Goal: Task Accomplishment & Management: Manage account settings

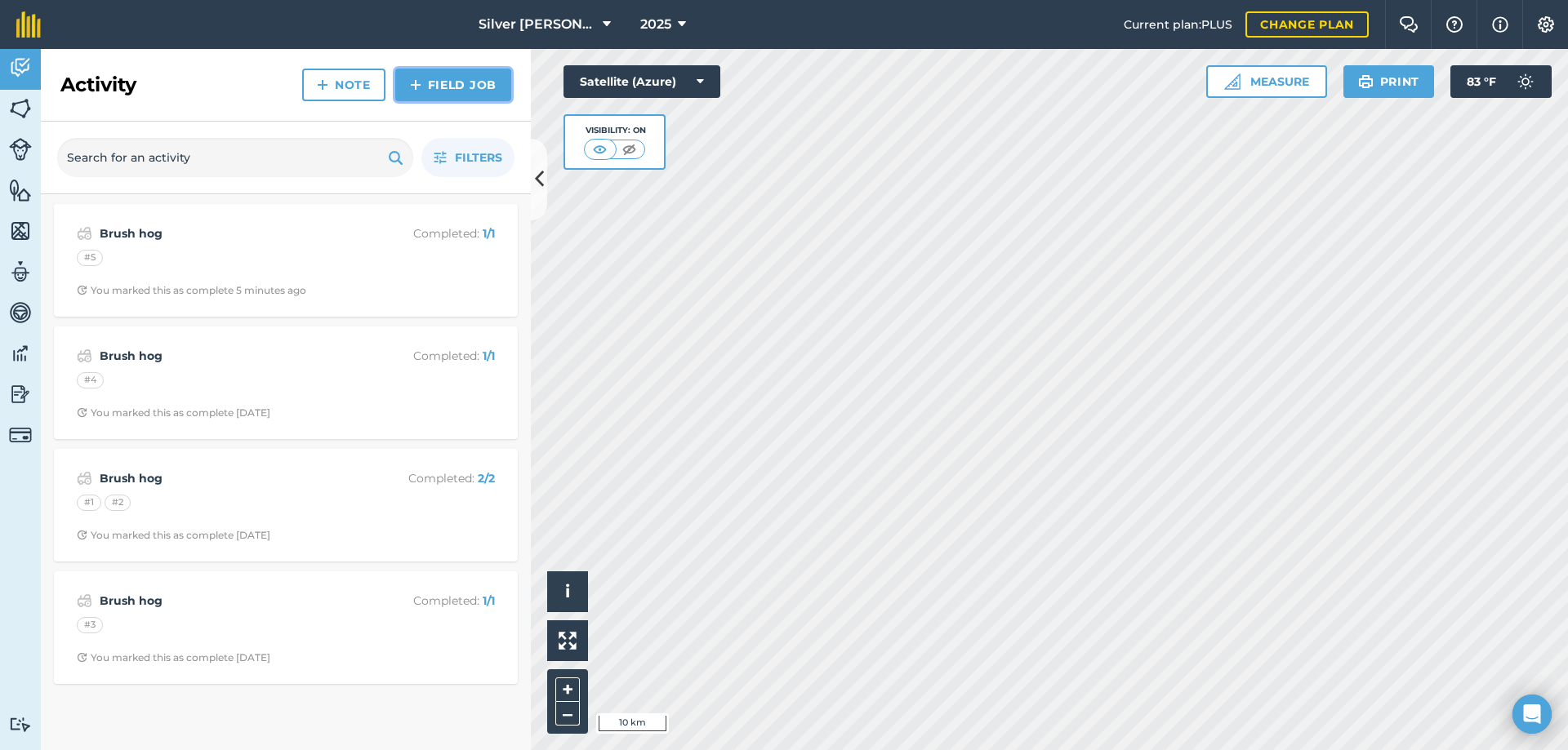
click at [454, 81] on link "Field Job" at bounding box center [453, 85] width 116 height 33
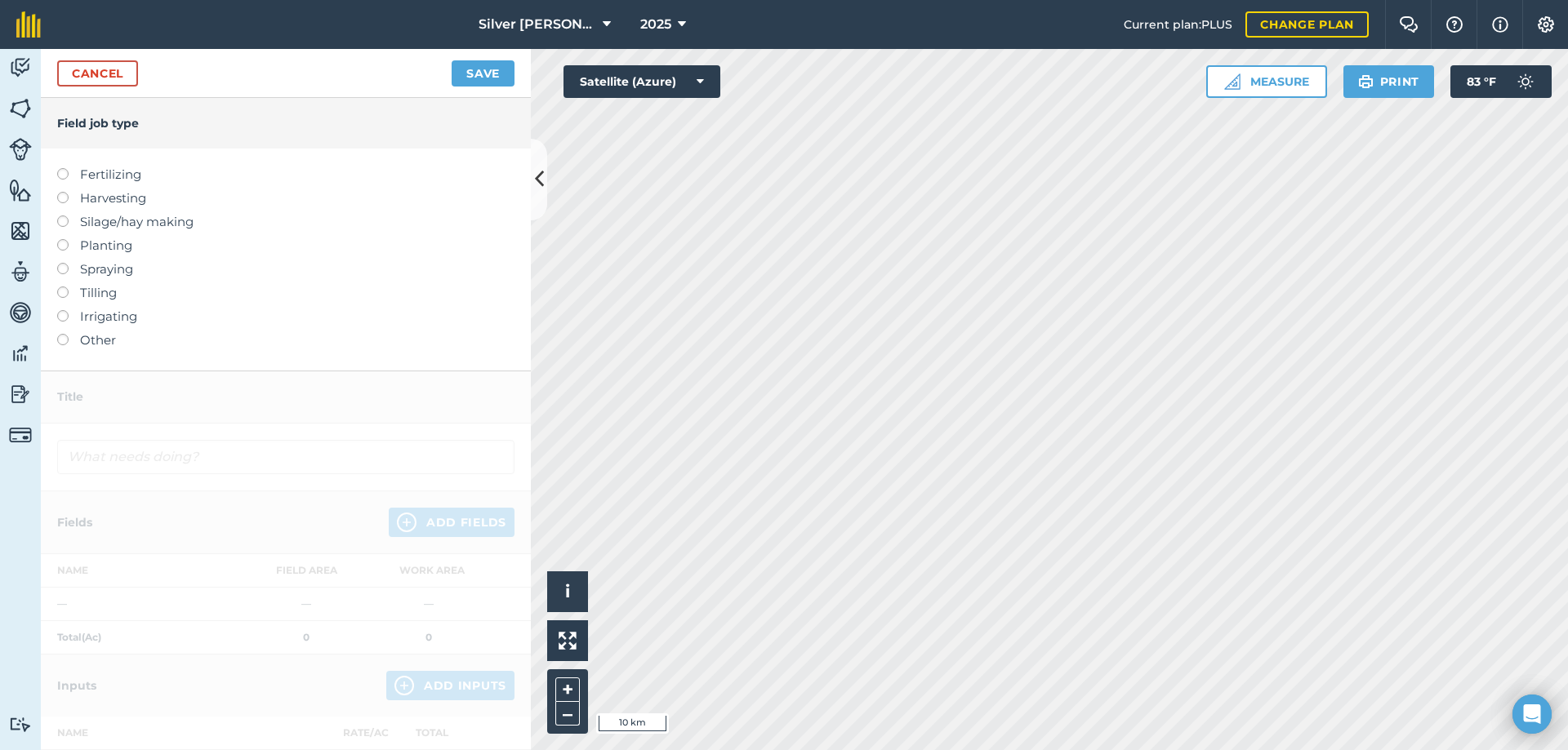
click at [60, 168] on label at bounding box center [69, 168] width 23 height 0
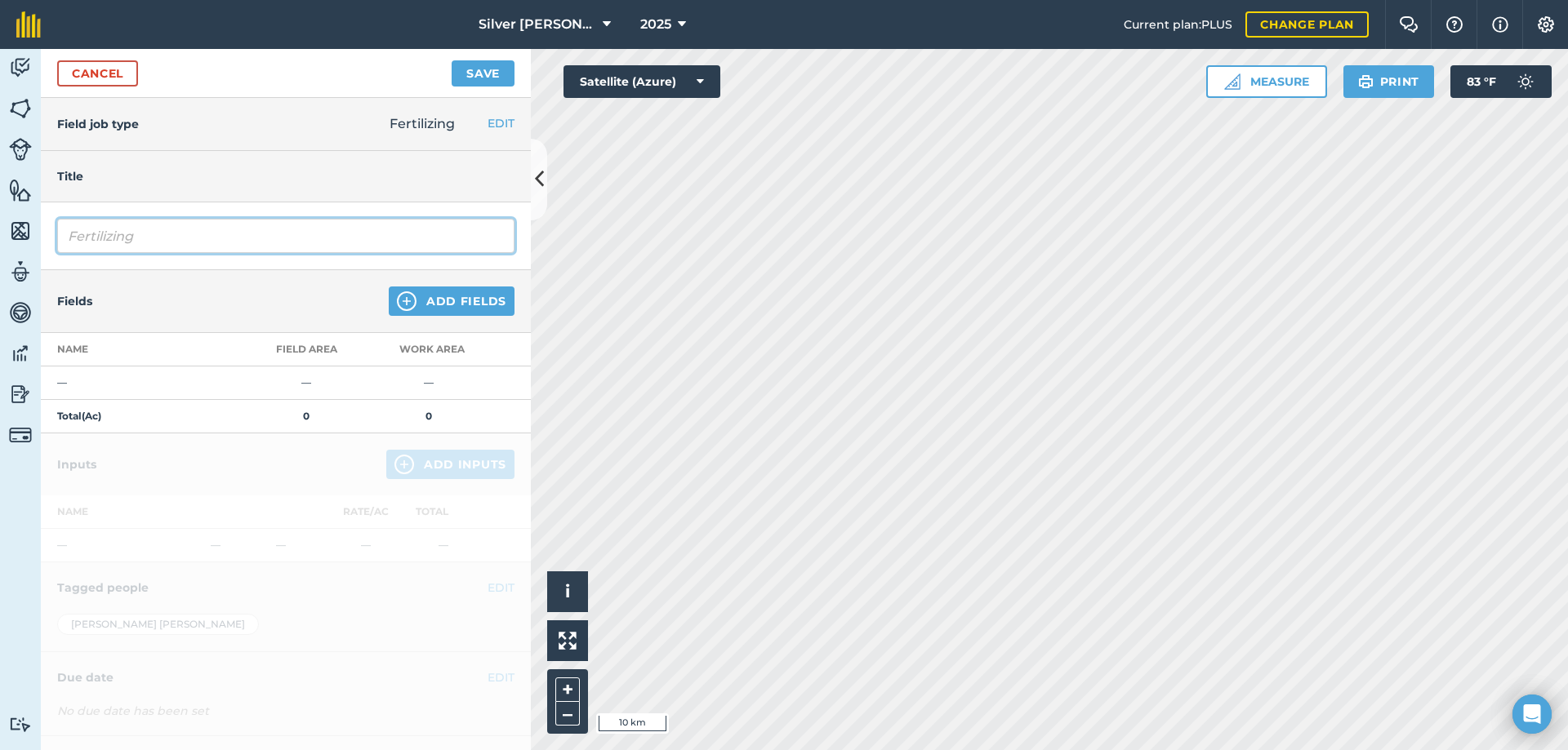
click at [111, 233] on input "Fertilizing" at bounding box center [286, 235] width 458 height 34
drag, startPoint x: 113, startPoint y: 233, endPoint x: 162, endPoint y: 235, distance: 49.0
click at [162, 235] on input "Fertiliz19-19-19ing" at bounding box center [286, 235] width 458 height 34
click at [156, 231] on input "Fertilizing" at bounding box center [286, 235] width 458 height 34
type input "Fertilizing 19-19-19"
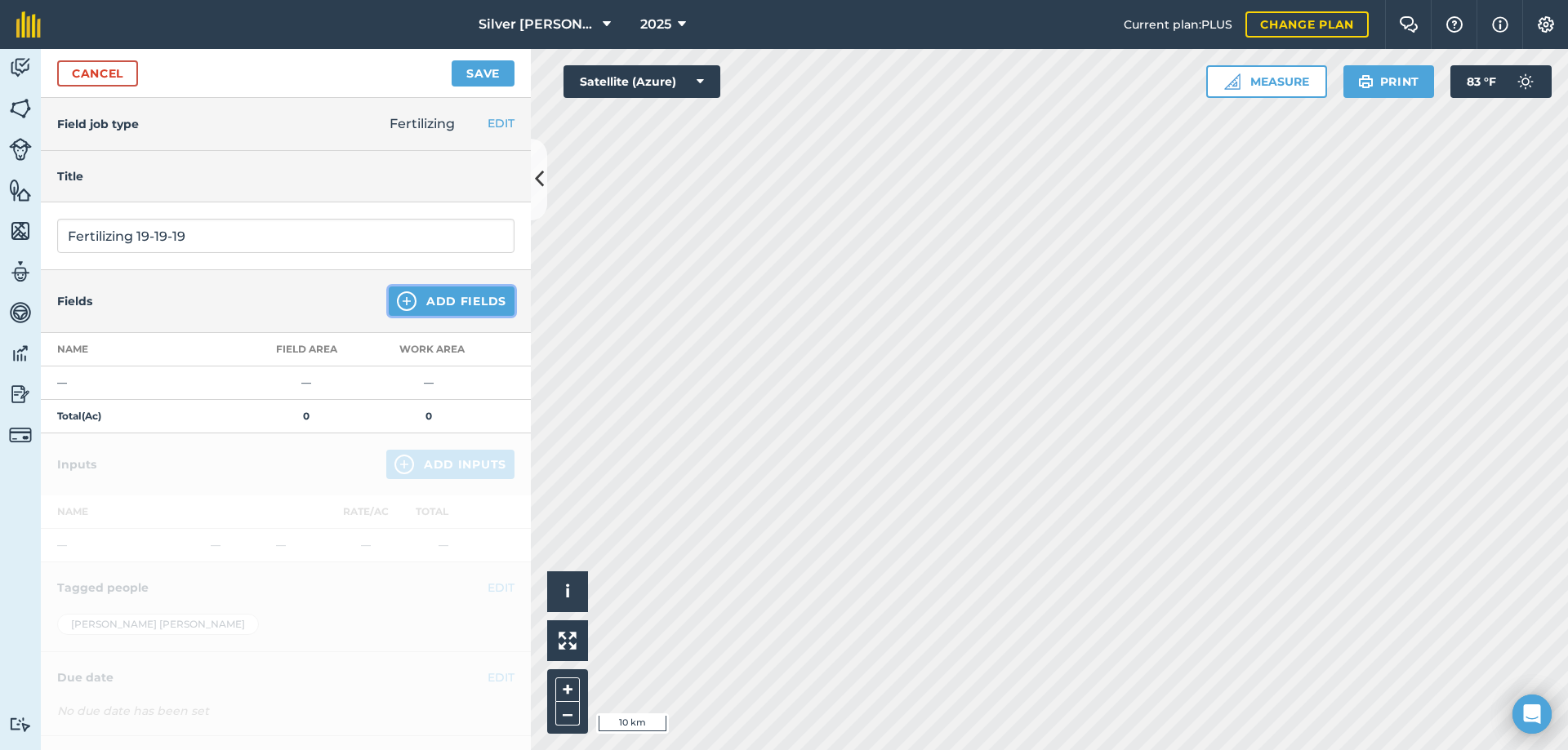
click at [438, 297] on button "Add Fields" at bounding box center [451, 301] width 125 height 29
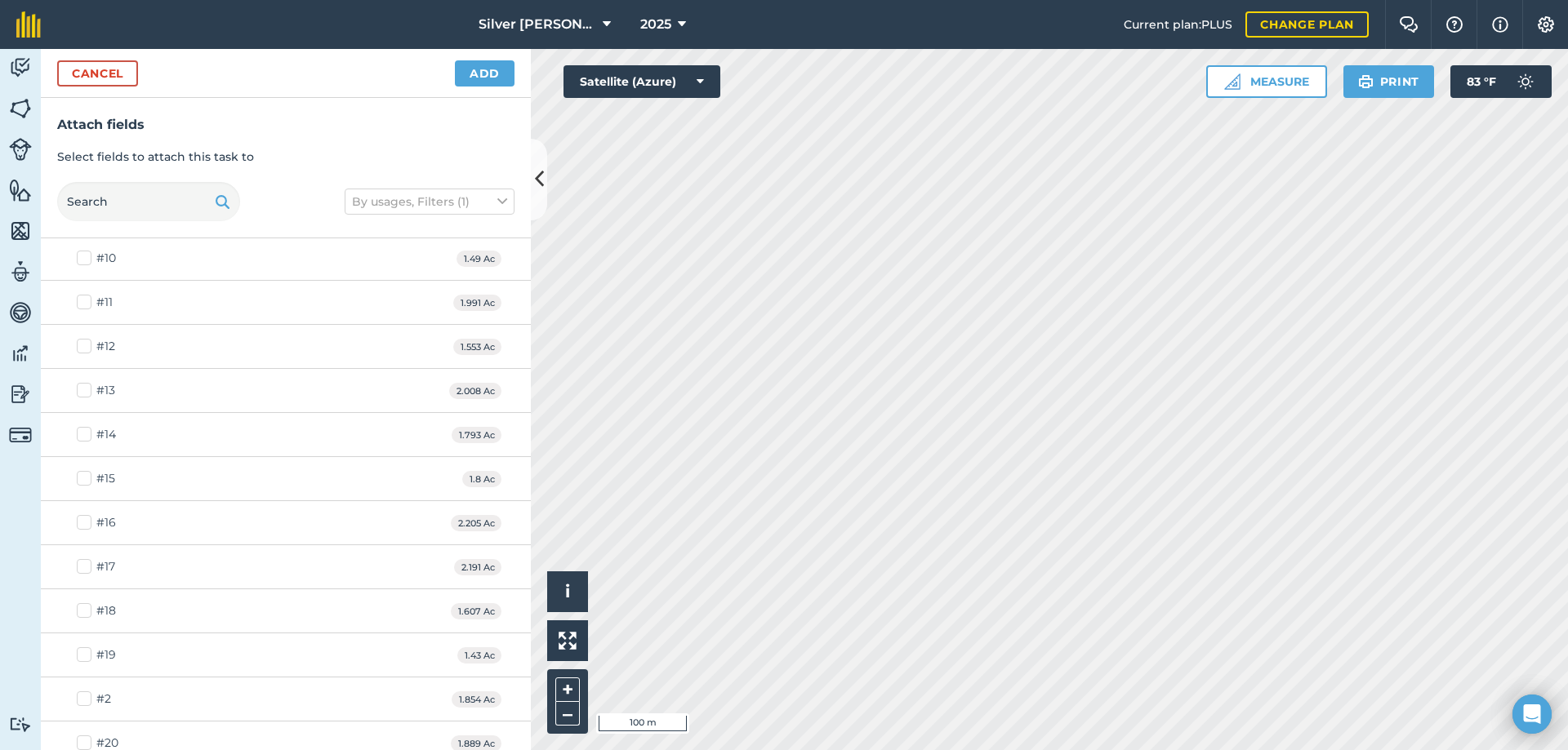
scroll to position [163, 0]
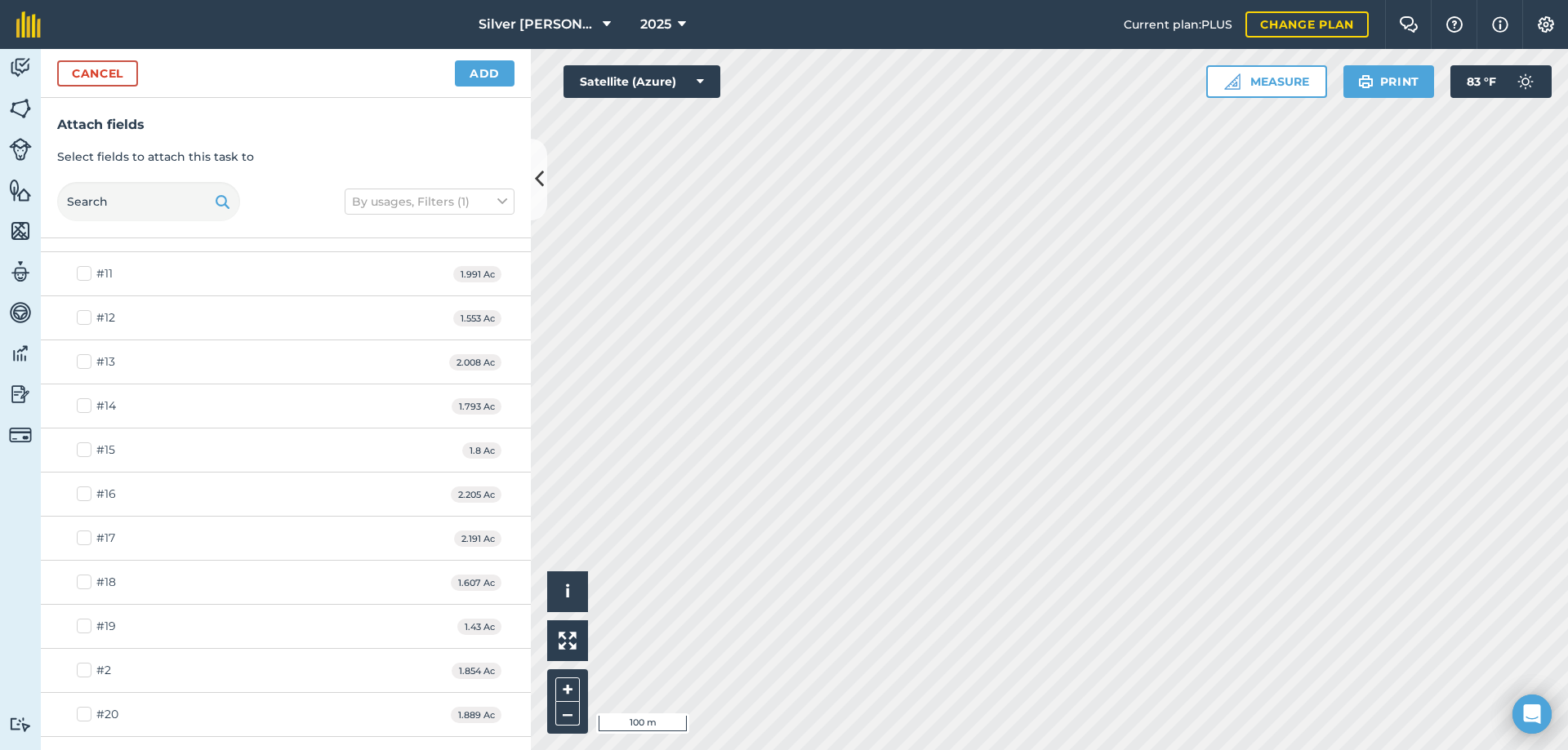
click at [83, 448] on label "#15" at bounding box center [96, 451] width 39 height 17
click at [83, 448] on input "#15" at bounding box center [82, 447] width 11 height 11
checkbox input "true"
click at [84, 494] on label "#16" at bounding box center [96, 494] width 39 height 17
click at [84, 494] on input "#16" at bounding box center [82, 491] width 11 height 11
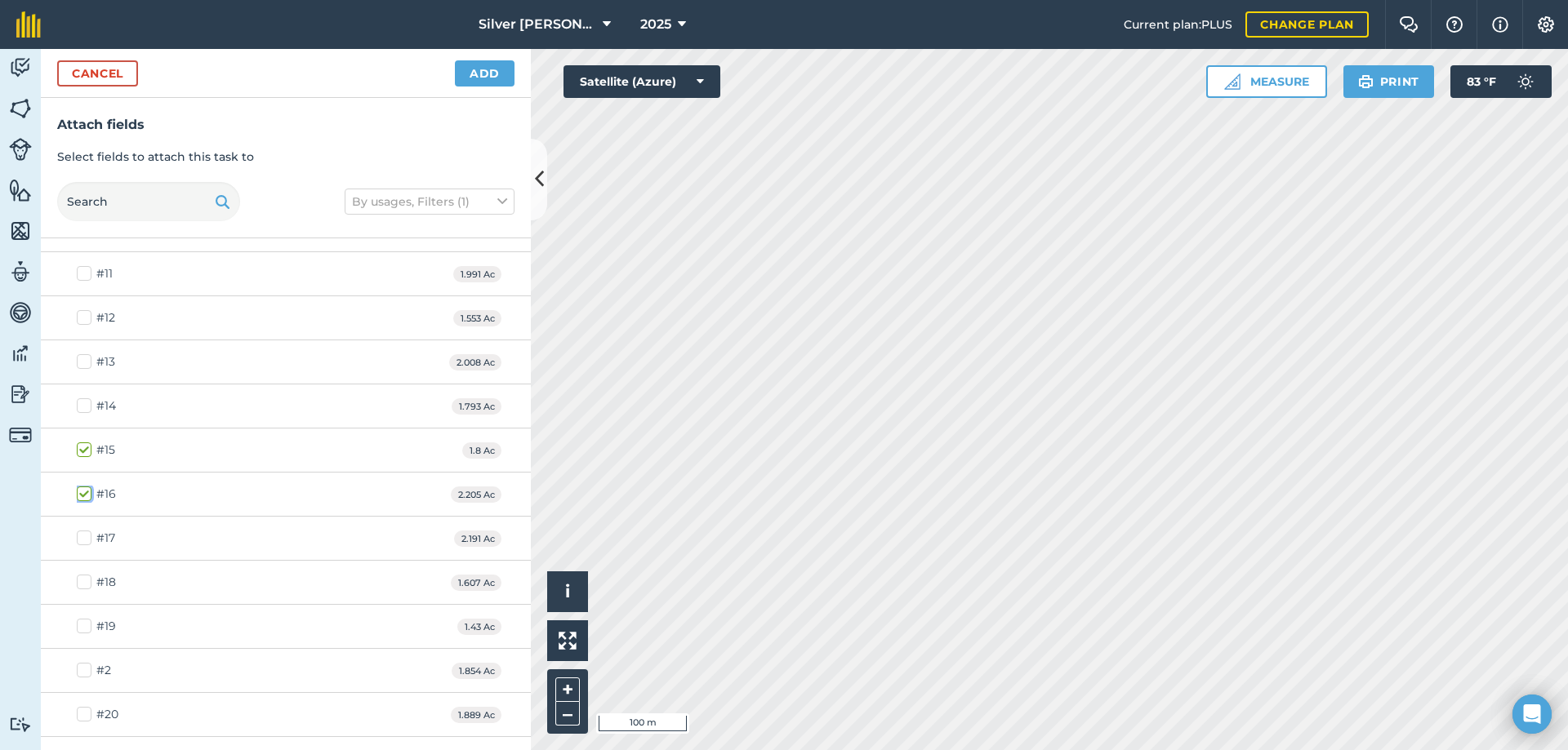
checkbox input "true"
click at [78, 400] on label "#6" at bounding box center [94, 403] width 35 height 17
click at [78, 400] on input "#6" at bounding box center [82, 399] width 11 height 11
checkbox input "true"
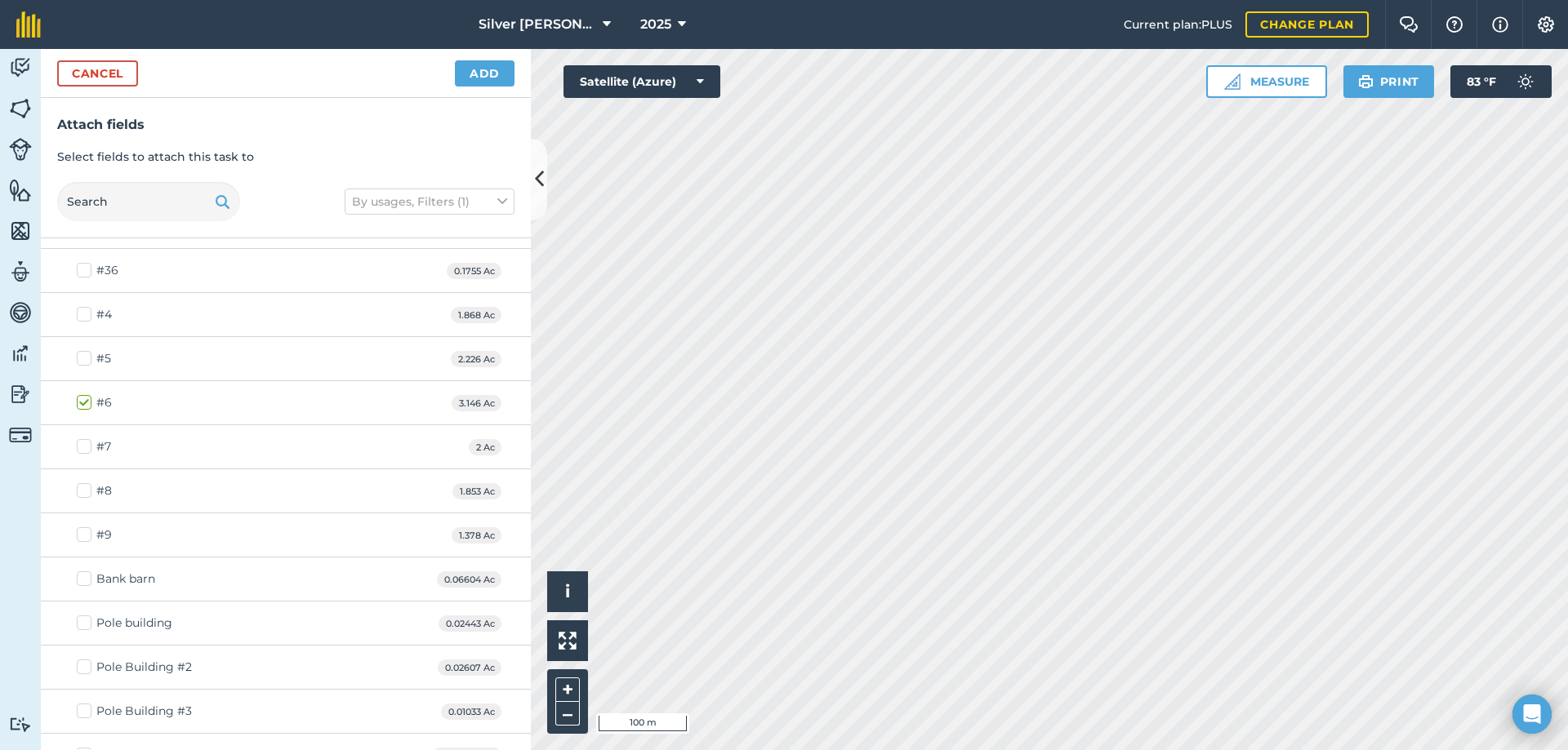
click at [80, 446] on label "#7" at bounding box center [93, 447] width 34 height 17
click at [80, 446] on input "#7" at bounding box center [82, 443] width 11 height 11
checkbox input "true"
click at [89, 487] on label "#8" at bounding box center [94, 492] width 35 height 17
click at [87, 487] on input "#8" at bounding box center [82, 488] width 11 height 11
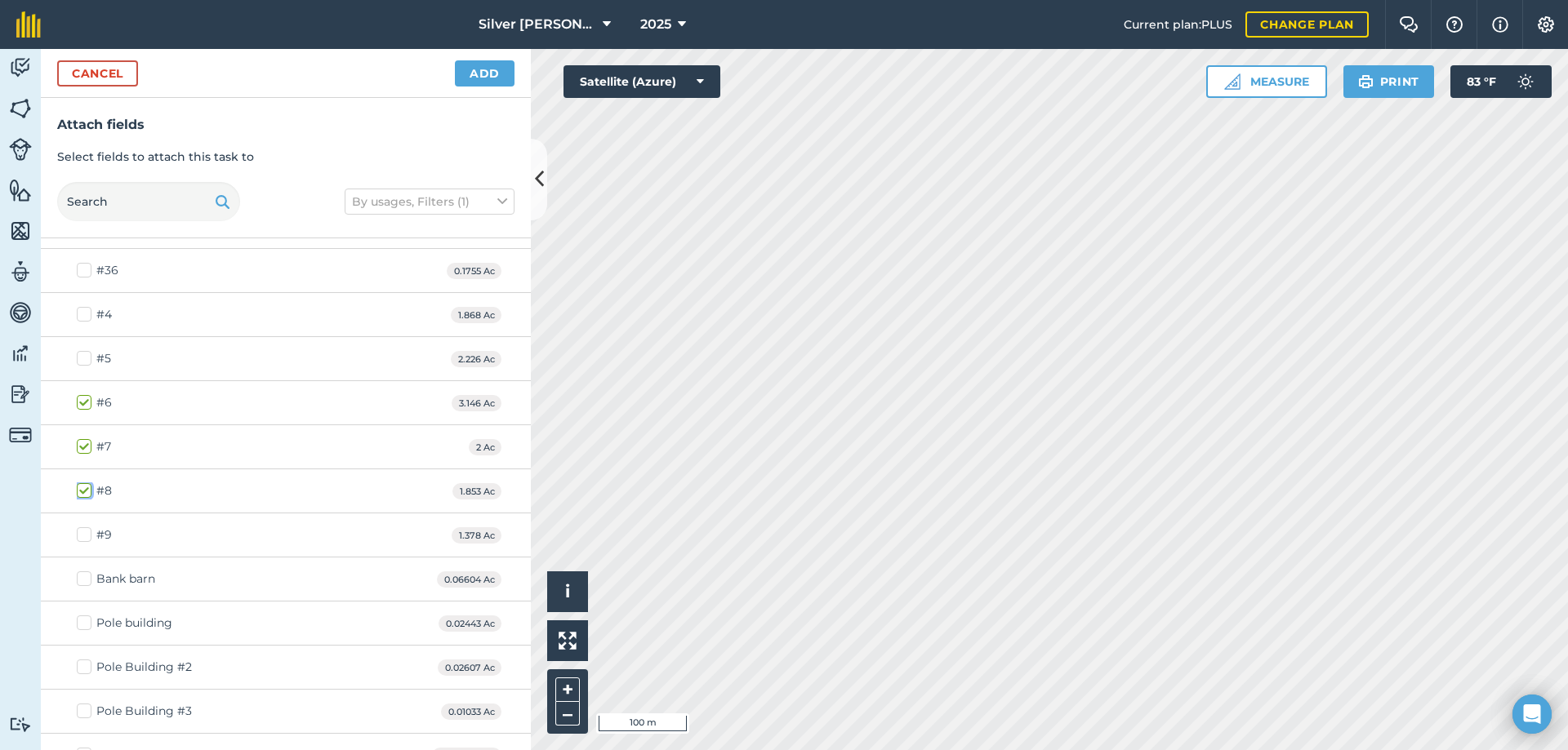
checkbox input "true"
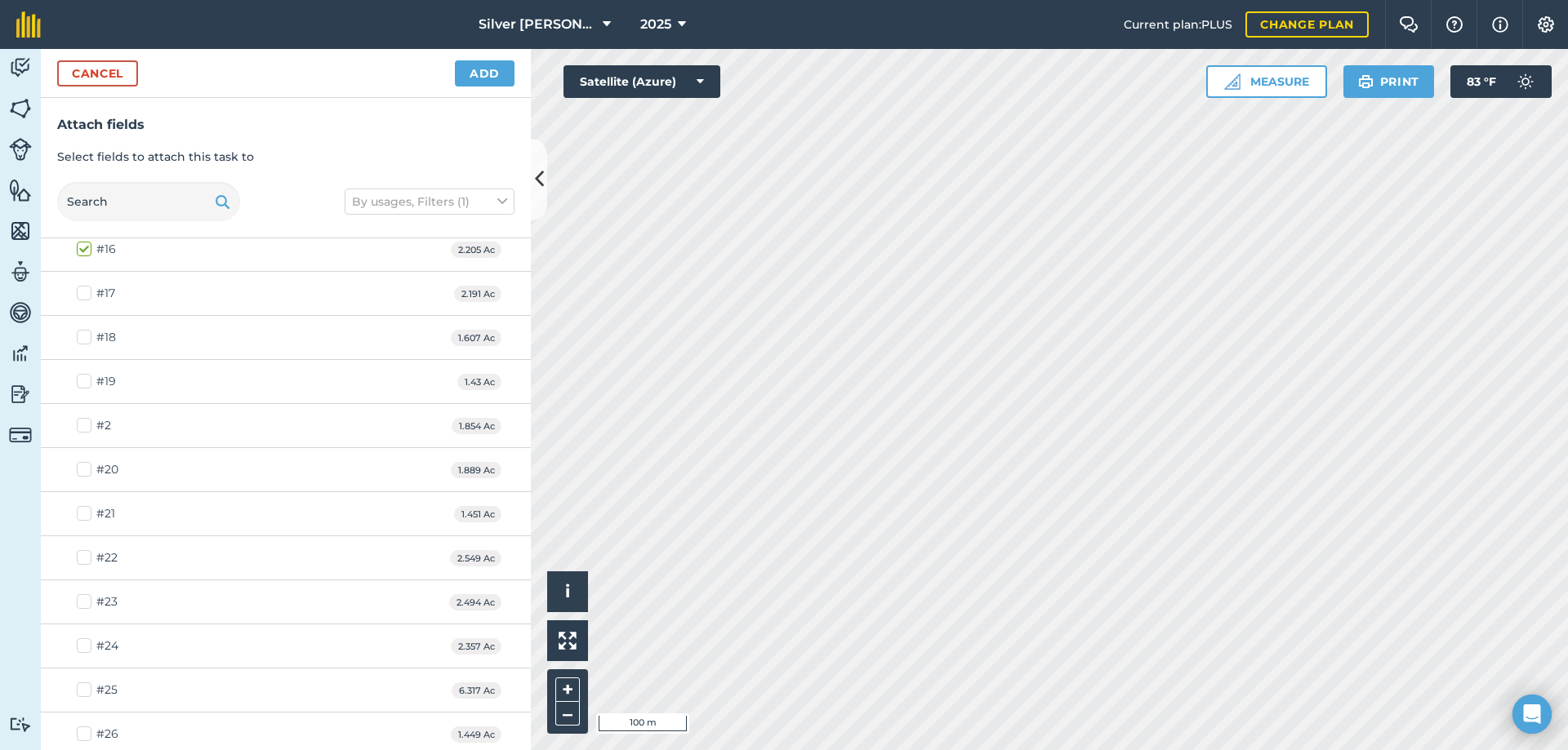
scroll to position [326, 0]
click at [85, 377] on label "#17" at bounding box center [96, 375] width 39 height 17
click at [85, 377] on input "#17" at bounding box center [82, 371] width 11 height 11
checkbox input "true"
click at [87, 424] on label "#18" at bounding box center [96, 420] width 39 height 17
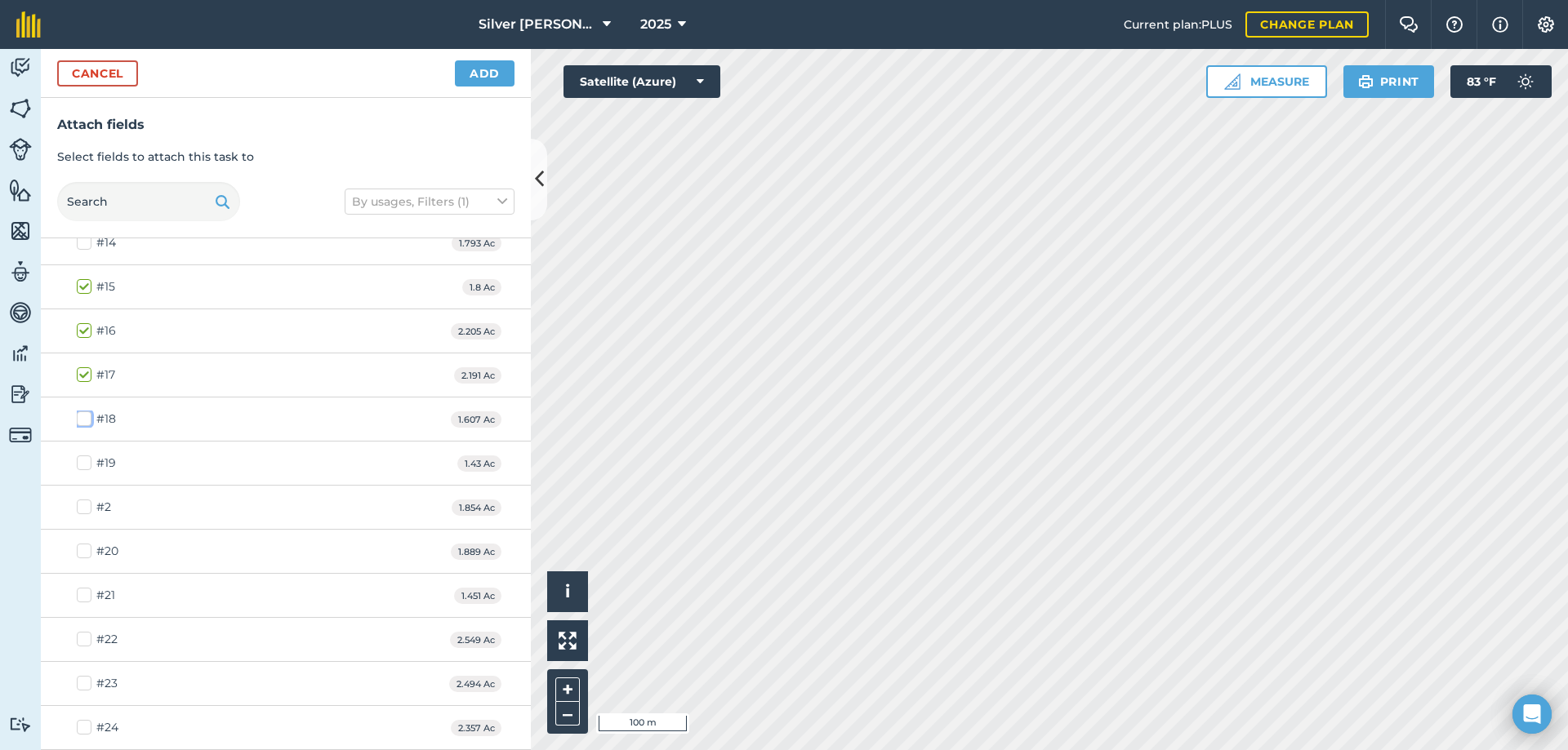
click at [87, 422] on input "#18" at bounding box center [82, 416] width 11 height 11
checkbox input "true"
click at [85, 461] on label "#19" at bounding box center [96, 463] width 39 height 17
click at [85, 461] on input "#19" at bounding box center [82, 460] width 11 height 11
checkbox input "true"
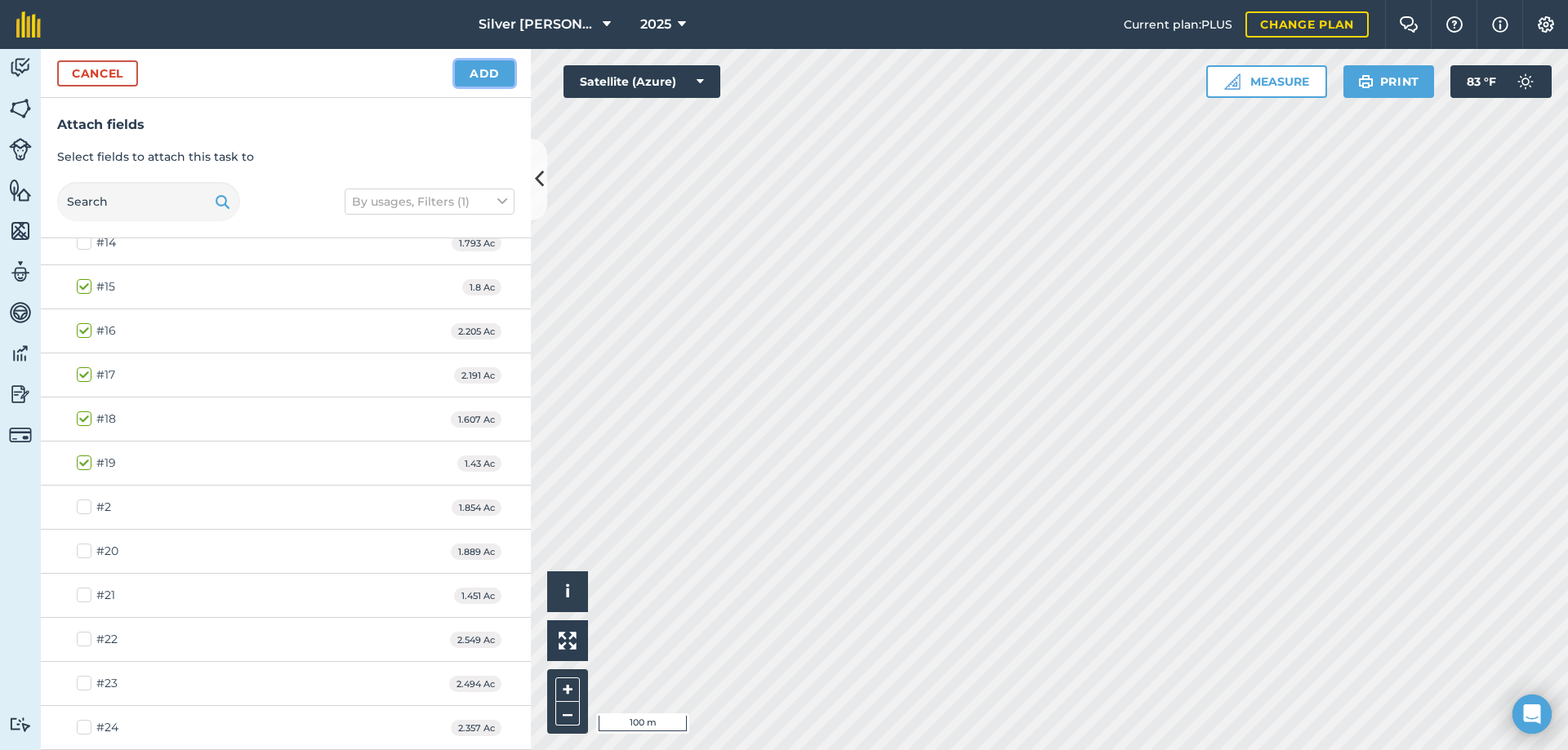
click at [494, 67] on button "Add" at bounding box center [484, 73] width 59 height 26
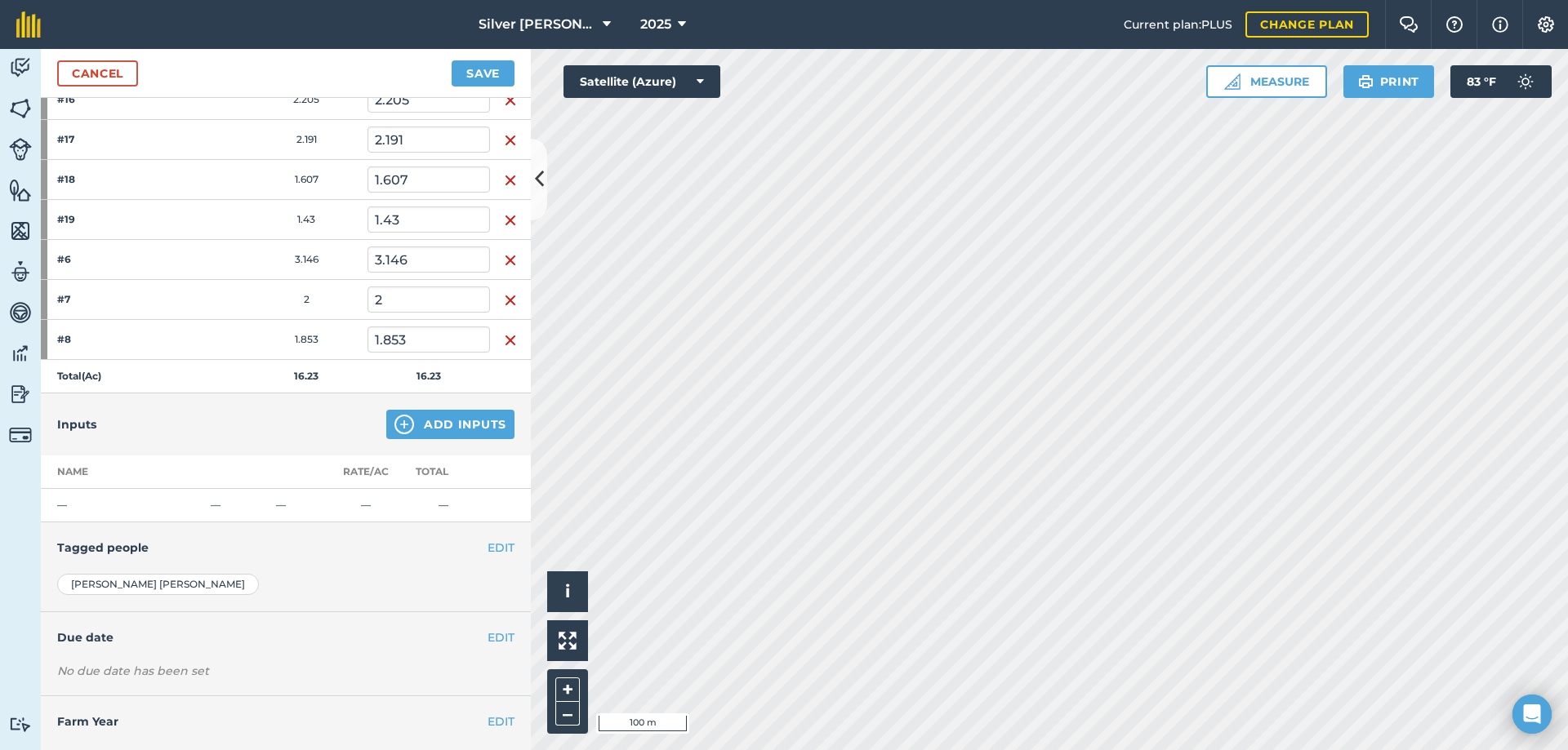
click at [74, 506] on td "—" at bounding box center [122, 505] width 163 height 33
click at [219, 509] on td "—" at bounding box center [236, 505] width 65 height 33
click at [481, 423] on button "Add Inputs" at bounding box center [451, 425] width 128 height 29
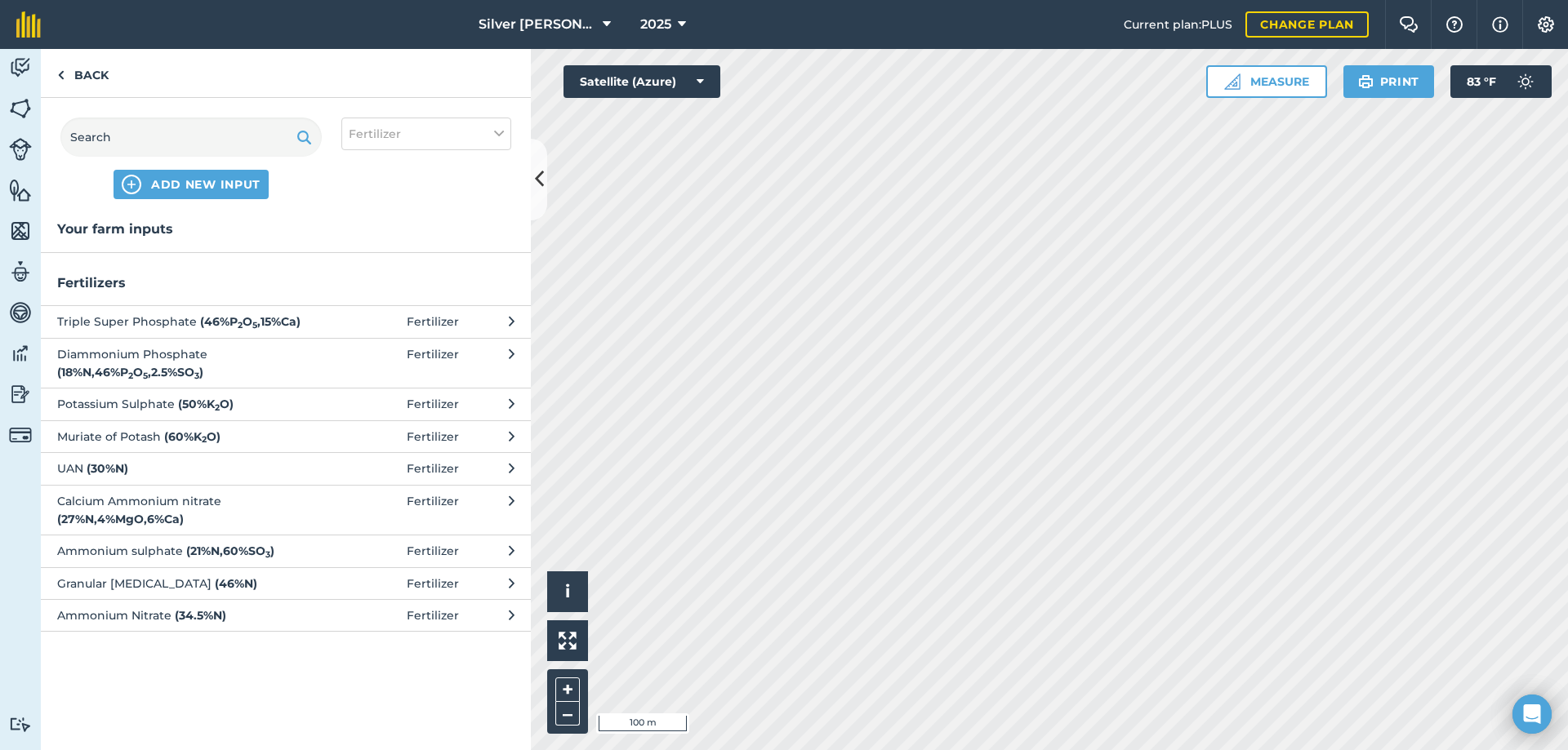
click at [506, 320] on button "Triple Super Phosphate ( 46 % P 2 O 5 , 15 % Ca ) Fertilizer" at bounding box center [286, 321] width 490 height 32
select select "FERTILIZER"
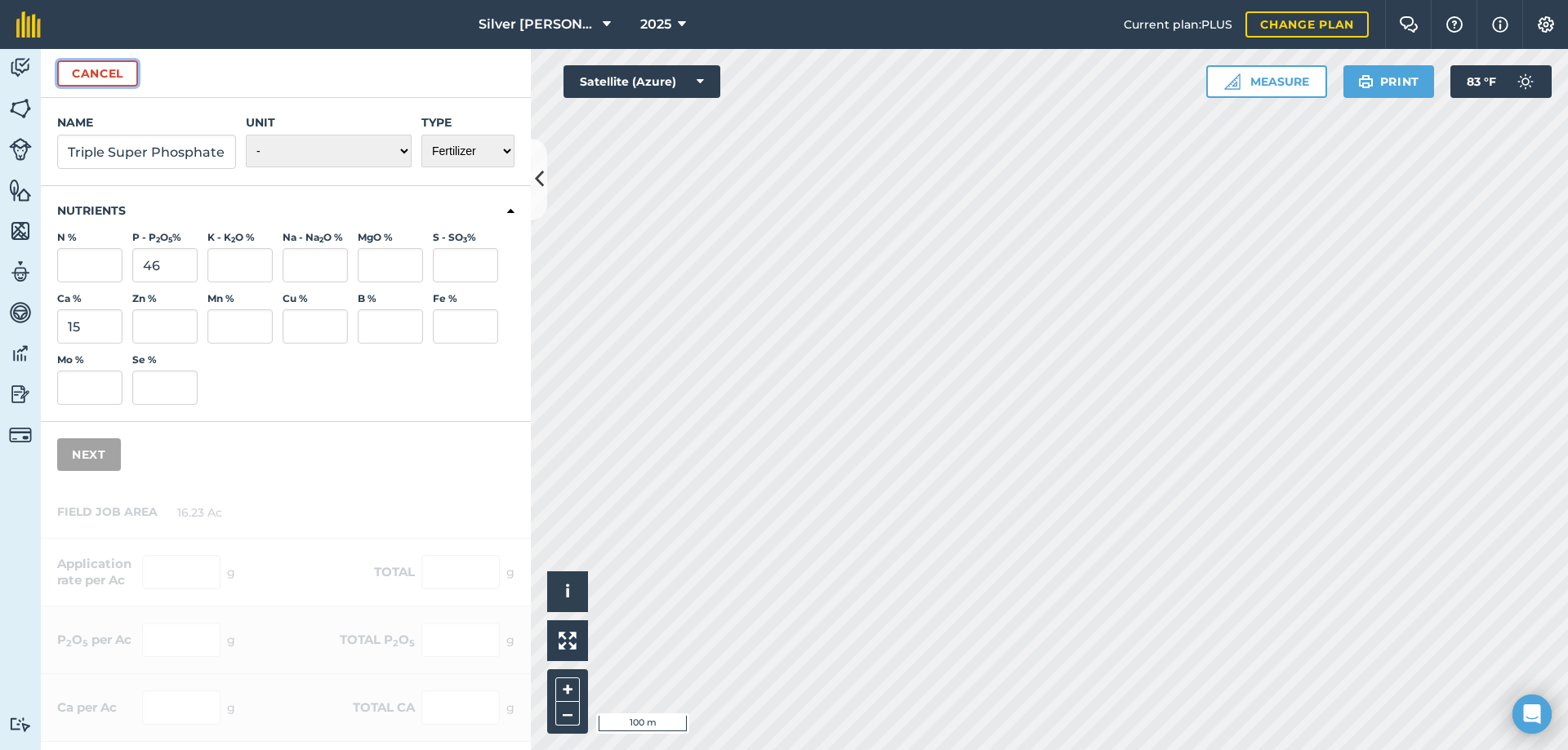
click at [80, 69] on button "Cancel" at bounding box center [97, 73] width 81 height 26
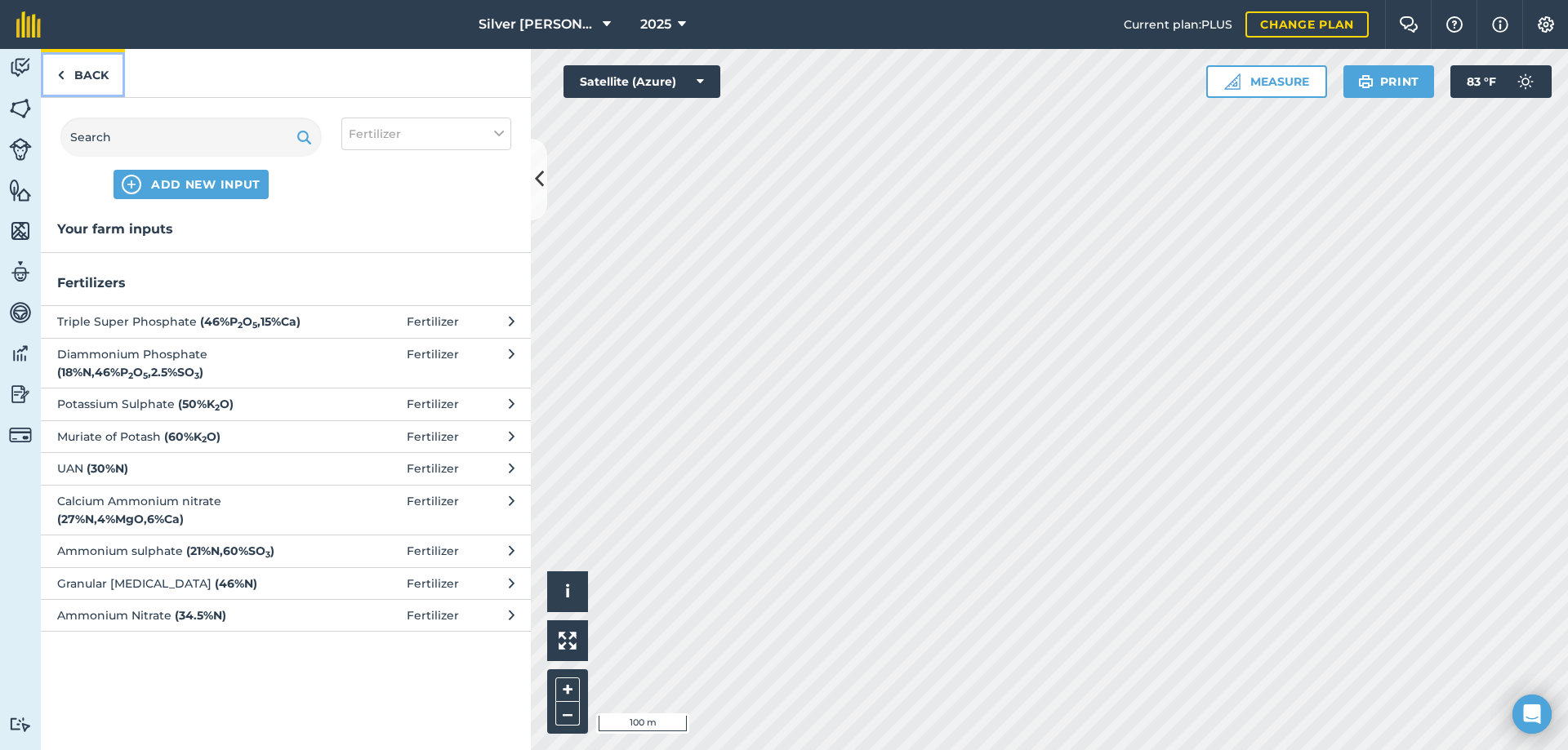
click at [83, 73] on link "Back" at bounding box center [83, 73] width 85 height 49
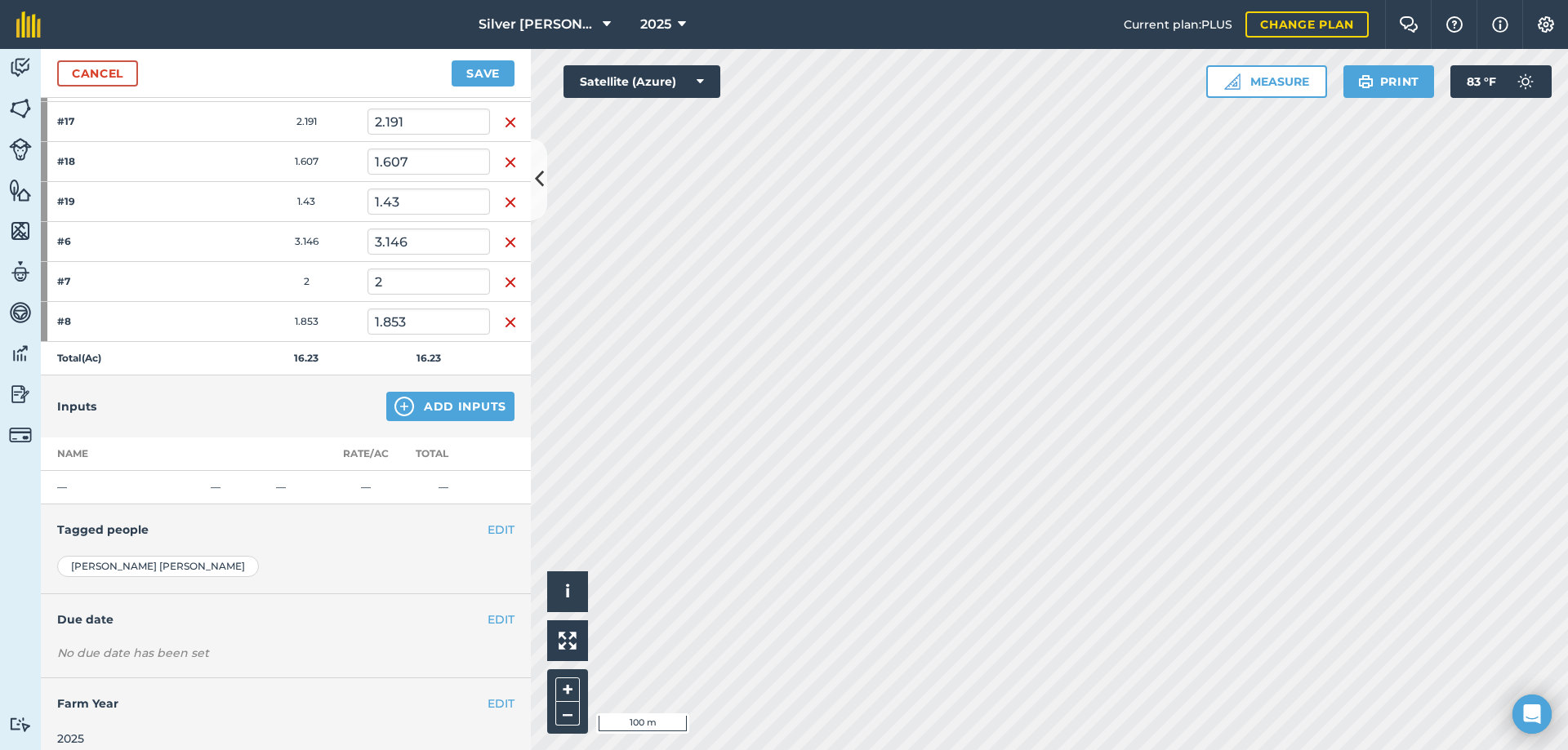
scroll to position [359, 0]
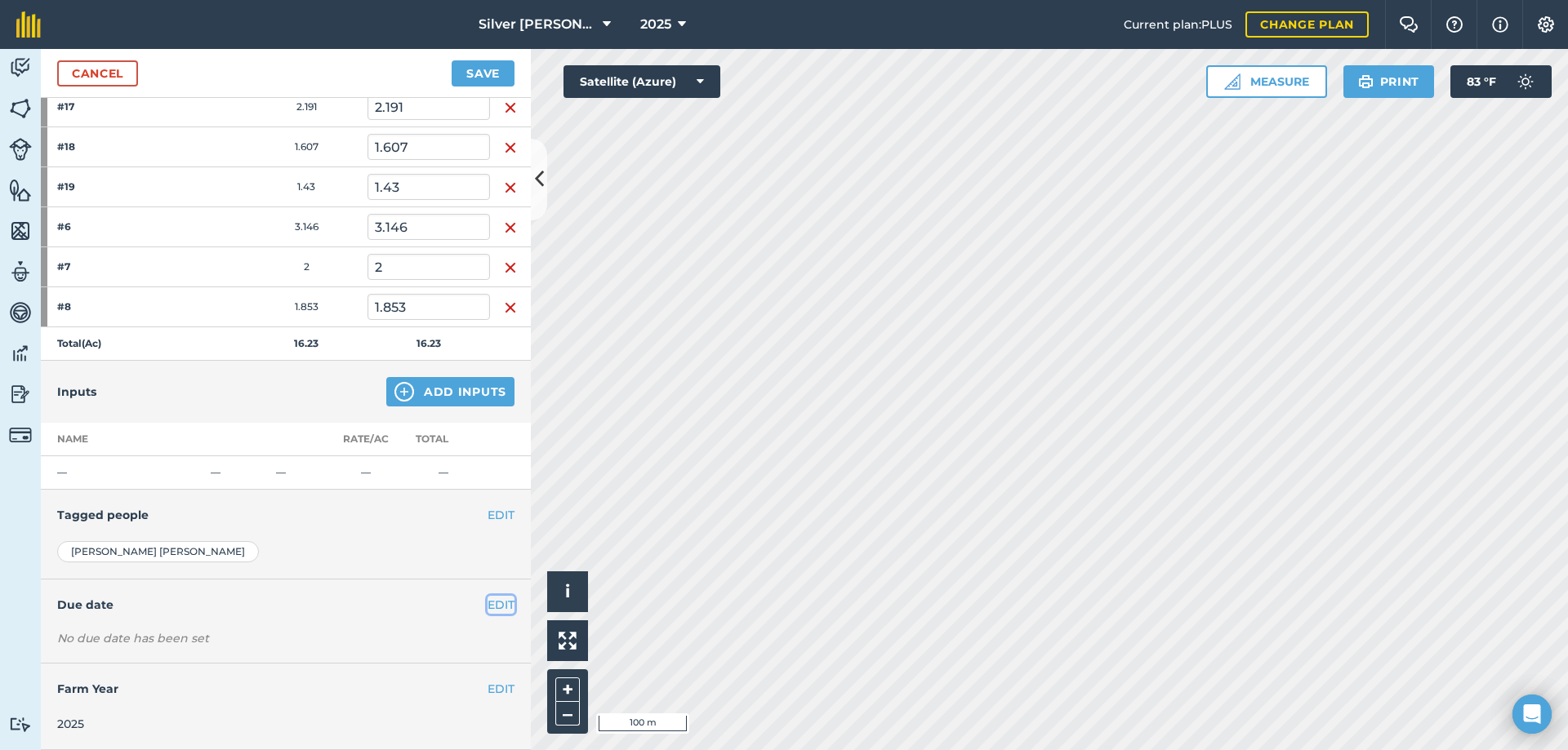
click at [494, 605] on button "EDIT" at bounding box center [501, 605] width 27 height 17
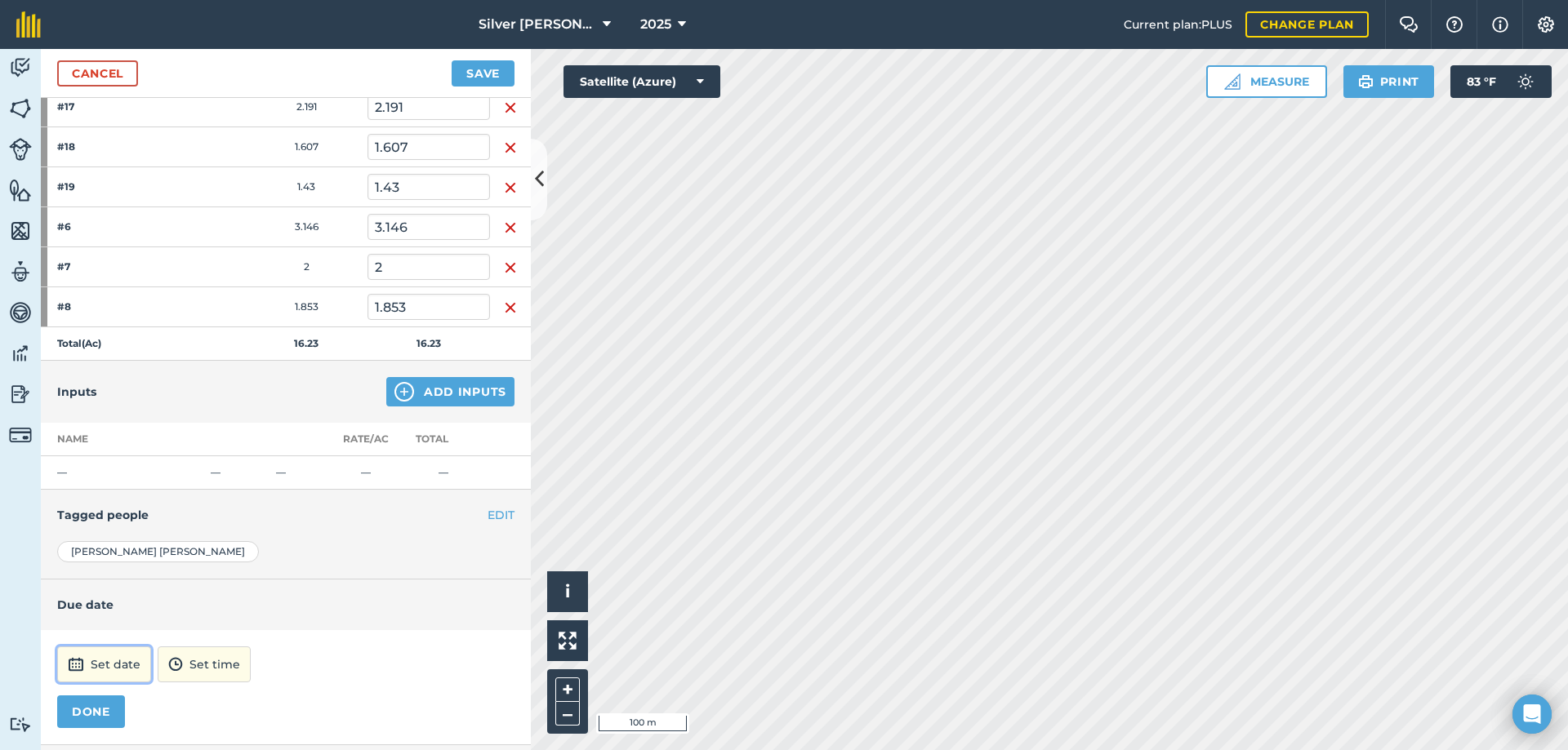
click at [85, 660] on button "Set date" at bounding box center [104, 665] width 94 height 36
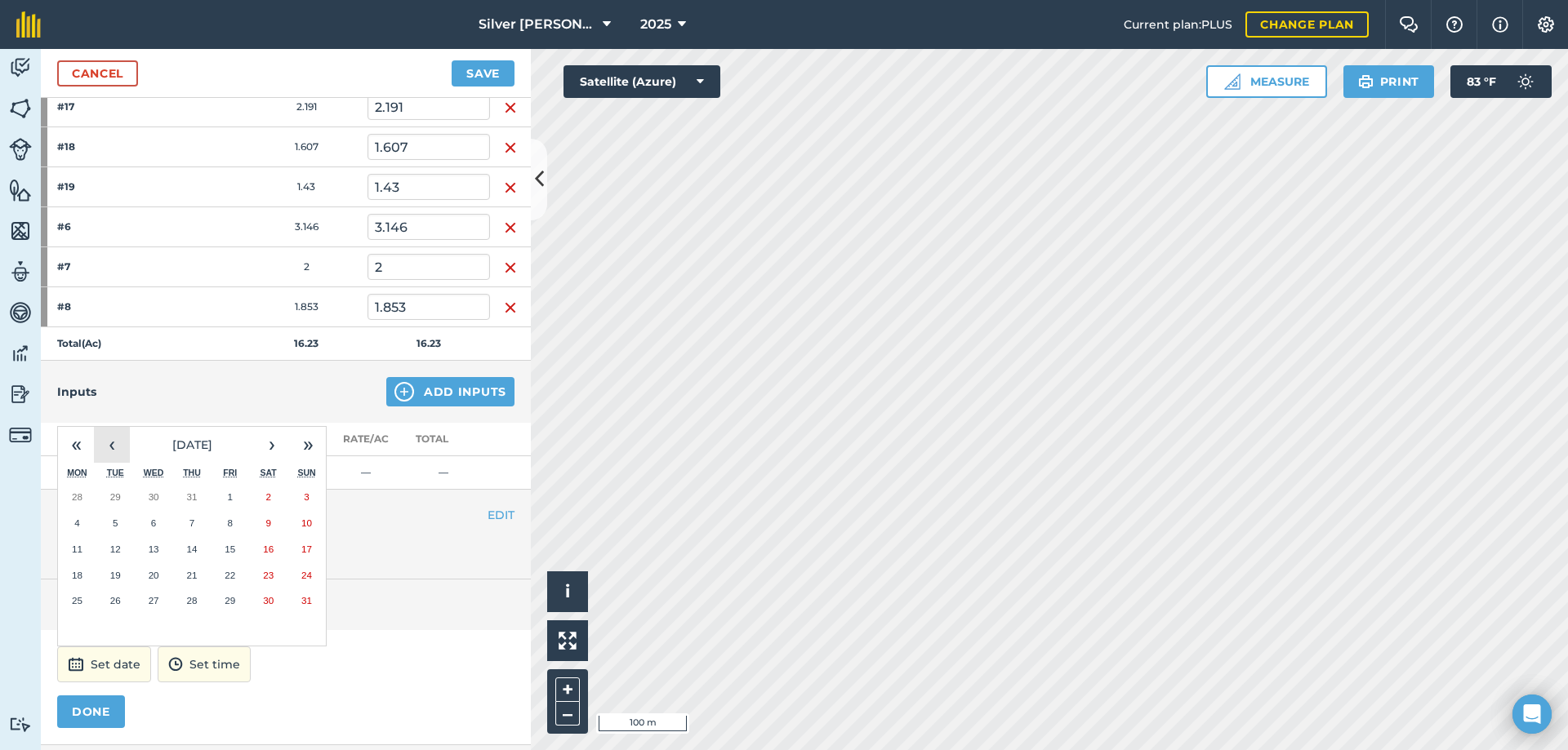
click at [117, 448] on button "‹" at bounding box center [112, 445] width 36 height 36
click at [69, 605] on button "28" at bounding box center [78, 600] width 39 height 26
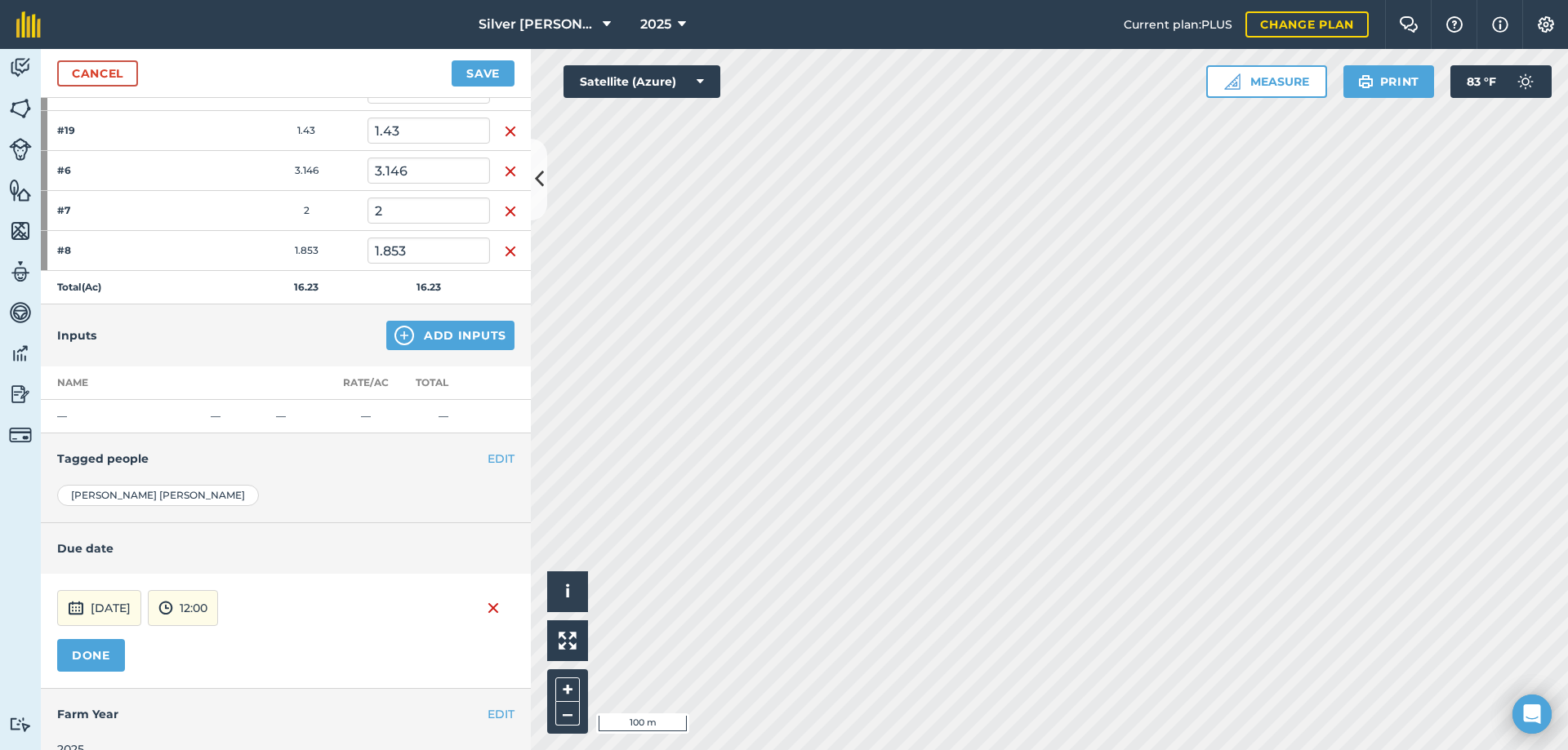
scroll to position [441, 0]
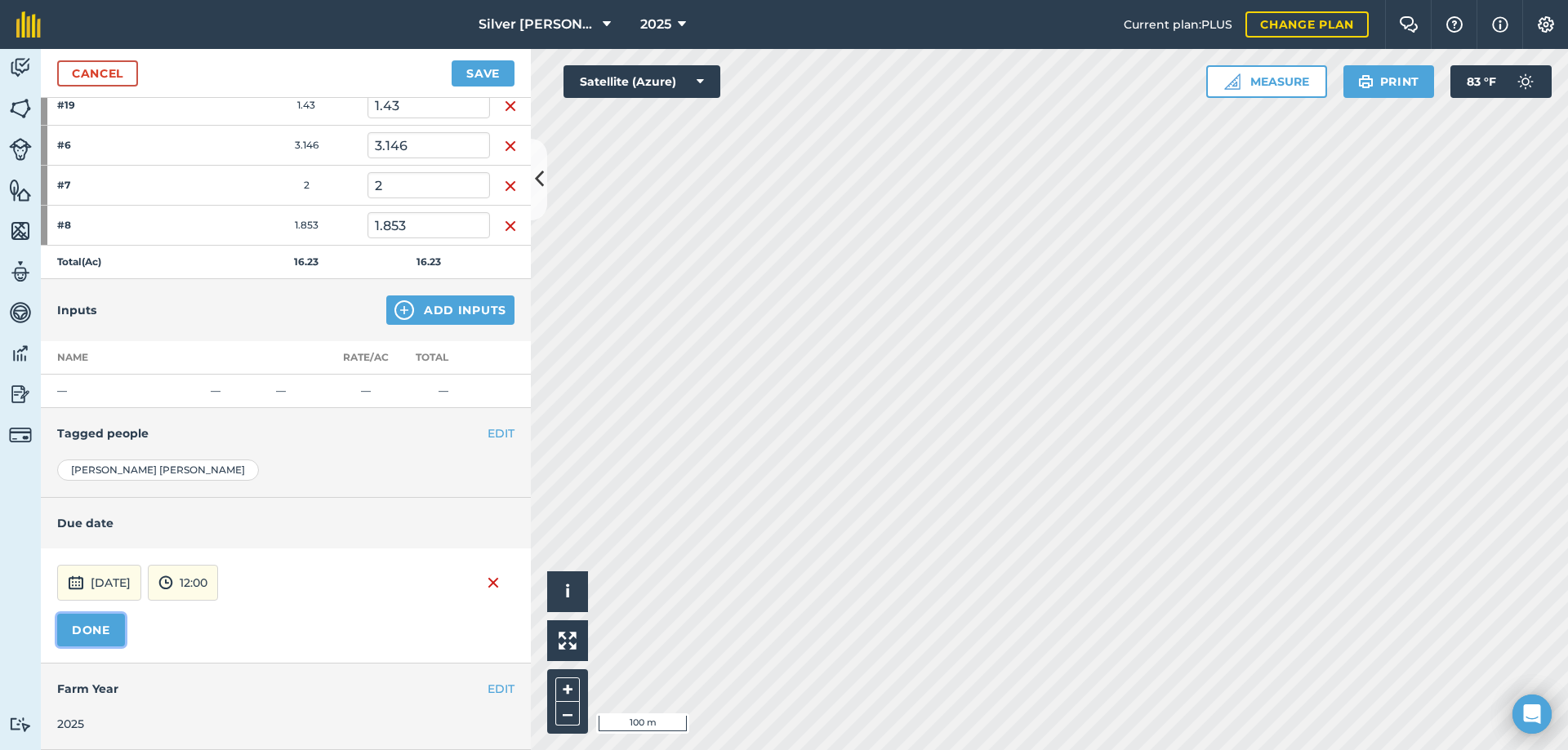
click at [92, 628] on button "DONE" at bounding box center [91, 631] width 68 height 33
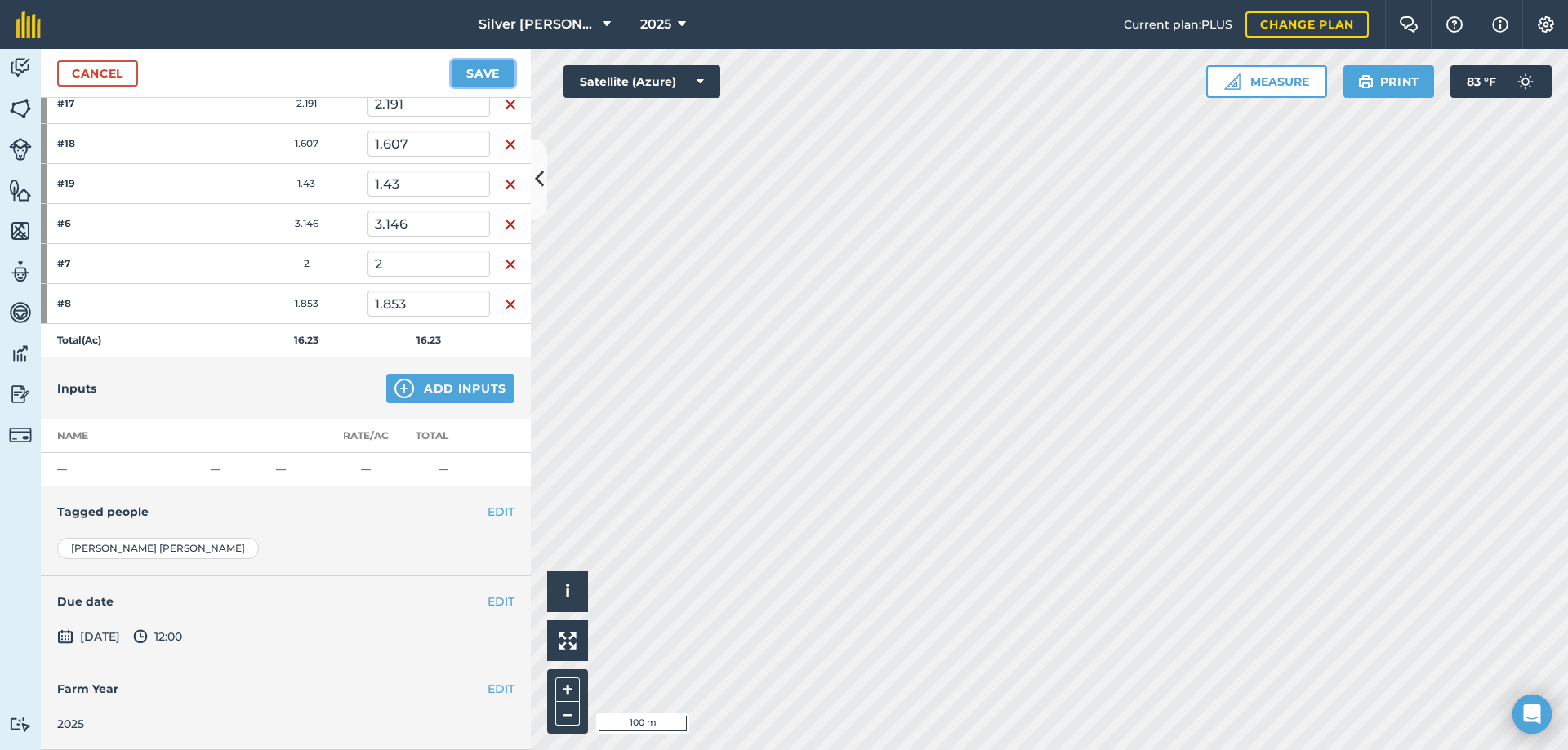
click at [489, 76] on button "Save" at bounding box center [483, 73] width 63 height 26
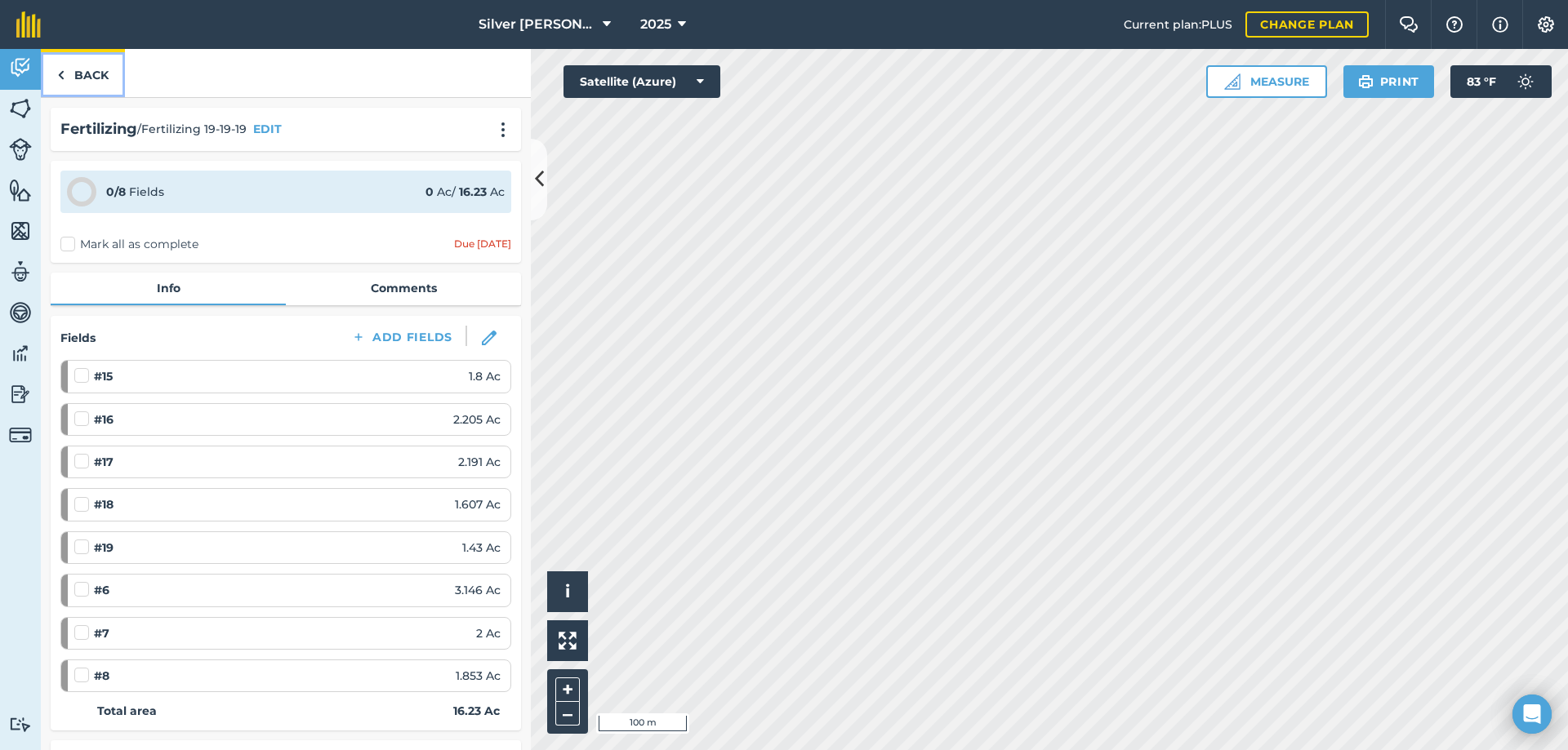
click at [79, 69] on link "Back" at bounding box center [83, 73] width 85 height 49
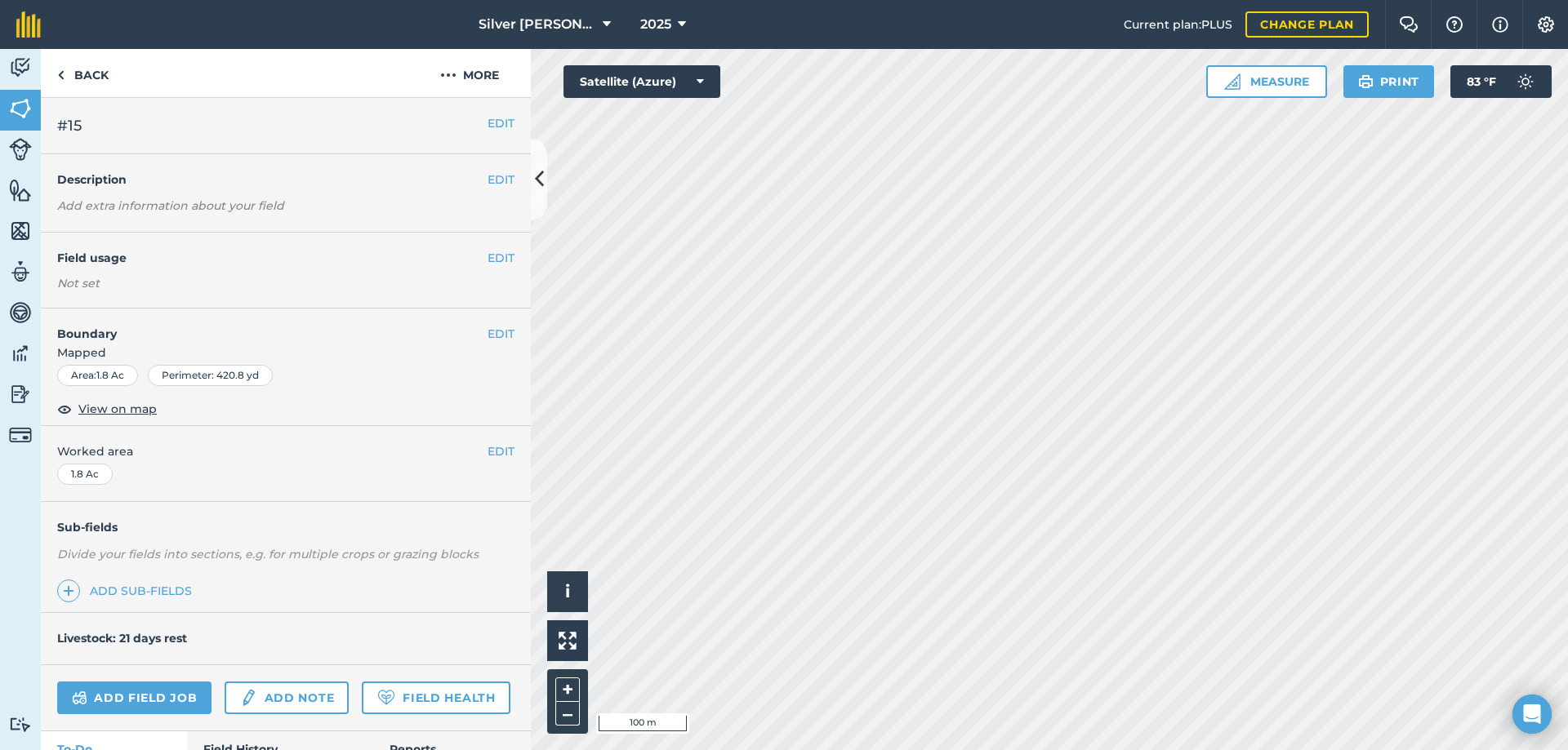
scroll to position [128, 0]
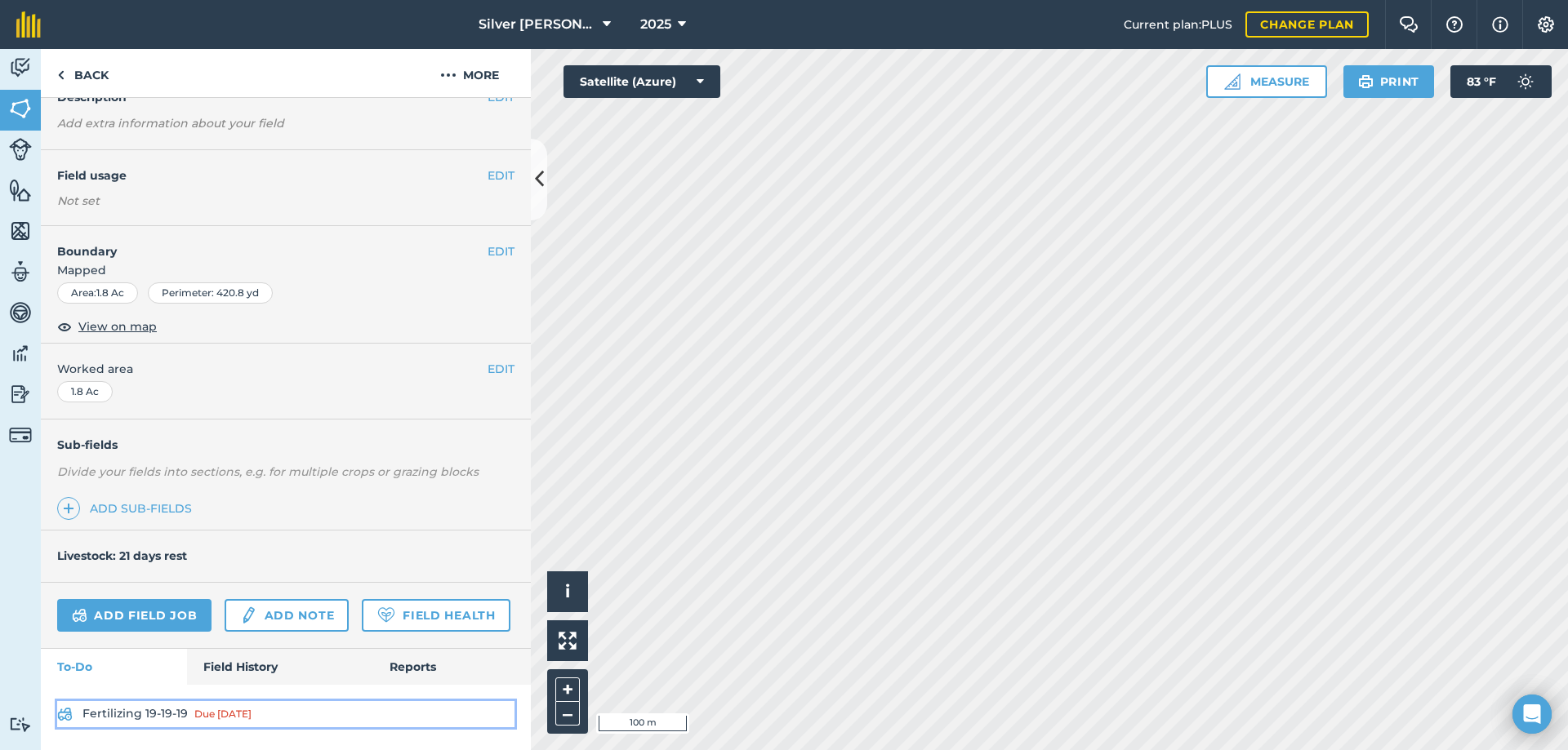
click at [131, 711] on link "Fertilizing 19-19-19 Due [DATE]" at bounding box center [286, 714] width 458 height 26
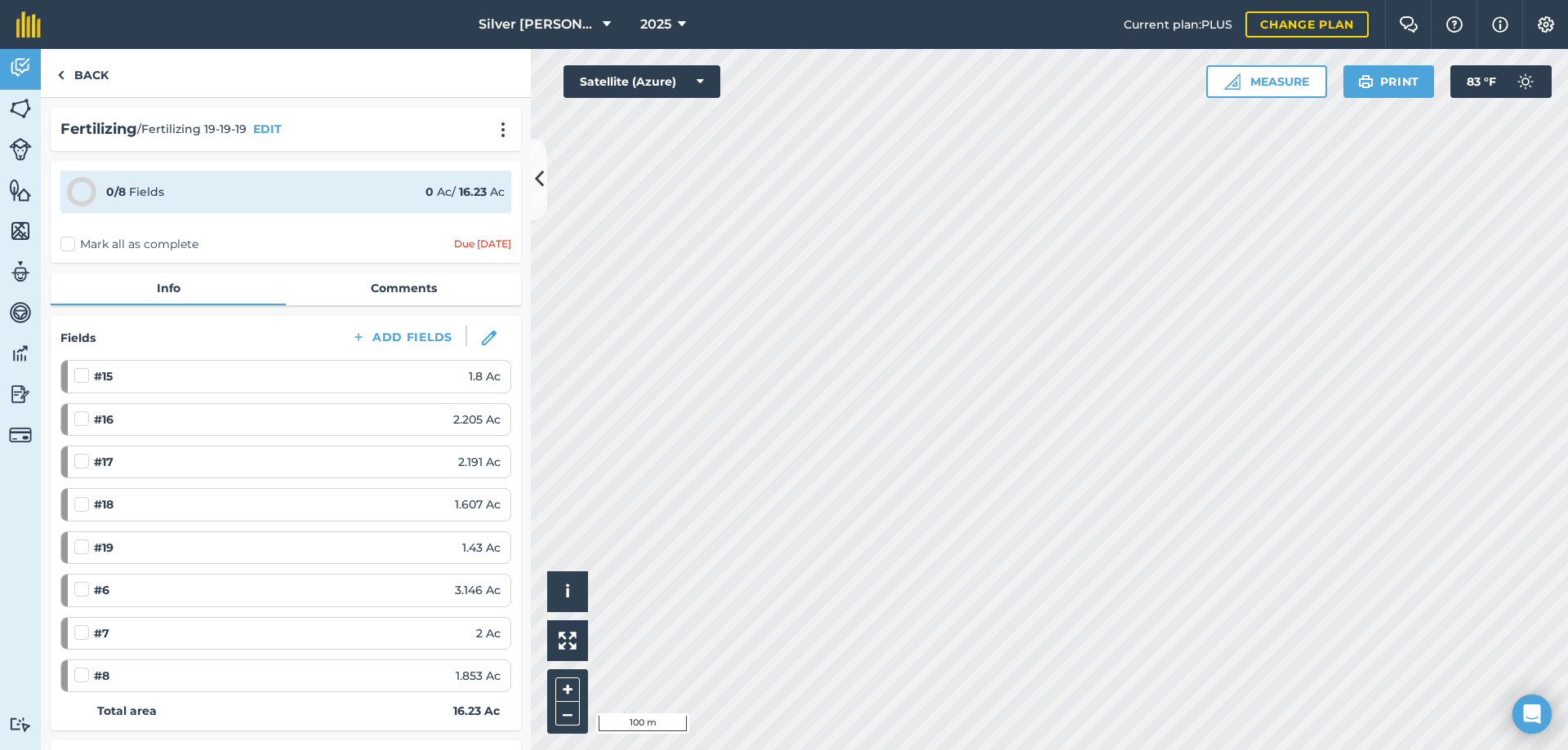
click at [71, 245] on label "Mark all as complete" at bounding box center [129, 245] width 138 height 17
click at [71, 245] on input "Mark all as complete" at bounding box center [65, 241] width 11 height 11
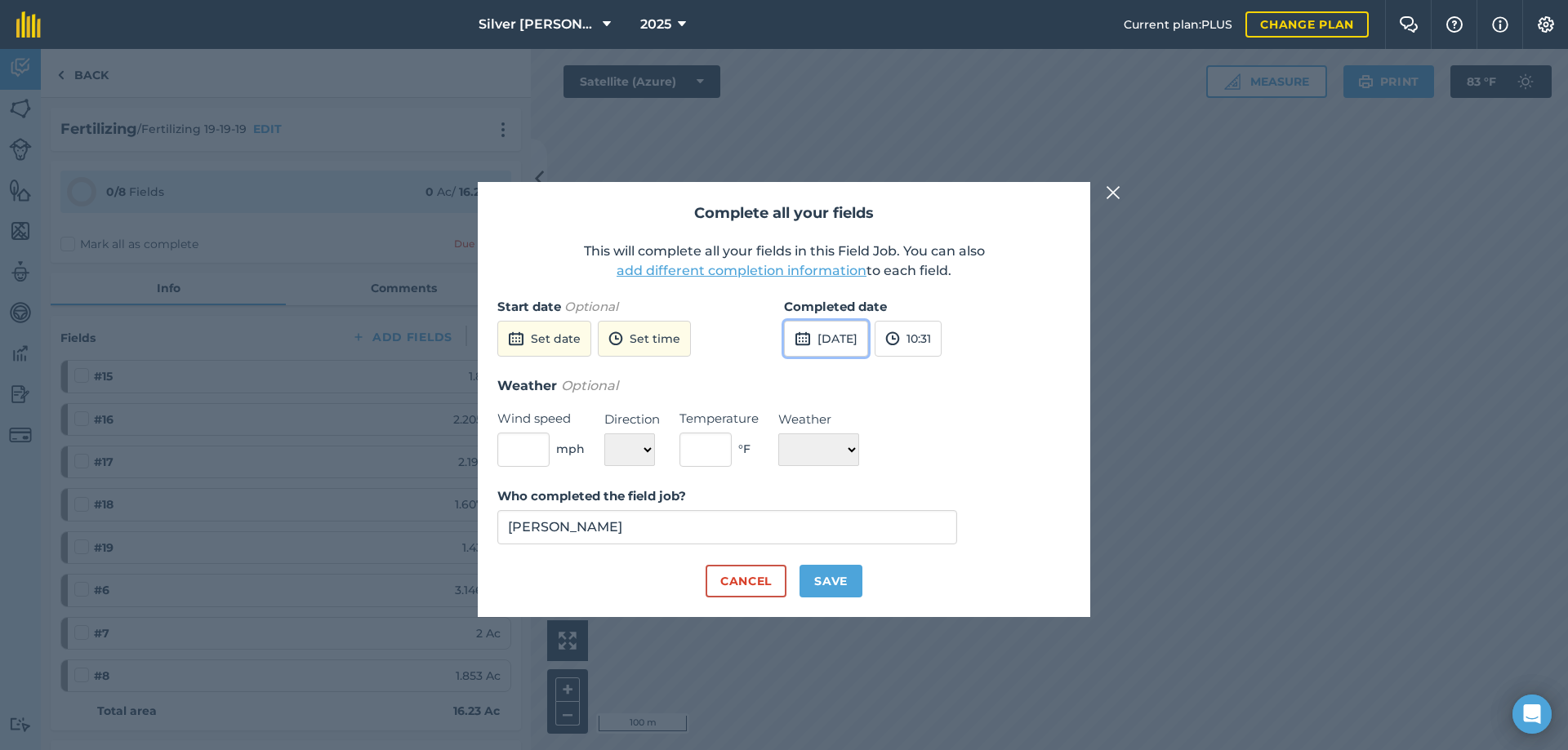
click at [831, 335] on button "[DATE]" at bounding box center [826, 338] width 85 height 36
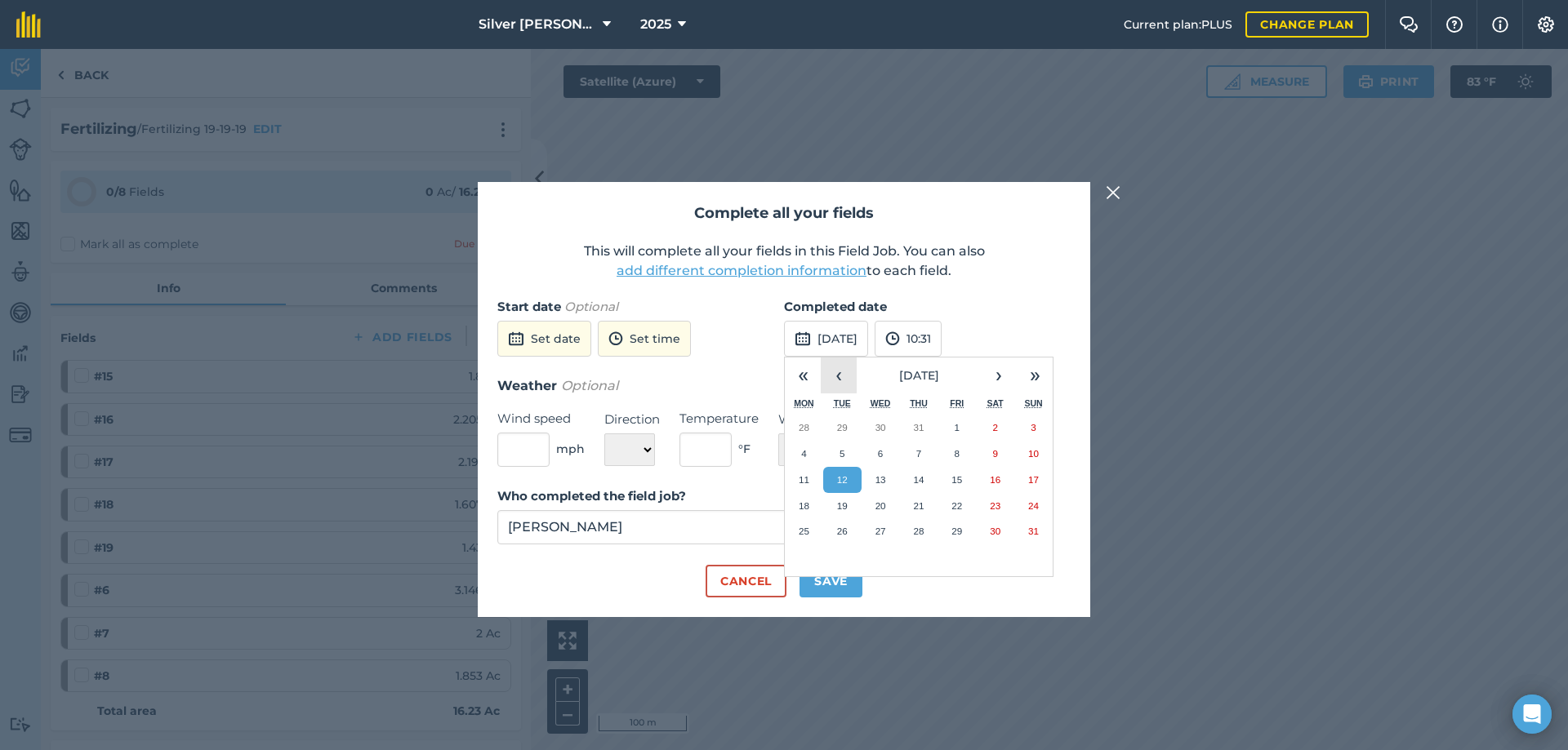
click at [832, 372] on button "‹" at bounding box center [838, 375] width 36 height 36
click at [801, 535] on abbr "28" at bounding box center [803, 530] width 11 height 11
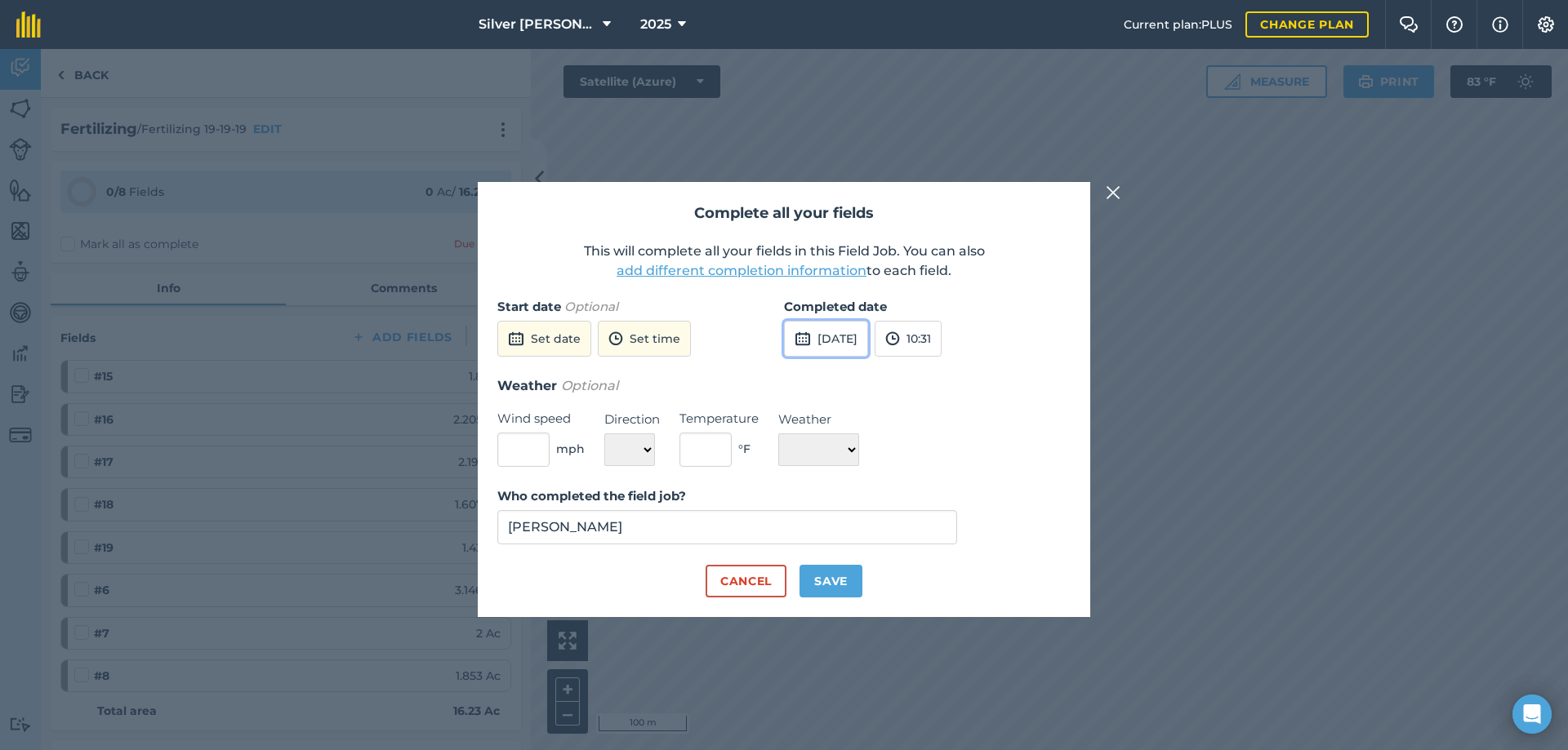
click at [863, 336] on button "[DATE]" at bounding box center [826, 338] width 85 height 36
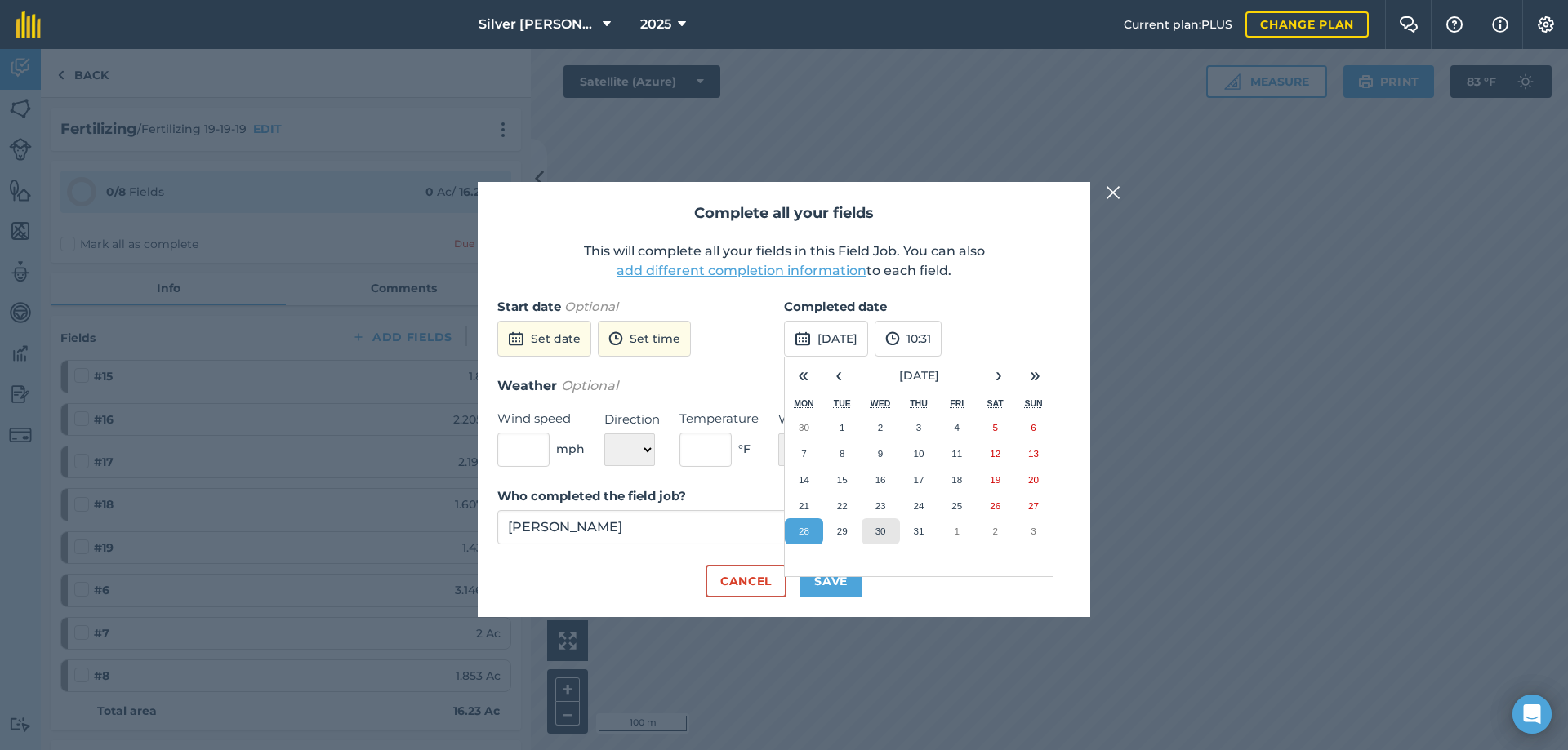
click at [880, 535] on abbr "30" at bounding box center [880, 530] width 11 height 11
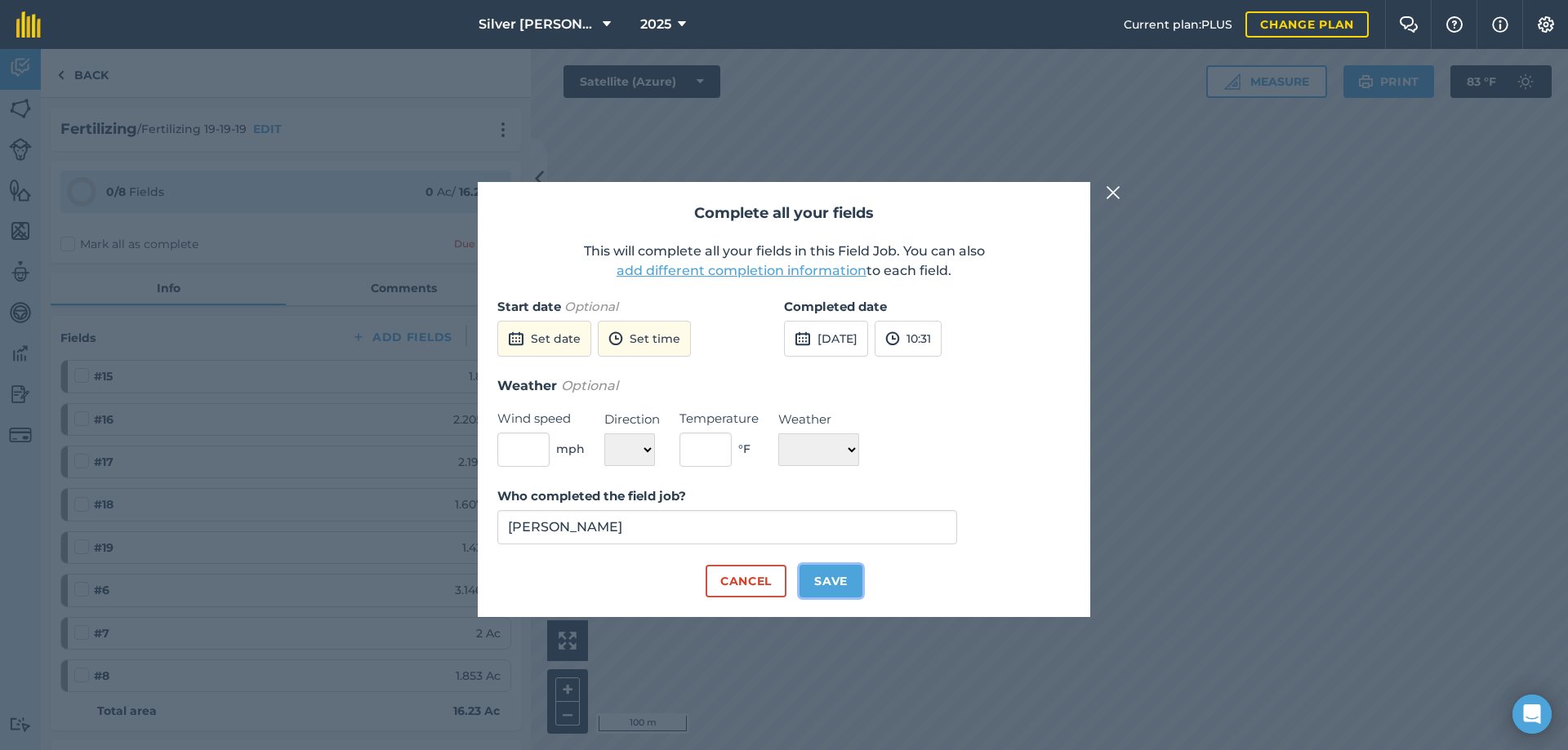
click at [824, 579] on button "Save" at bounding box center [831, 582] width 63 height 33
checkbox input "true"
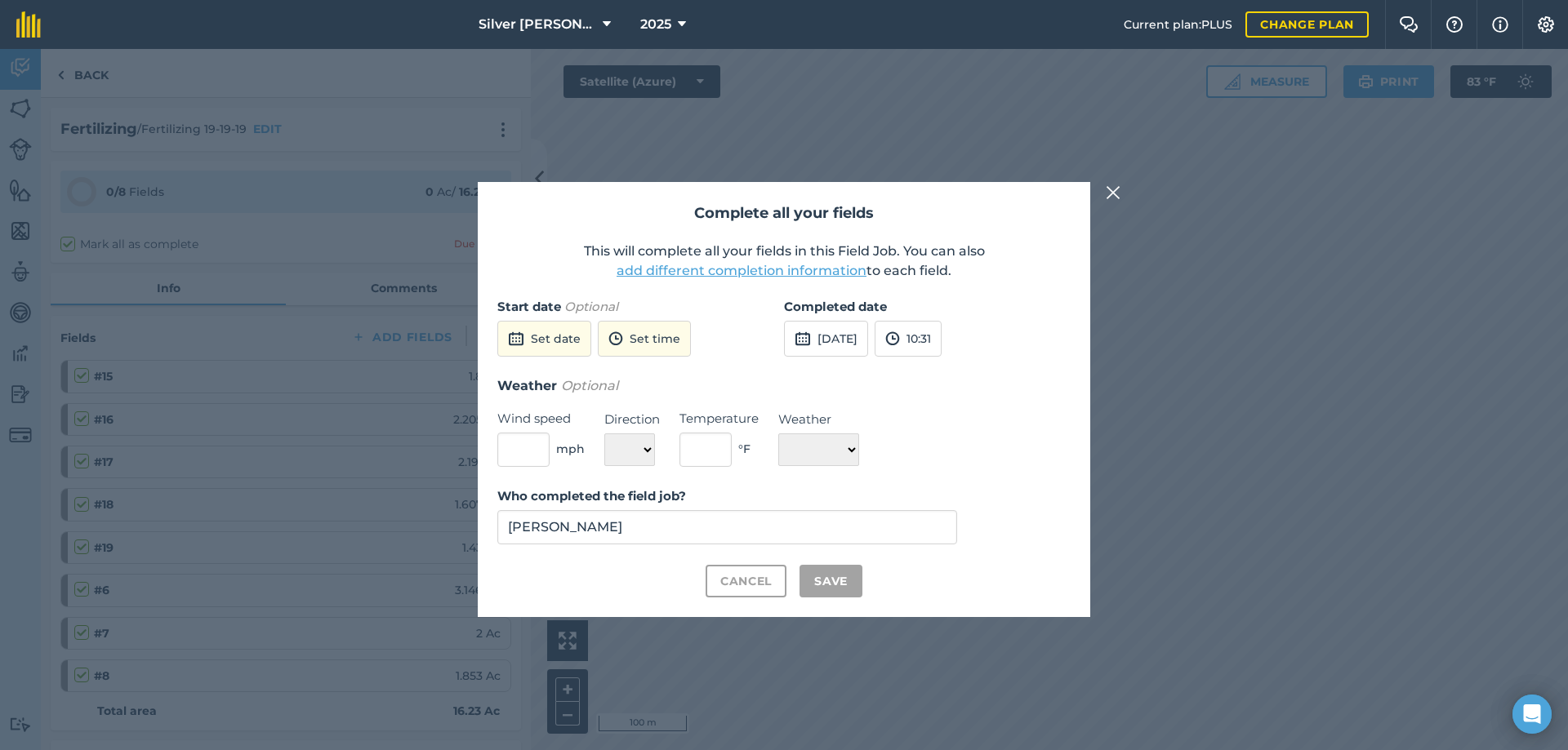
checkbox input "true"
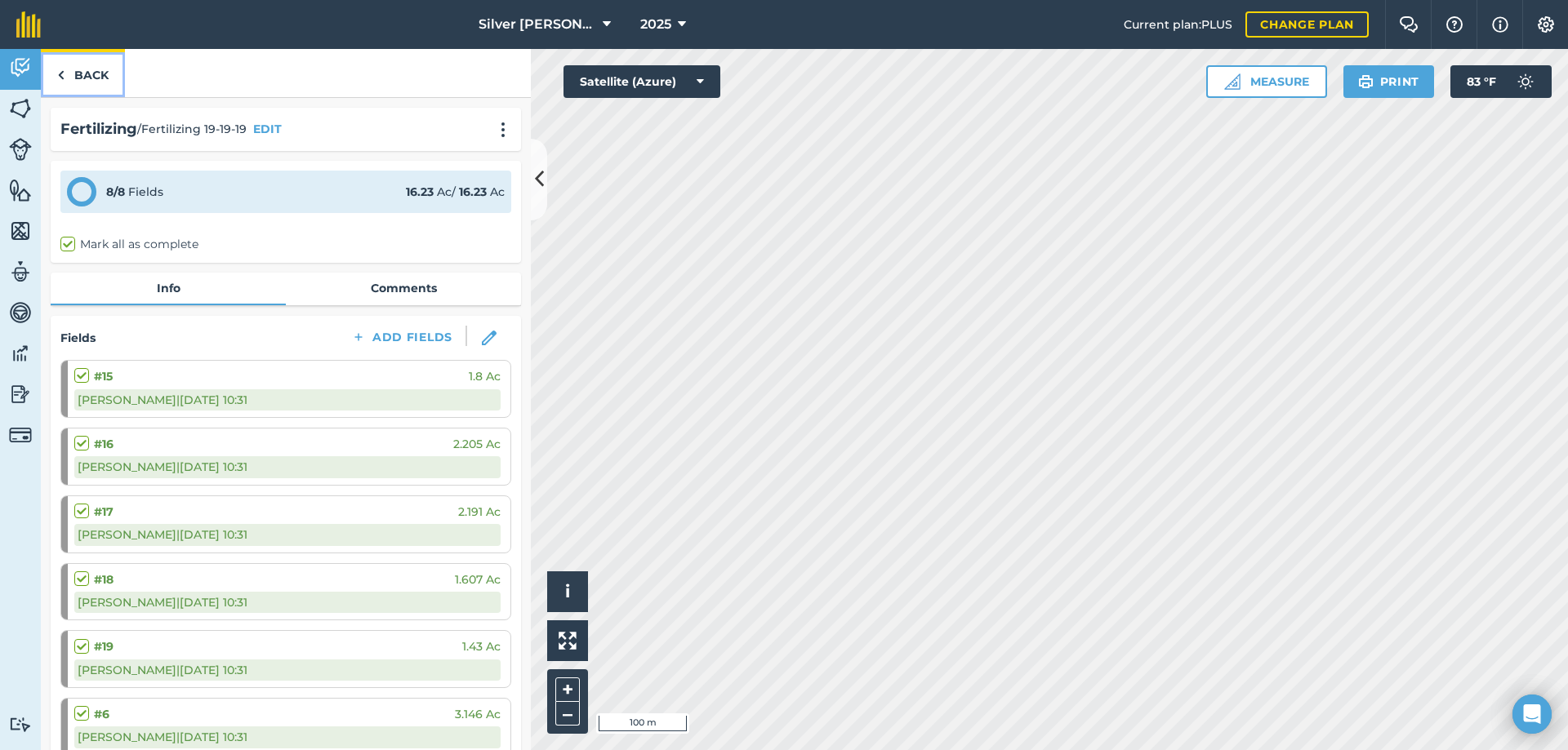
click at [93, 69] on link "Back" at bounding box center [83, 73] width 85 height 49
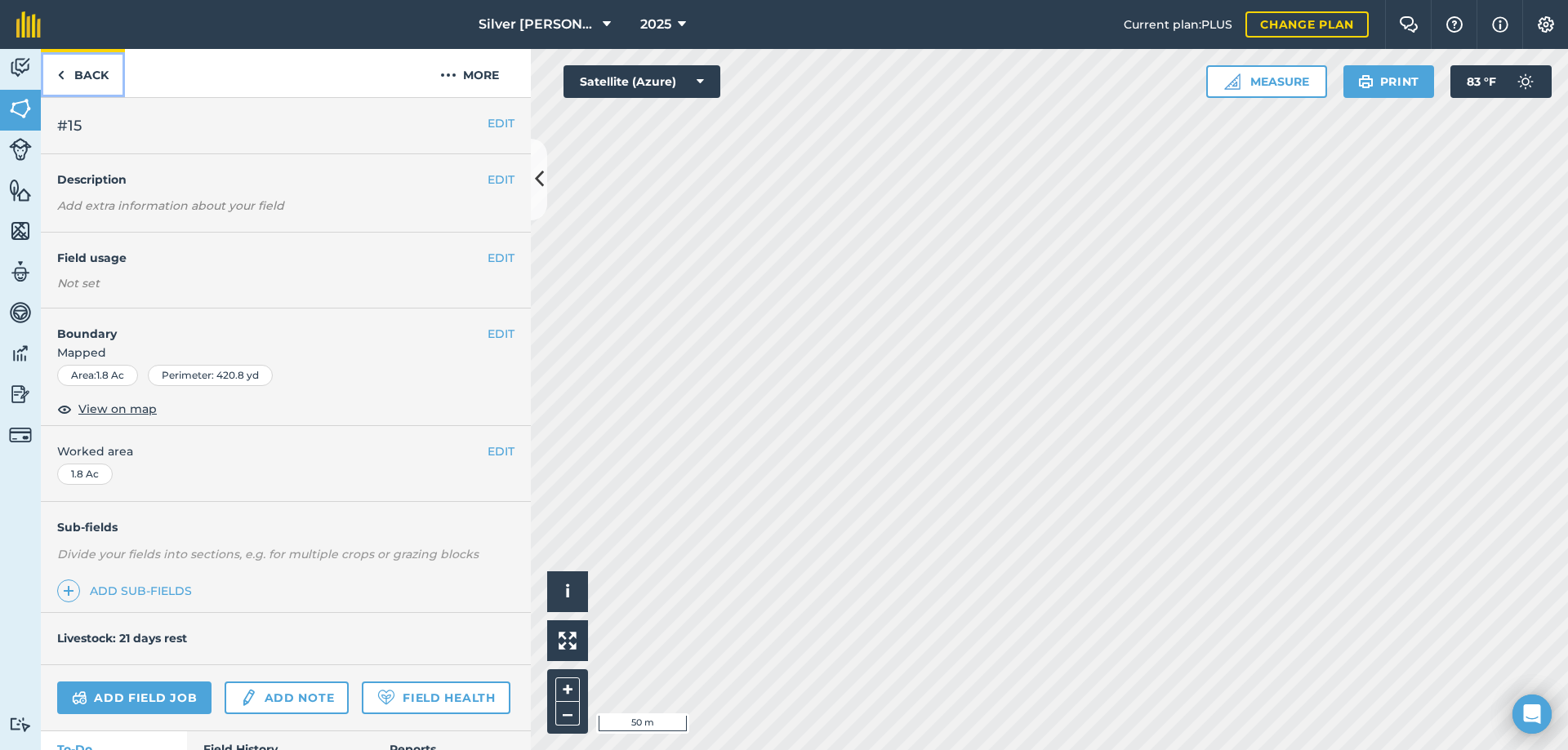
click at [78, 77] on link "Back" at bounding box center [83, 73] width 85 height 49
click at [97, 79] on link "Back" at bounding box center [83, 73] width 85 height 49
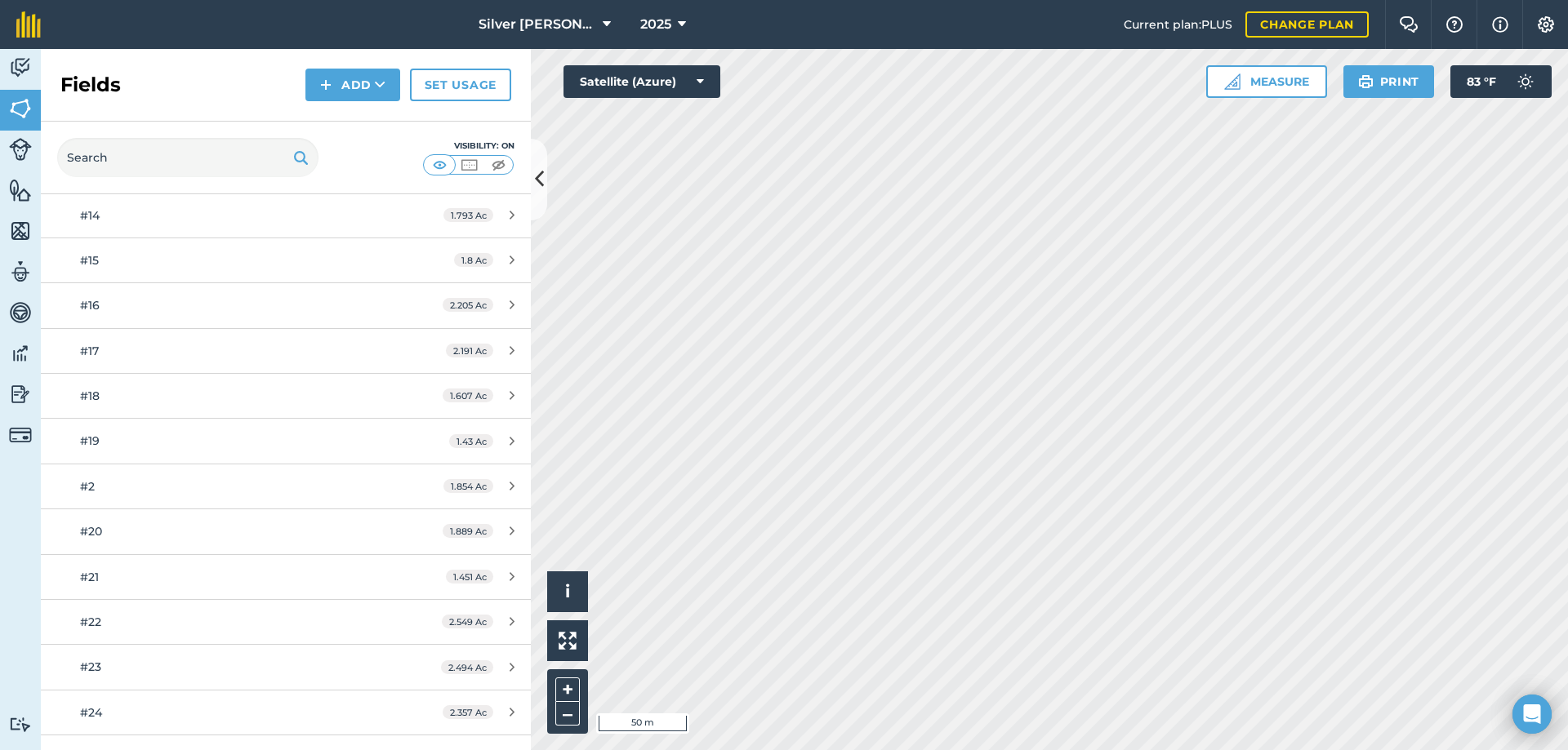
scroll to position [408, 0]
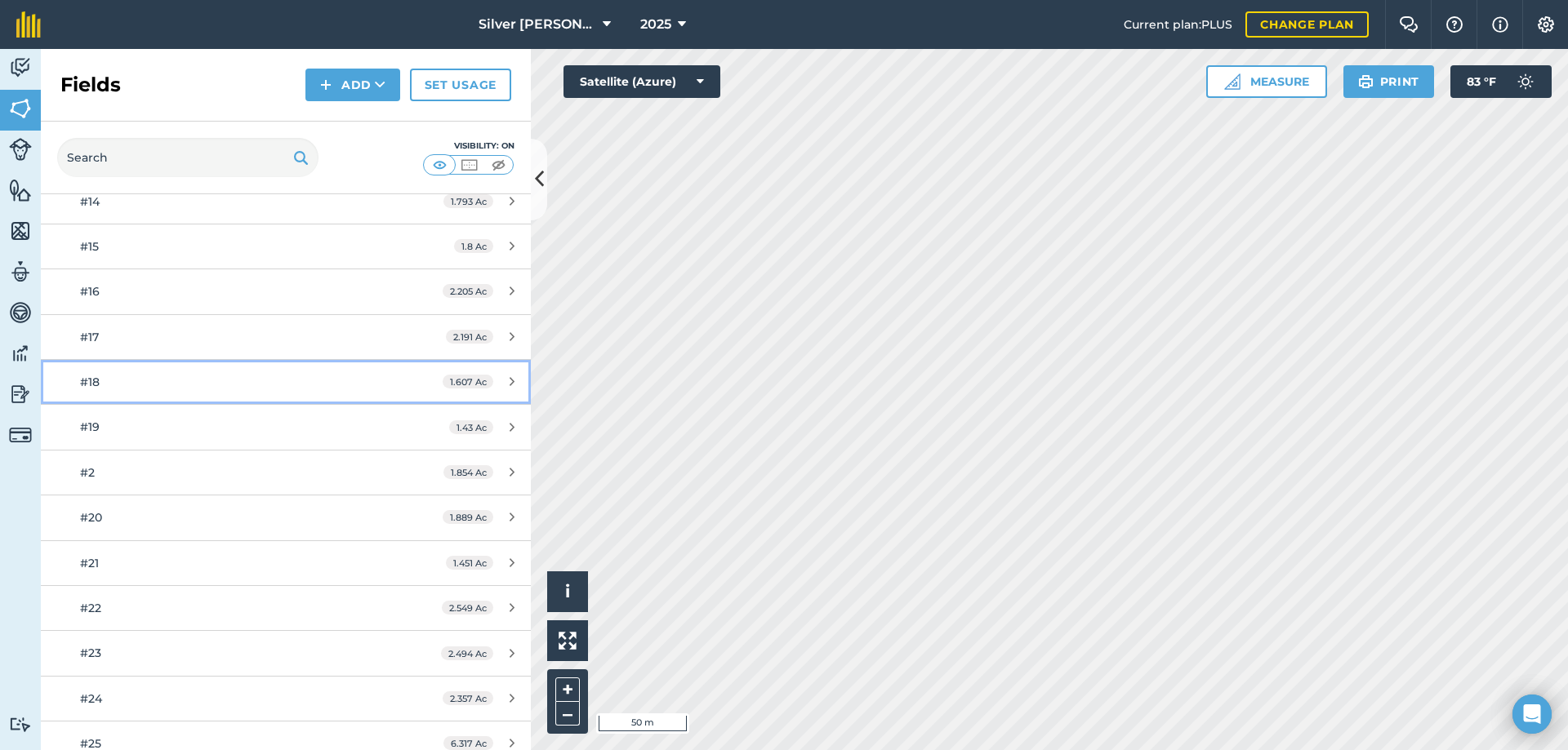
click at [114, 376] on div "#18" at bounding box center [233, 382] width 307 height 17
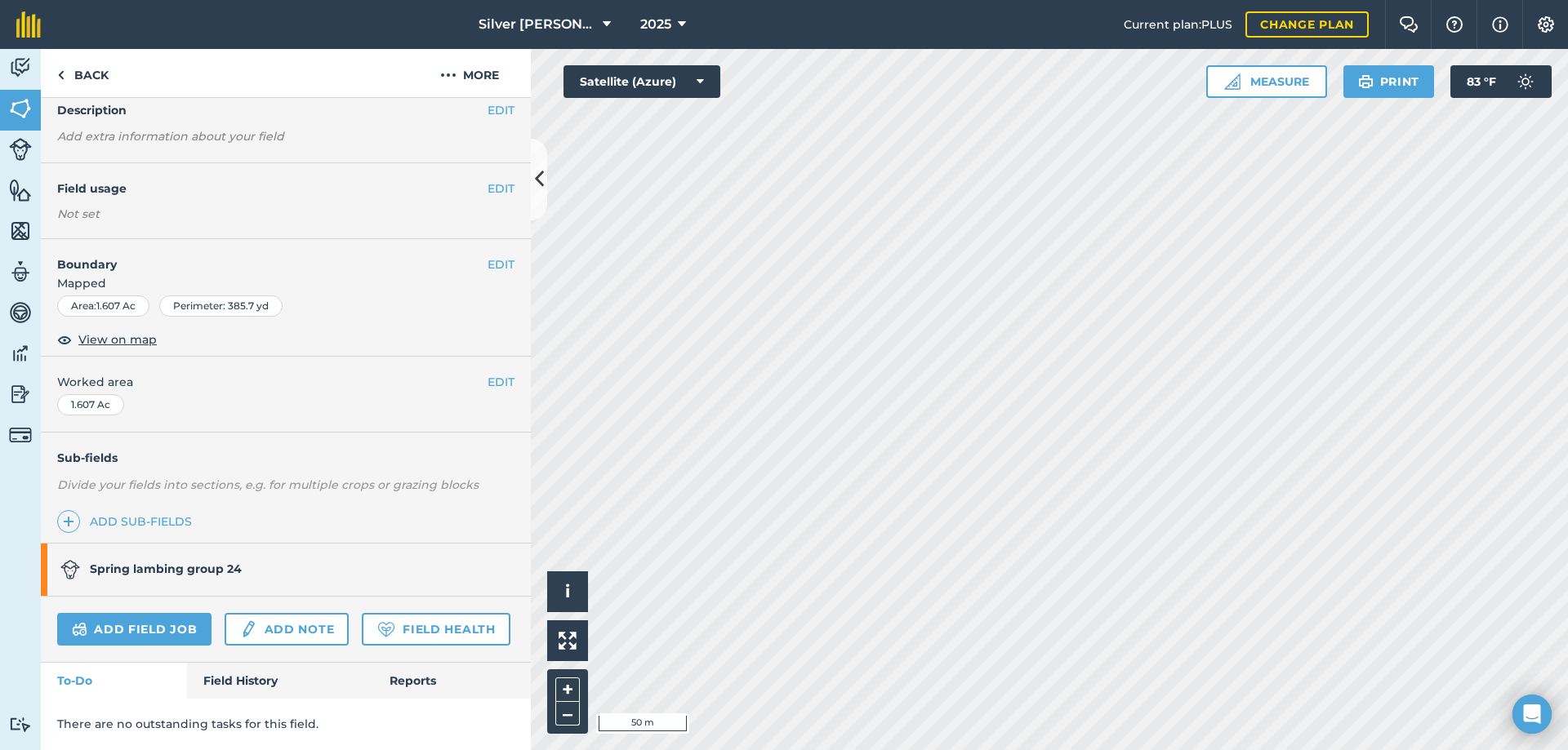
scroll to position [116, 0]
click at [242, 673] on link "Field History" at bounding box center [279, 680] width 186 height 36
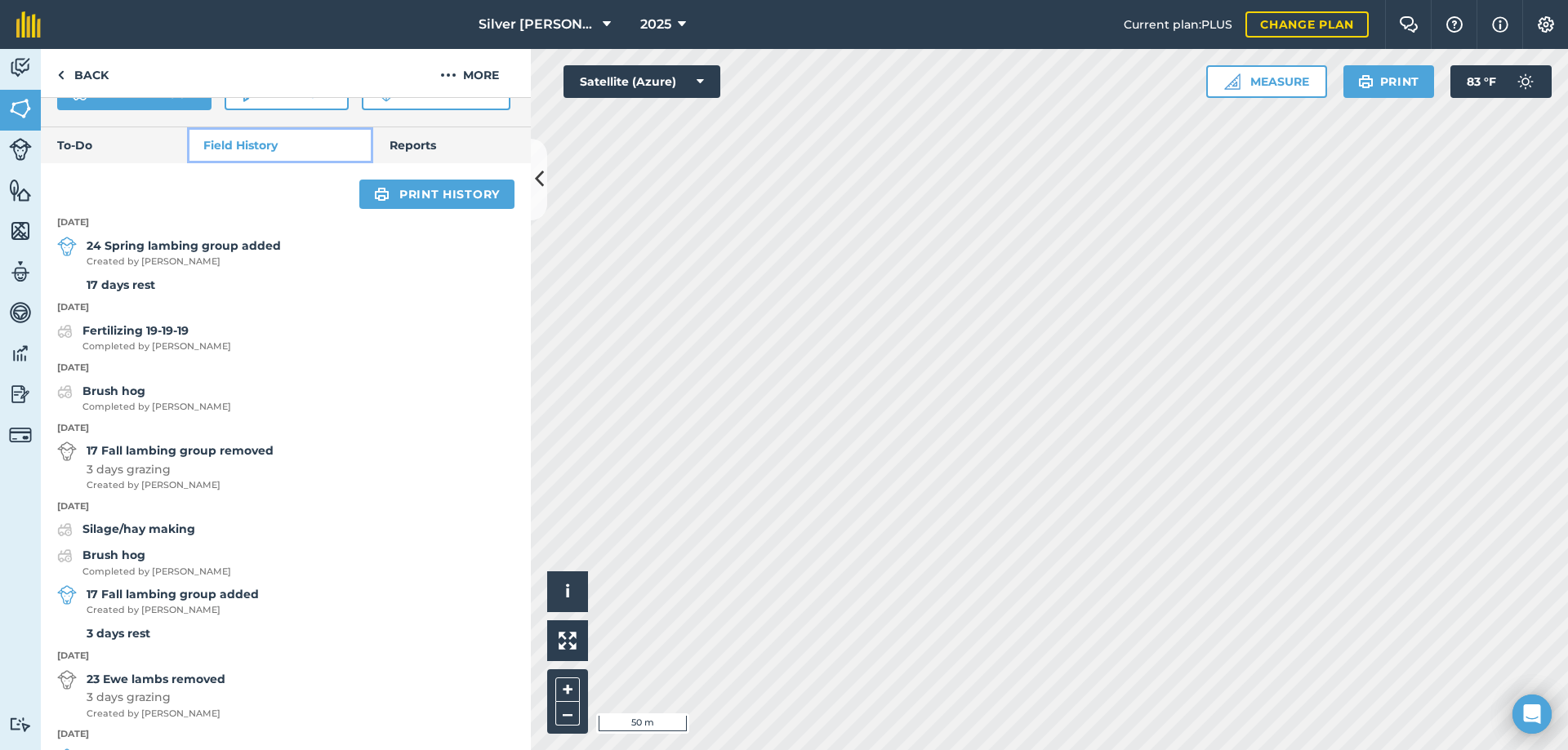
scroll to position [687, 0]
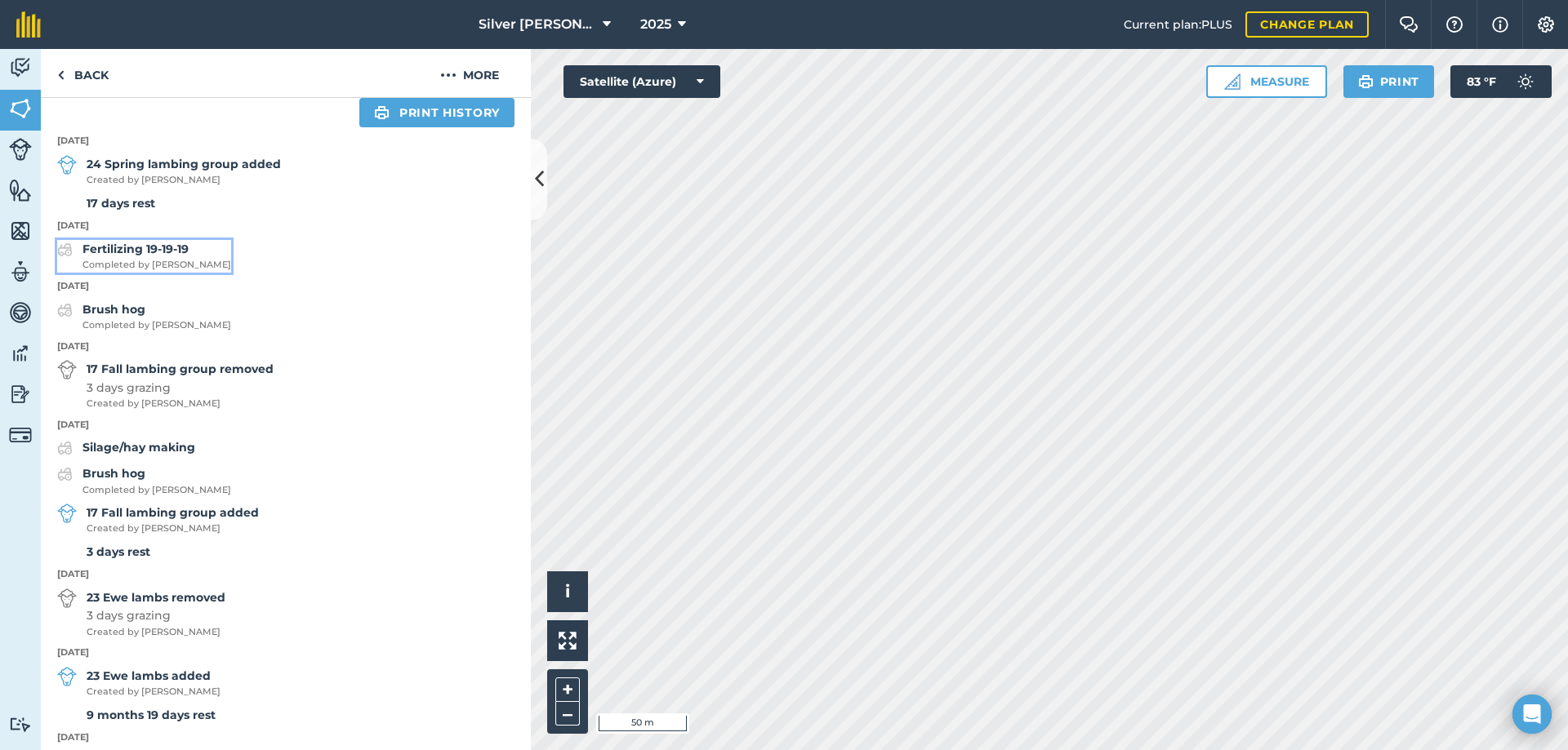
click at [141, 256] on strong "Fertilizing 19-19-19" at bounding box center [135, 249] width 106 height 15
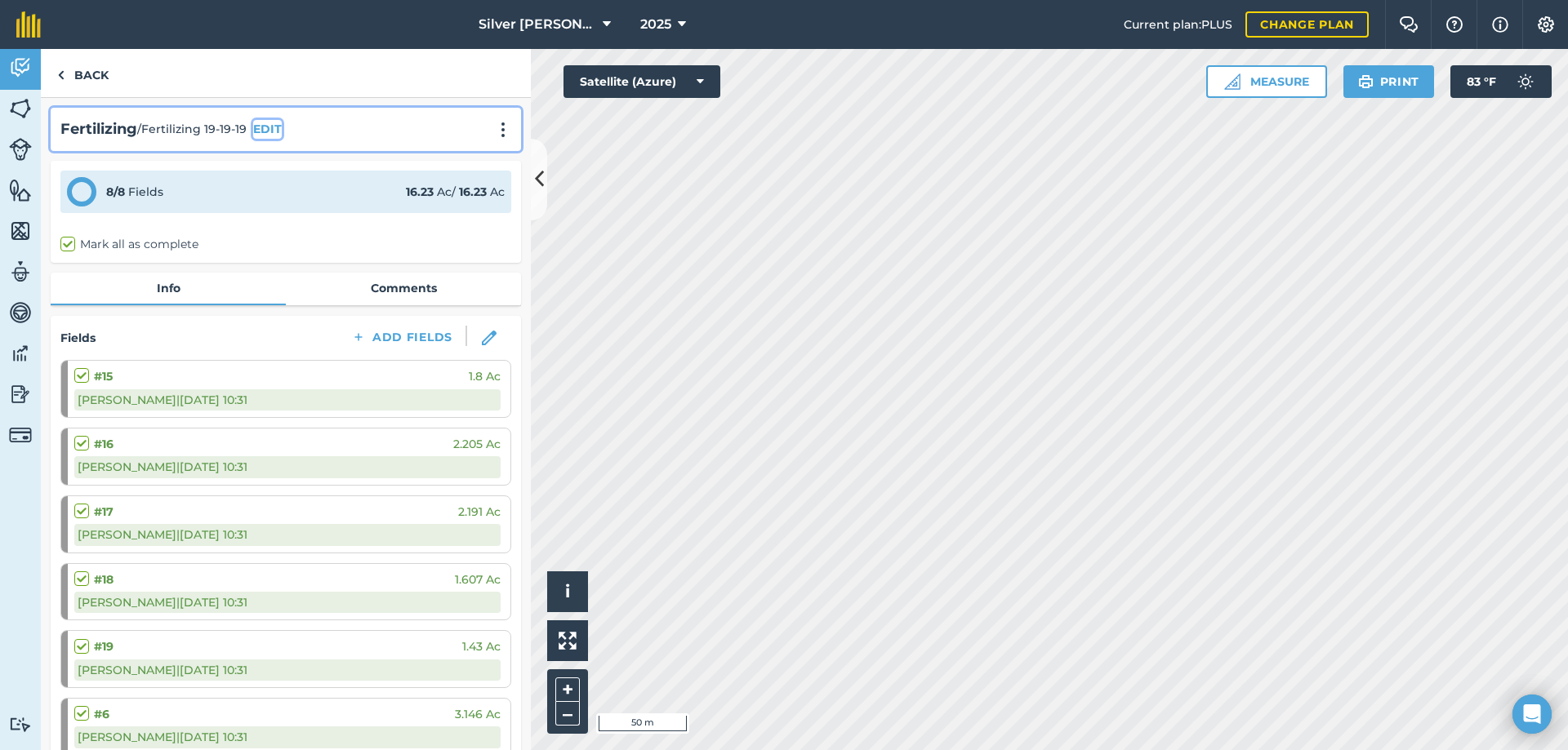
click at [272, 128] on button "EDIT" at bounding box center [267, 129] width 28 height 17
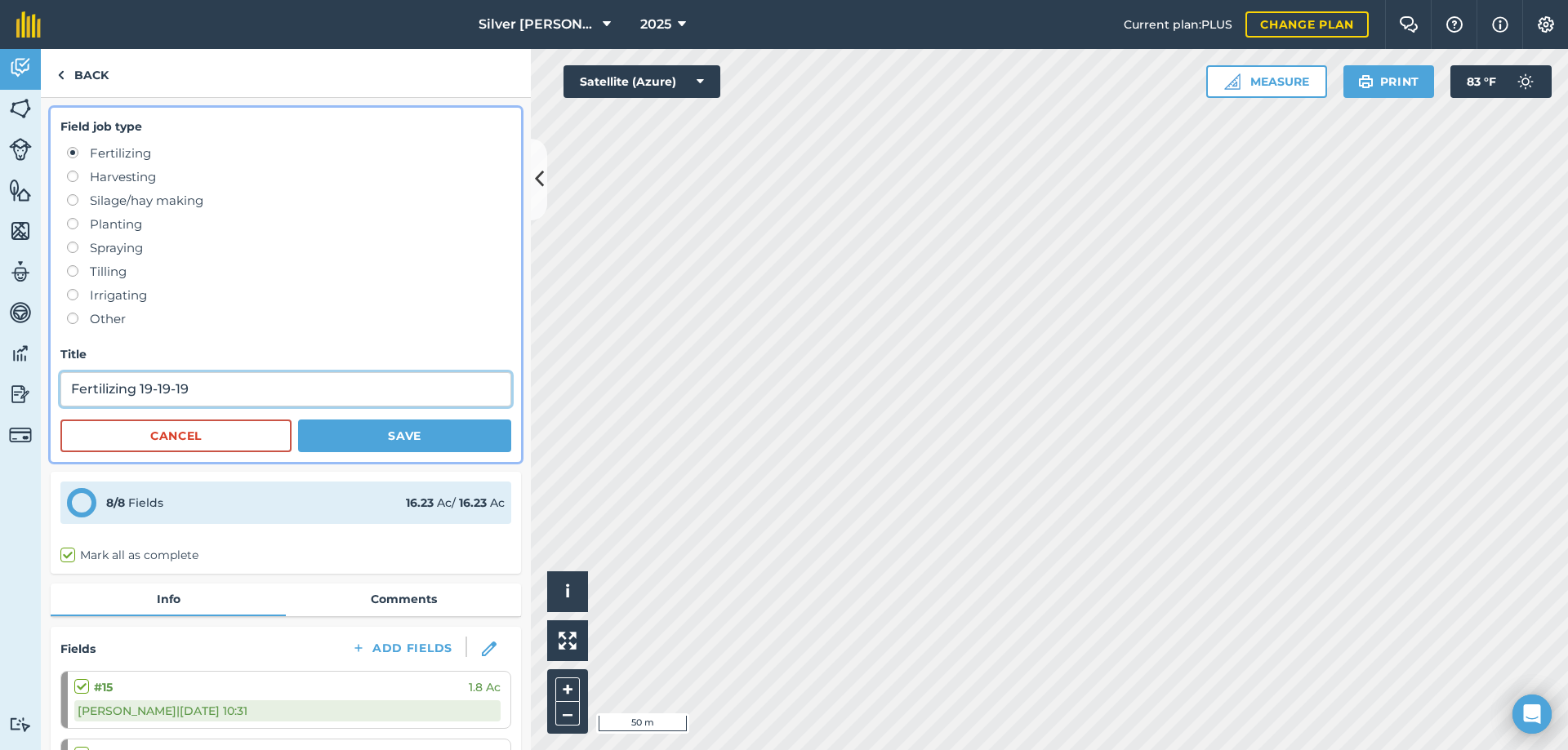
click at [222, 384] on input "Fertilizing 19-19-19" at bounding box center [286, 389] width 451 height 34
type input "Fertilizing 19-19-19 150lbs. per acre"
click at [391, 432] on button "Save" at bounding box center [404, 436] width 213 height 33
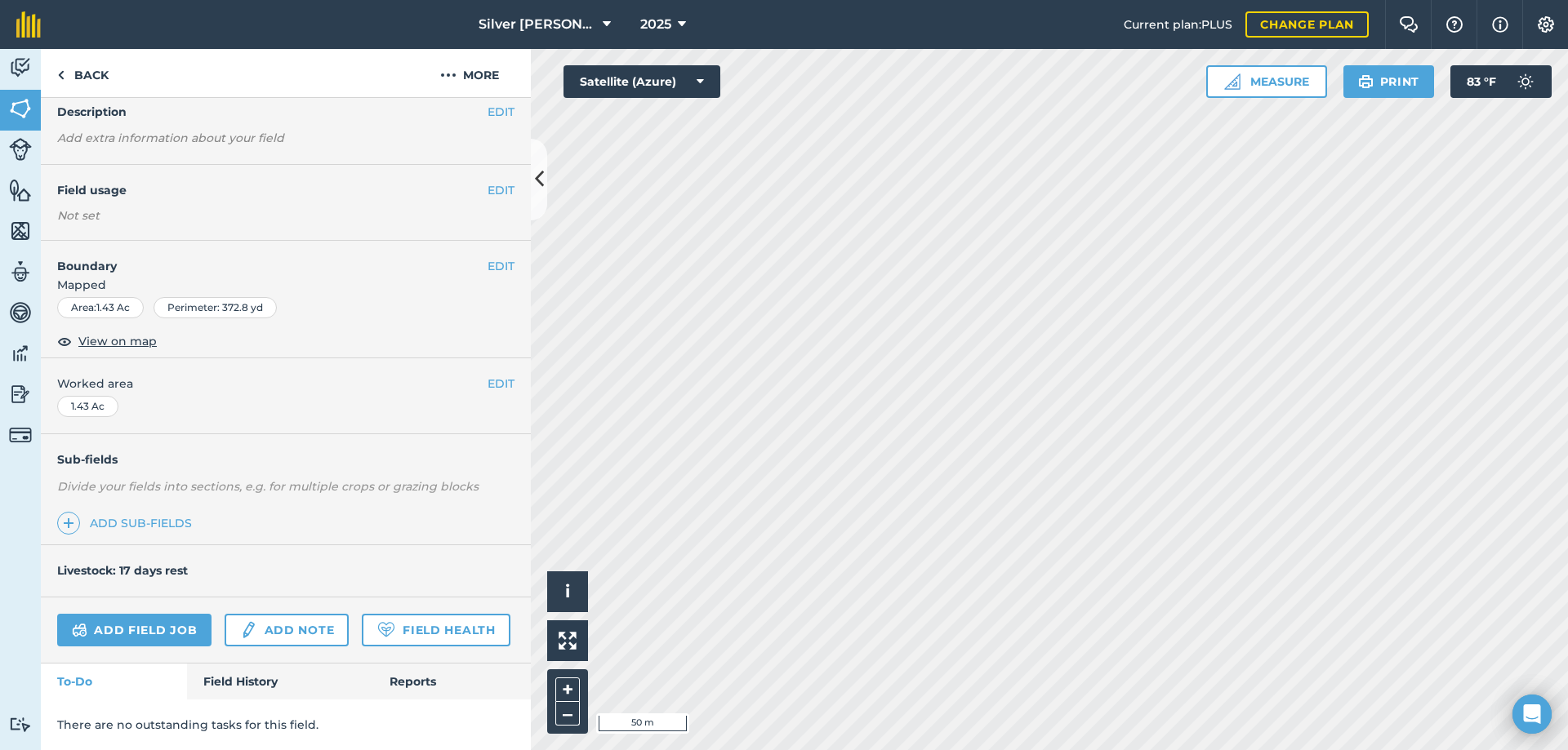
scroll to position [114, 0]
click at [234, 682] on link "Field History" at bounding box center [279, 681] width 186 height 36
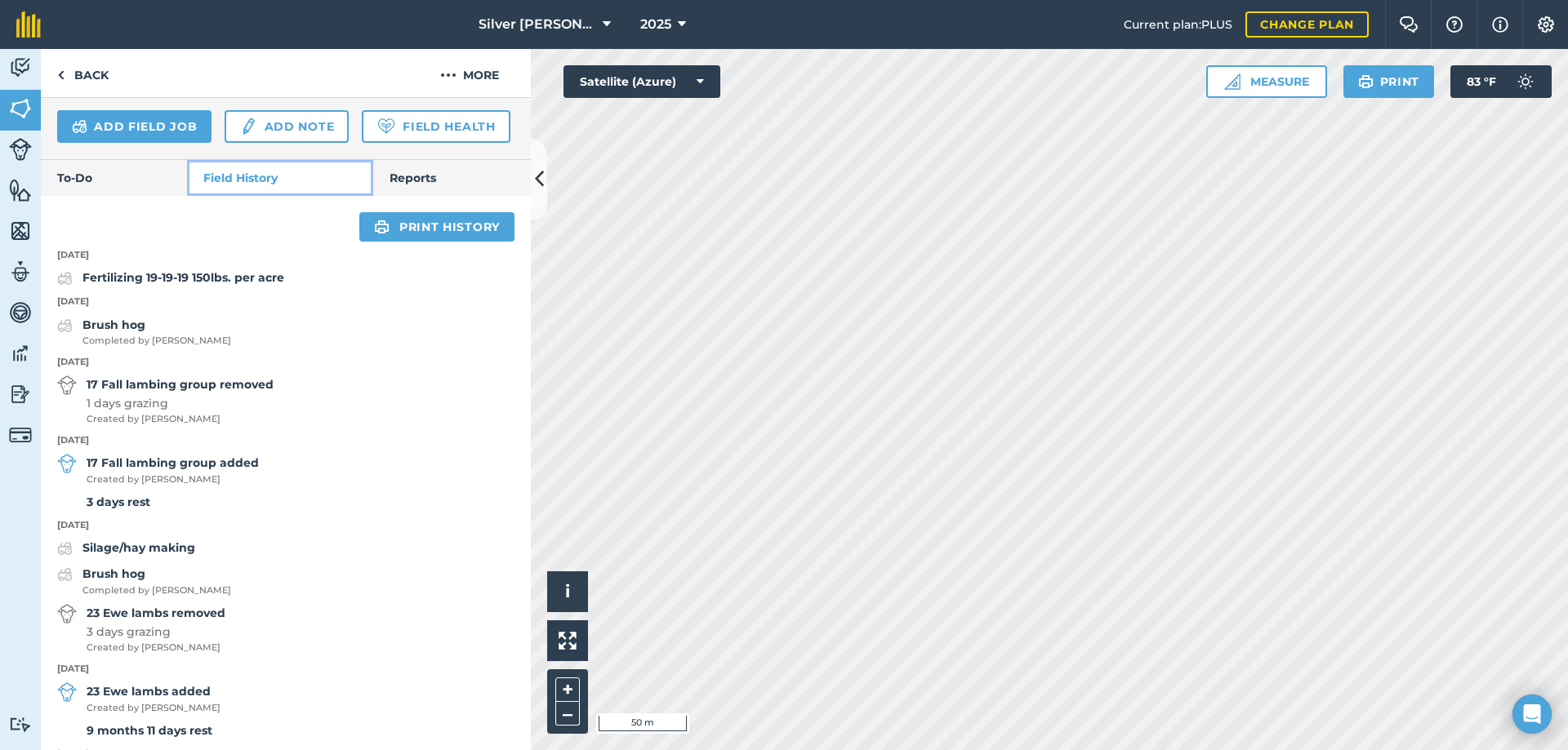
scroll to position [653, 0]
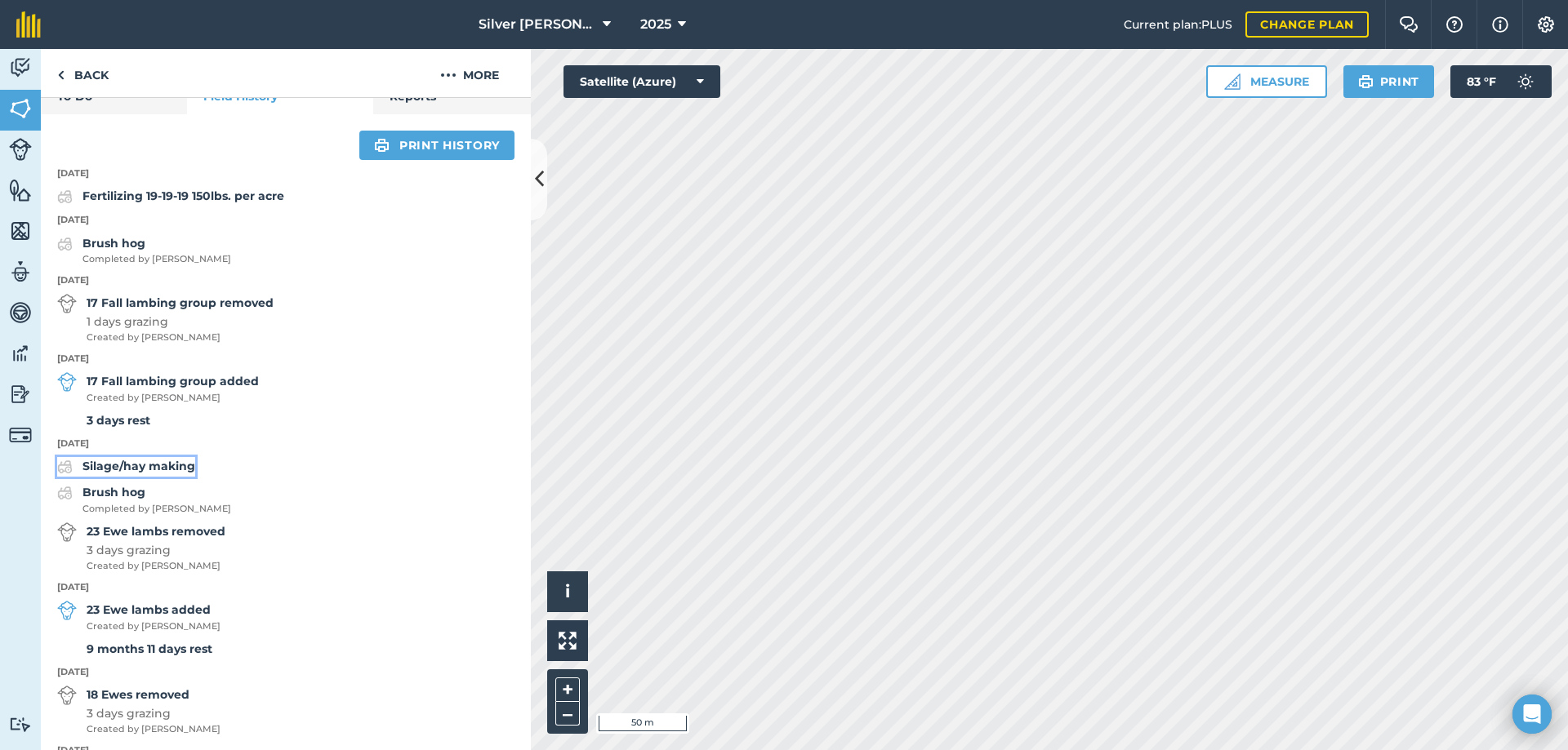
click at [159, 473] on strong "Silage/hay making" at bounding box center [139, 465] width 113 height 15
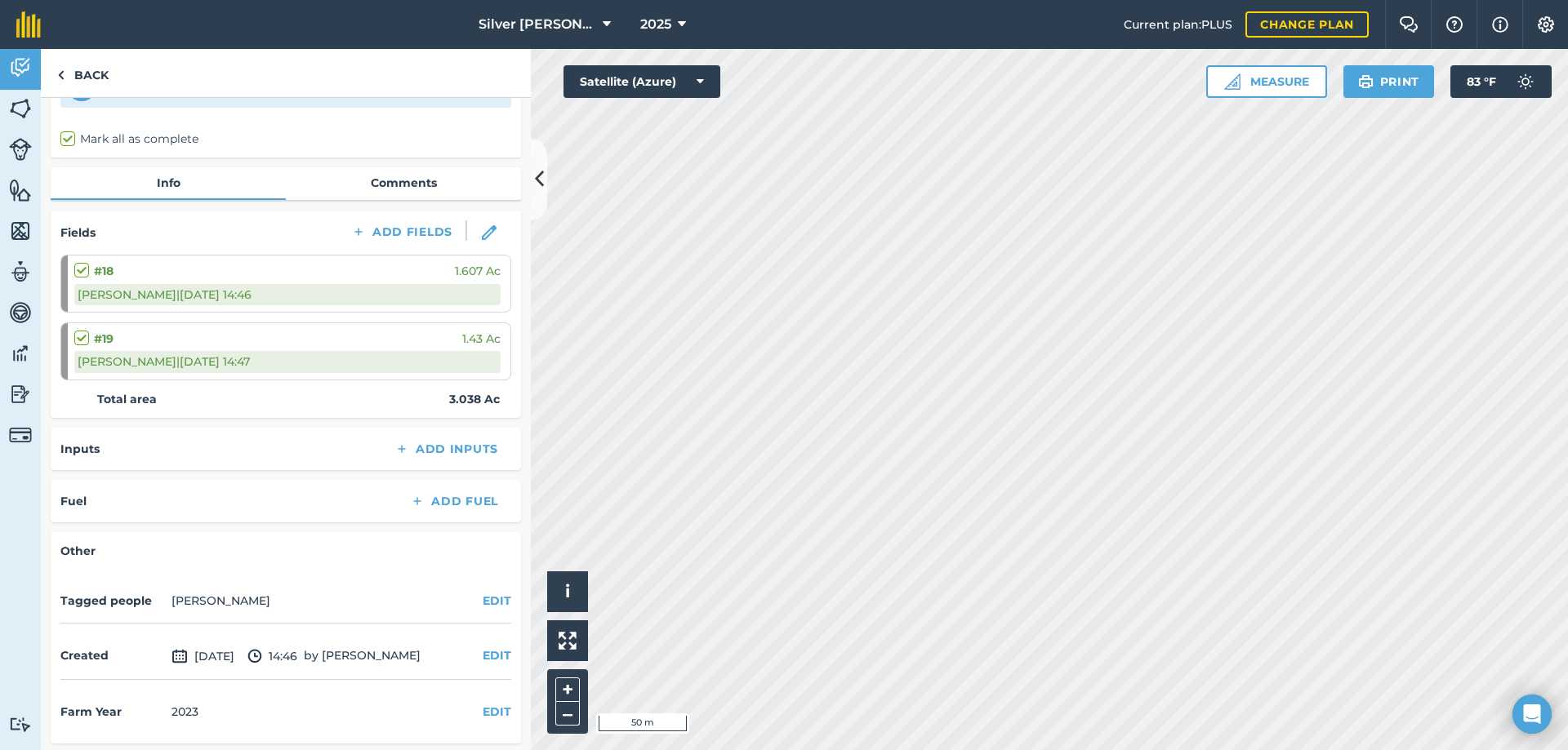
scroll to position [109, 0]
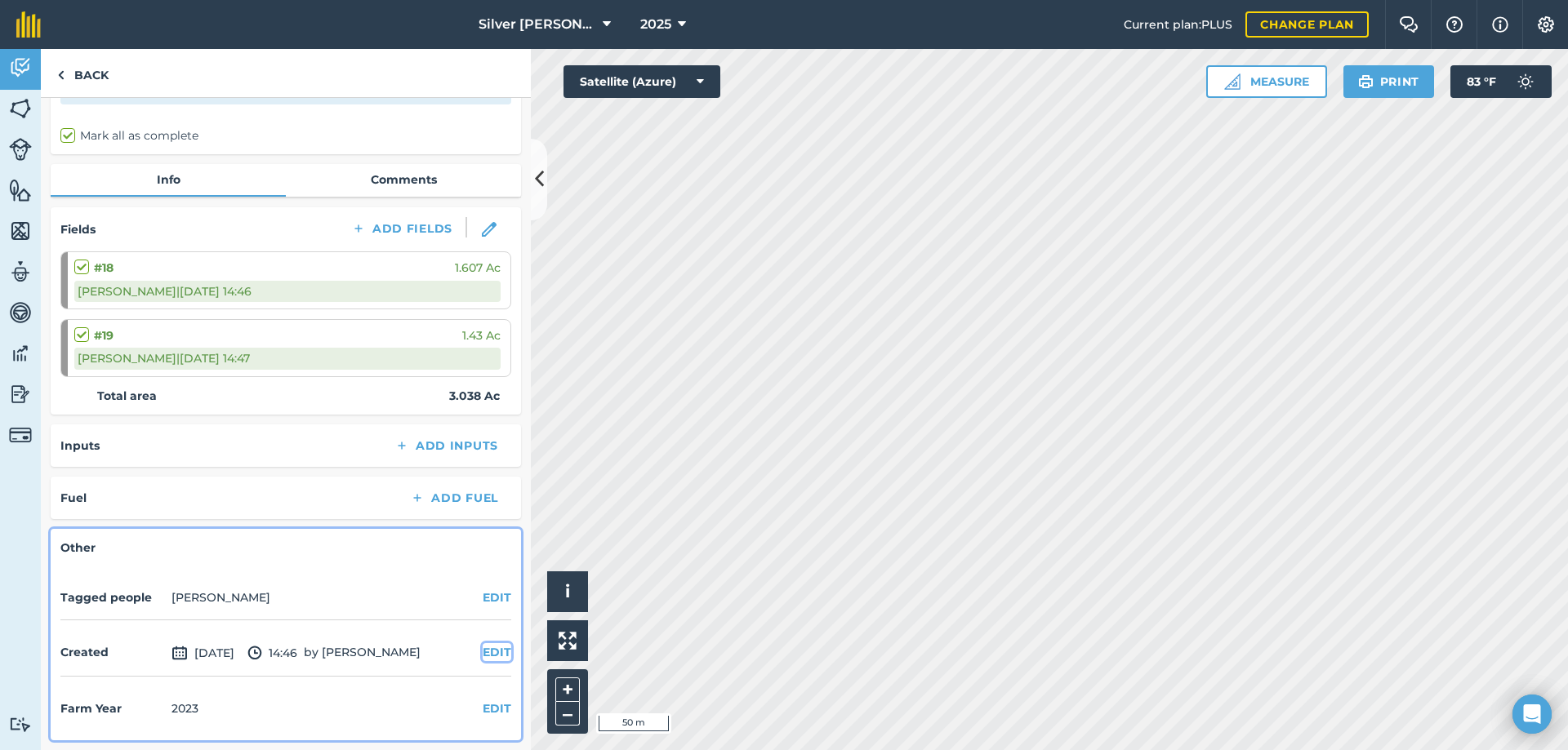
click at [483, 654] on button "EDIT" at bounding box center [496, 652] width 28 height 17
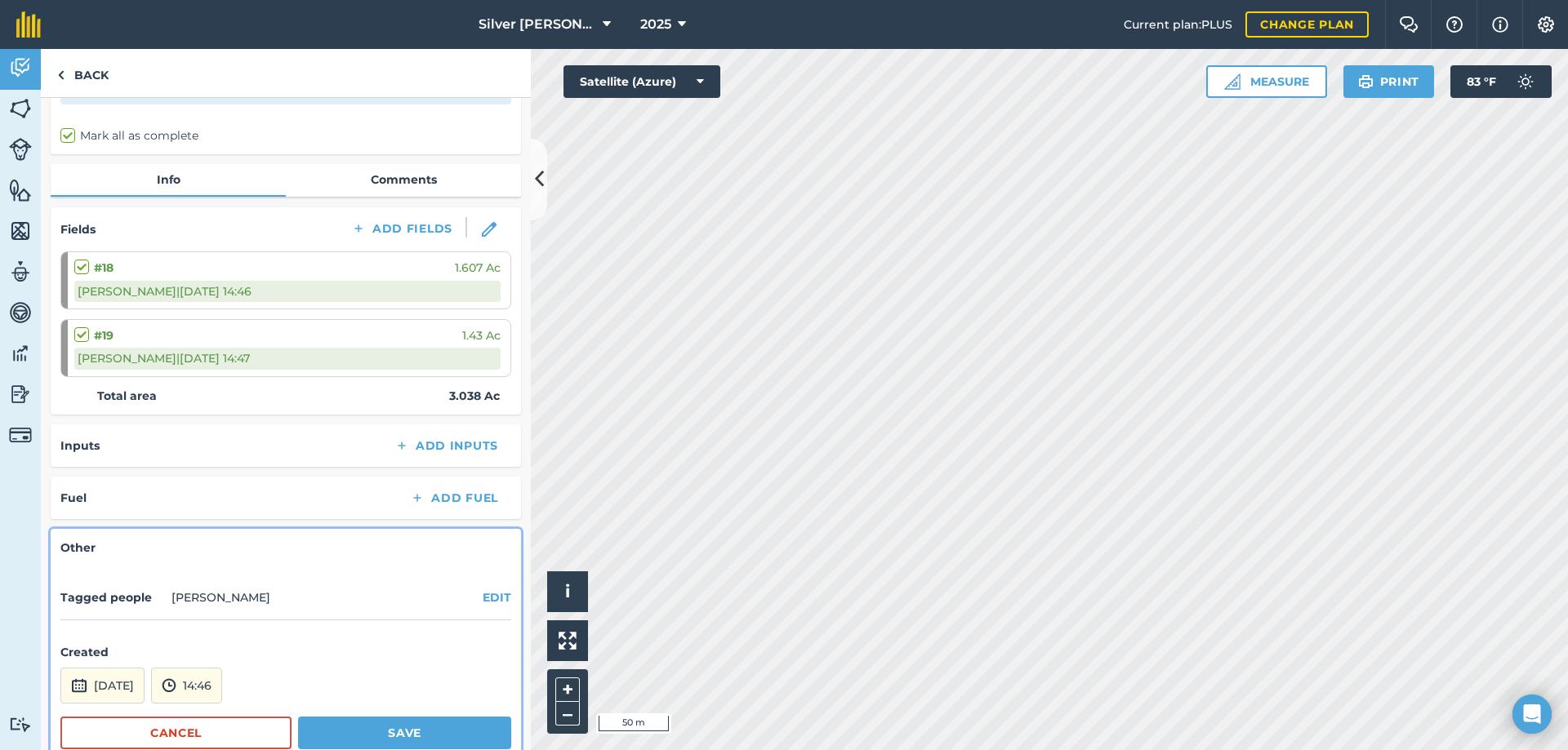
scroll to position [196, 0]
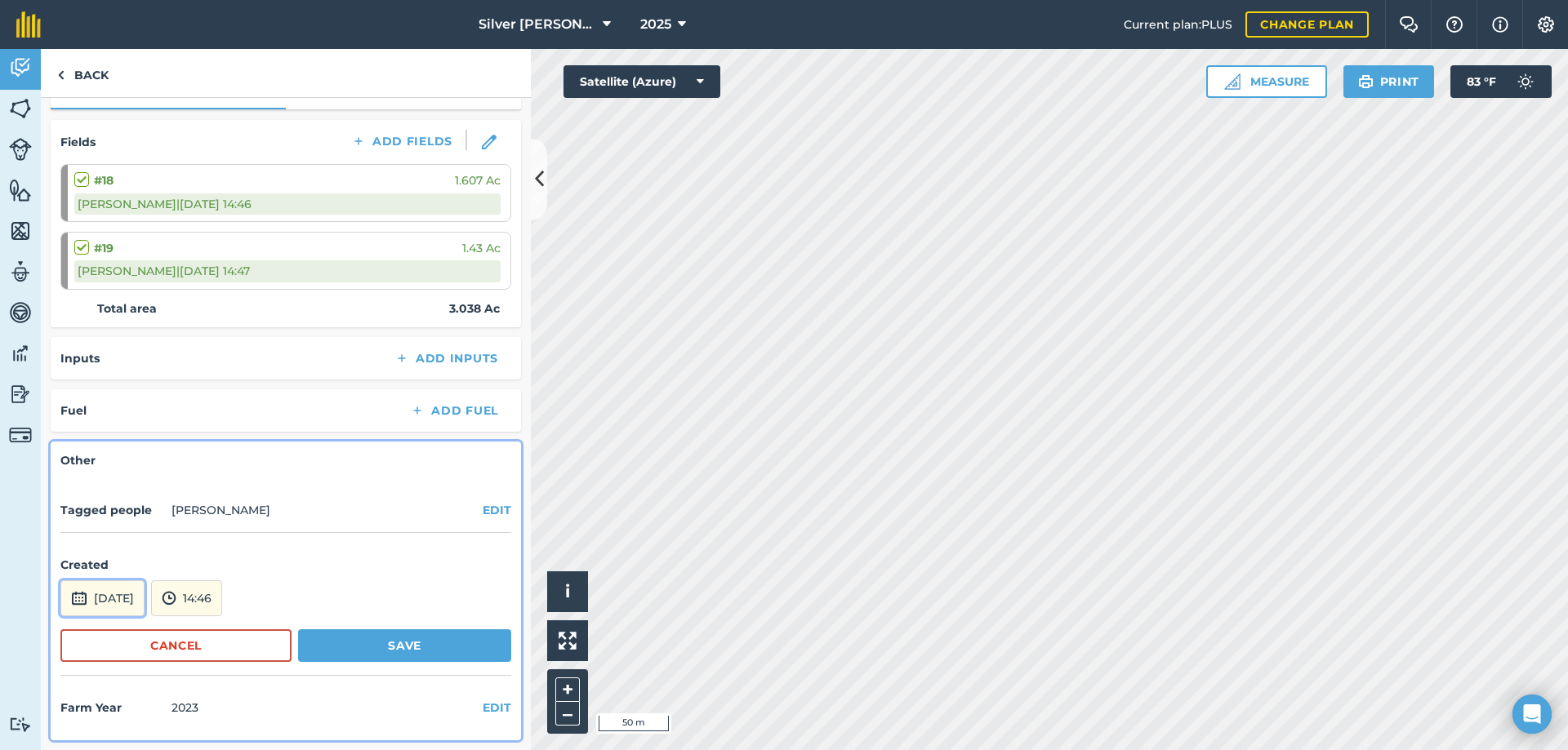
click at [109, 601] on button "[DATE]" at bounding box center [102, 598] width 85 height 36
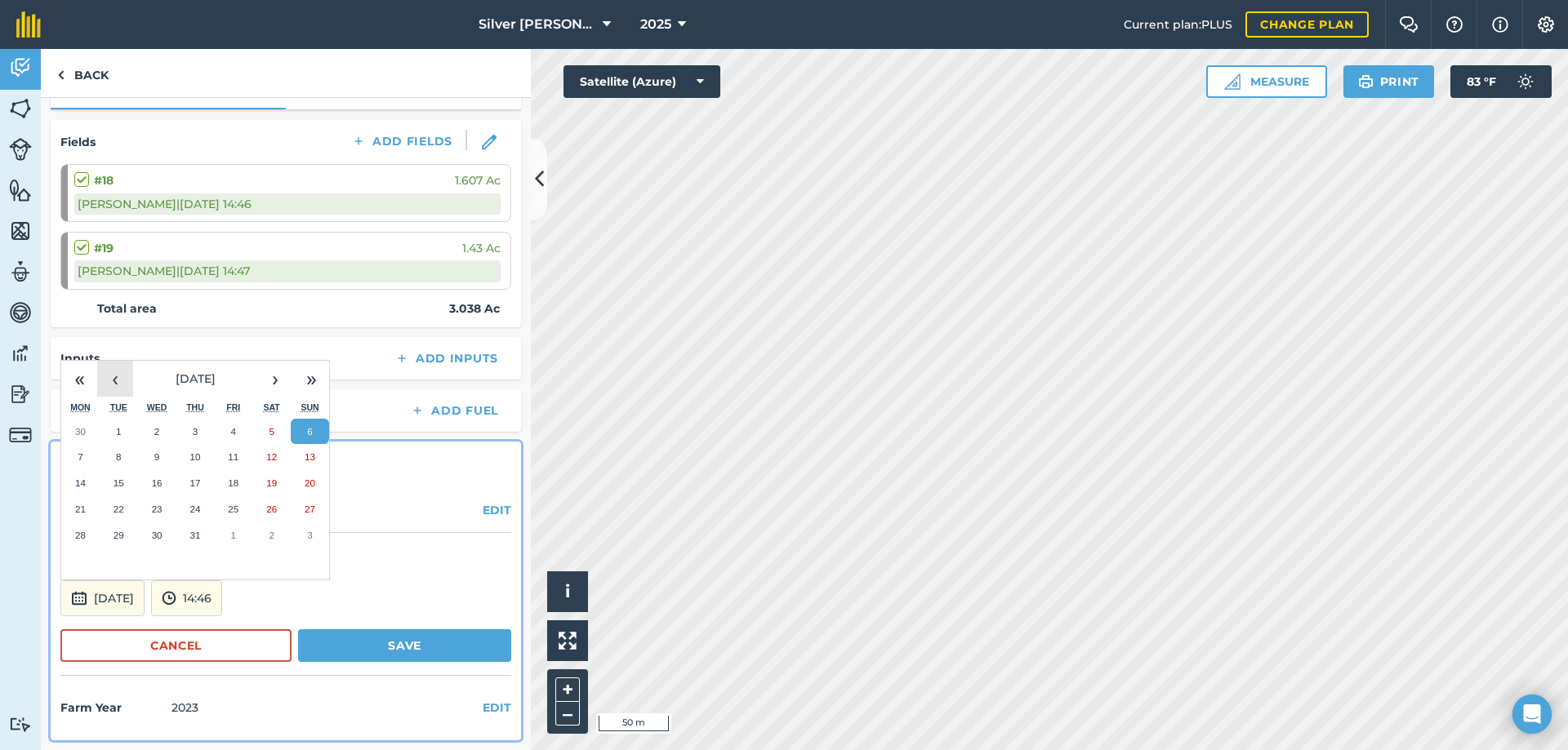
click at [116, 378] on button "‹" at bounding box center [115, 379] width 36 height 36
click at [116, 458] on button "3" at bounding box center [119, 457] width 39 height 26
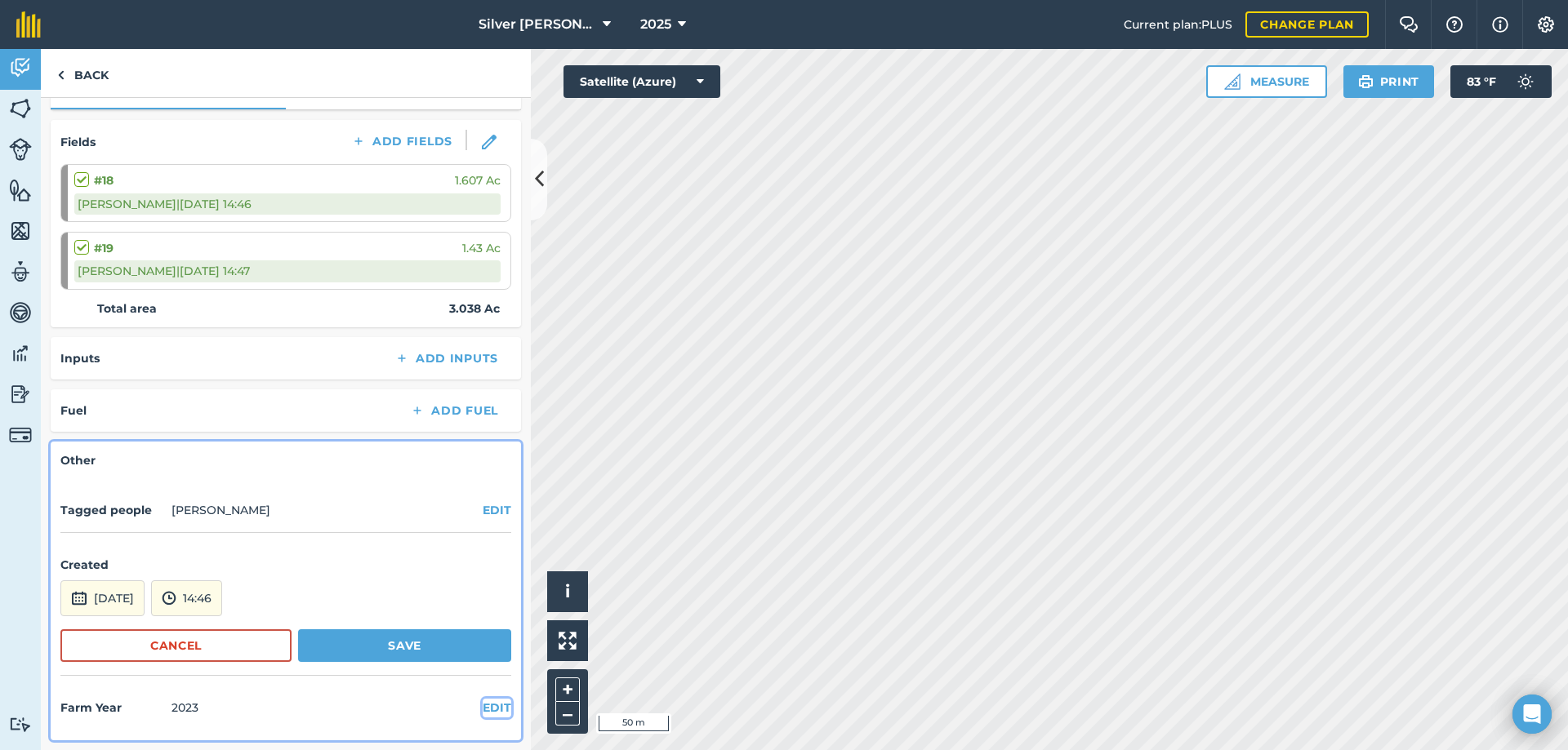
click at [483, 706] on button "EDIT" at bounding box center [496, 707] width 28 height 17
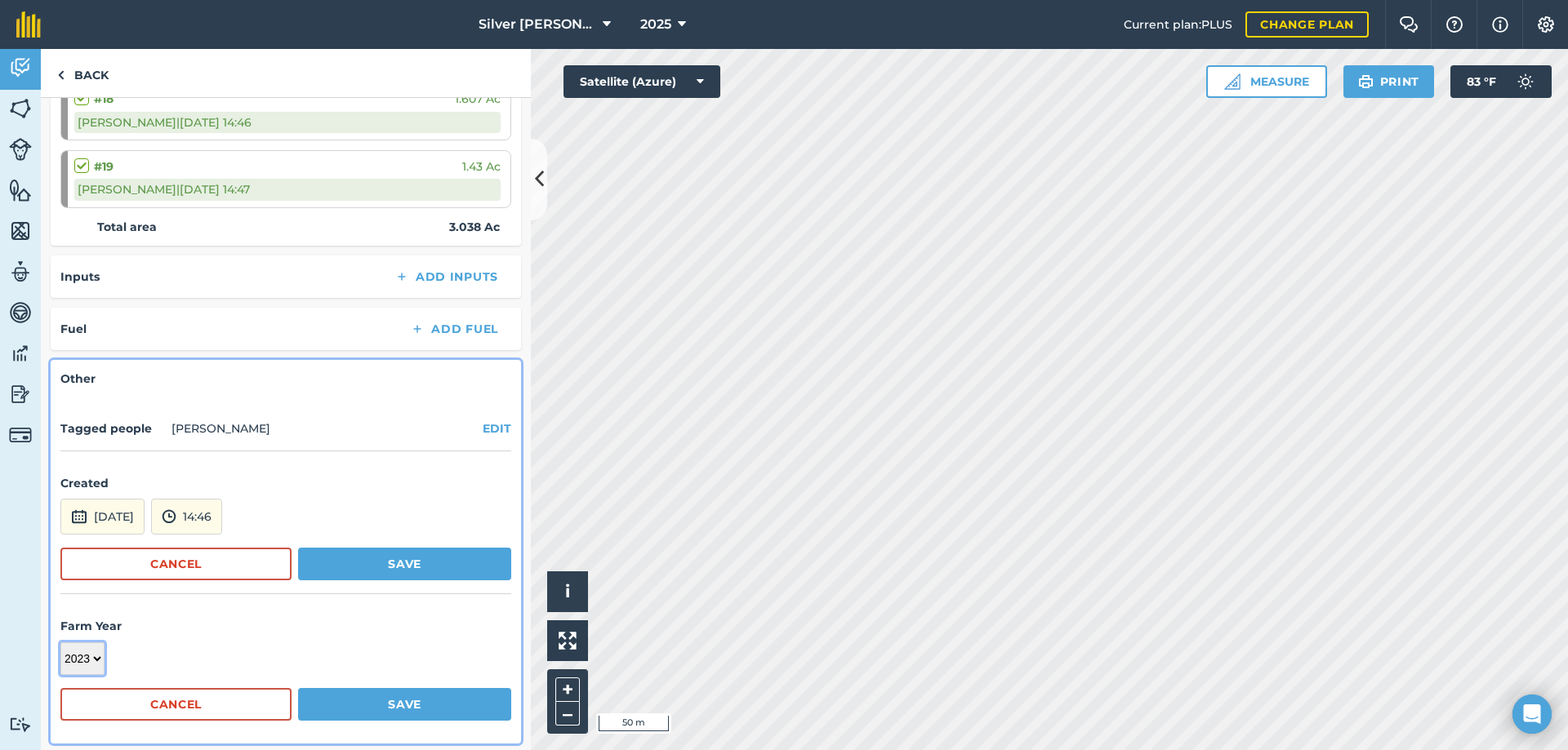
click at [94, 663] on select "2017 2018 2019 2020 2021 2022 2023 2024 2025 2026 2027" at bounding box center [82, 659] width 44 height 33
select select "2025"
click at [60, 642] on select "2017 2018 2019 2020 2021 2022 2023 2024 2025 2026 2027" at bounding box center [82, 659] width 44 height 33
click at [394, 704] on button "Save" at bounding box center [404, 705] width 213 height 33
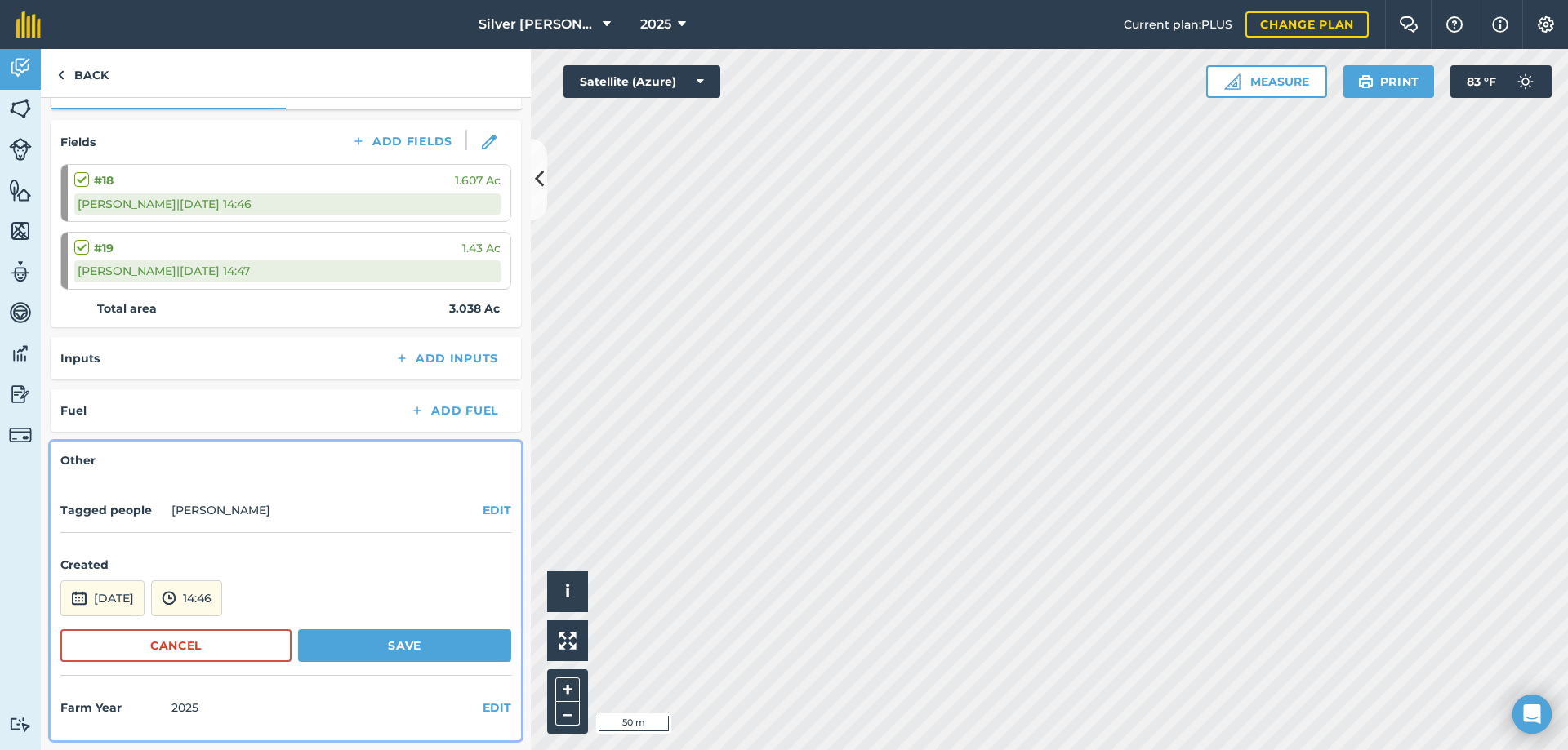
scroll to position [196, 0]
click at [417, 643] on button "Save" at bounding box center [404, 646] width 213 height 33
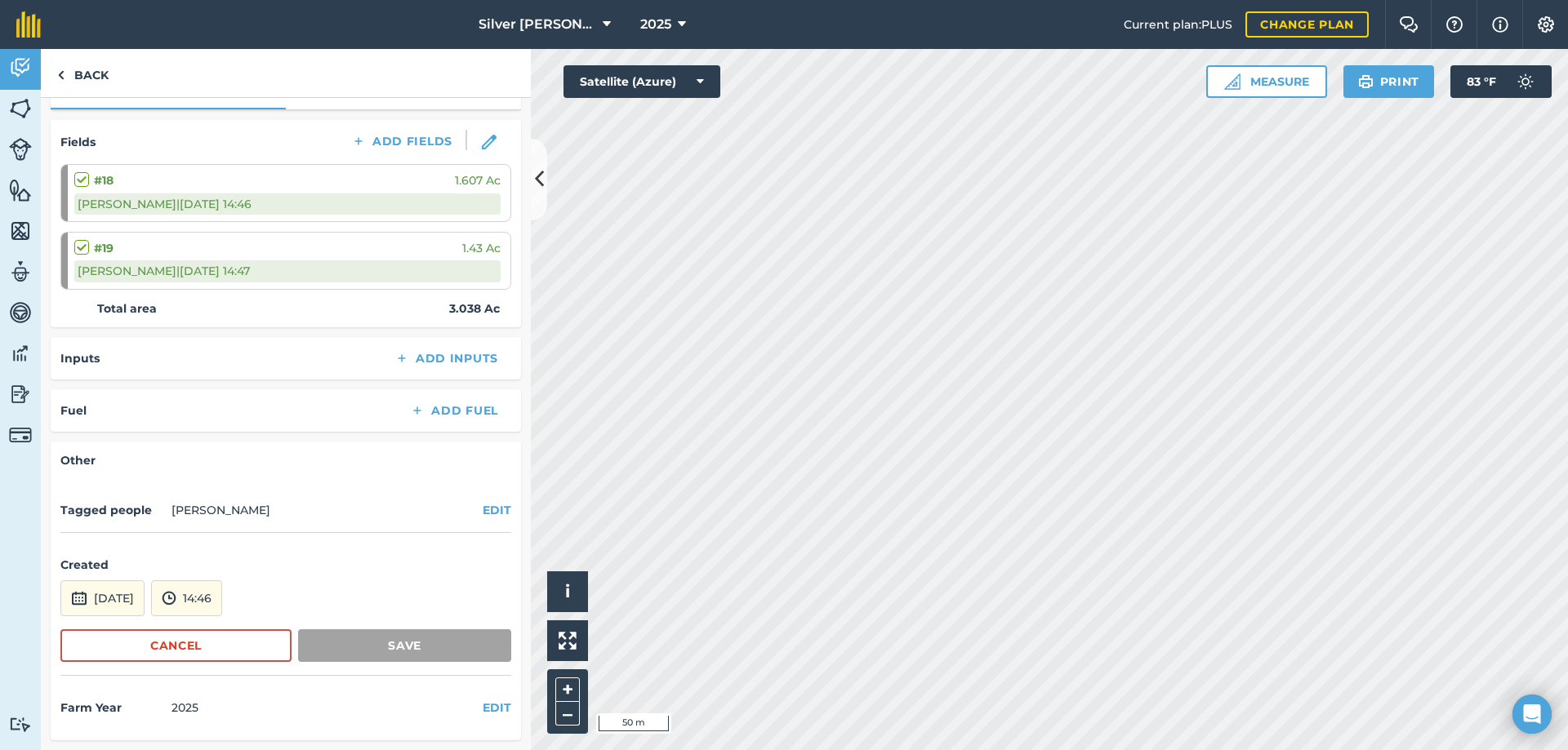
scroll to position [109, 0]
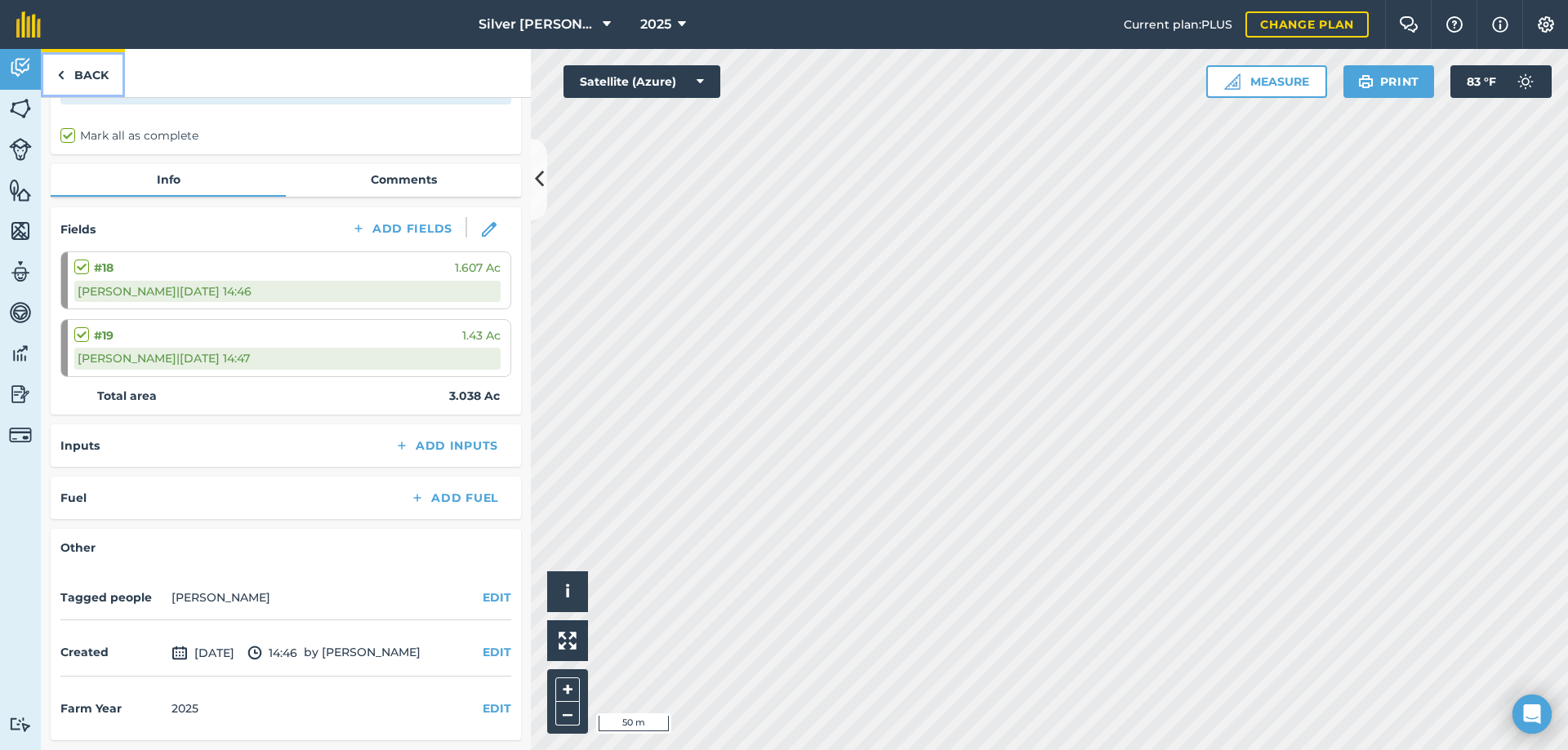
click at [85, 68] on link "Back" at bounding box center [83, 73] width 85 height 49
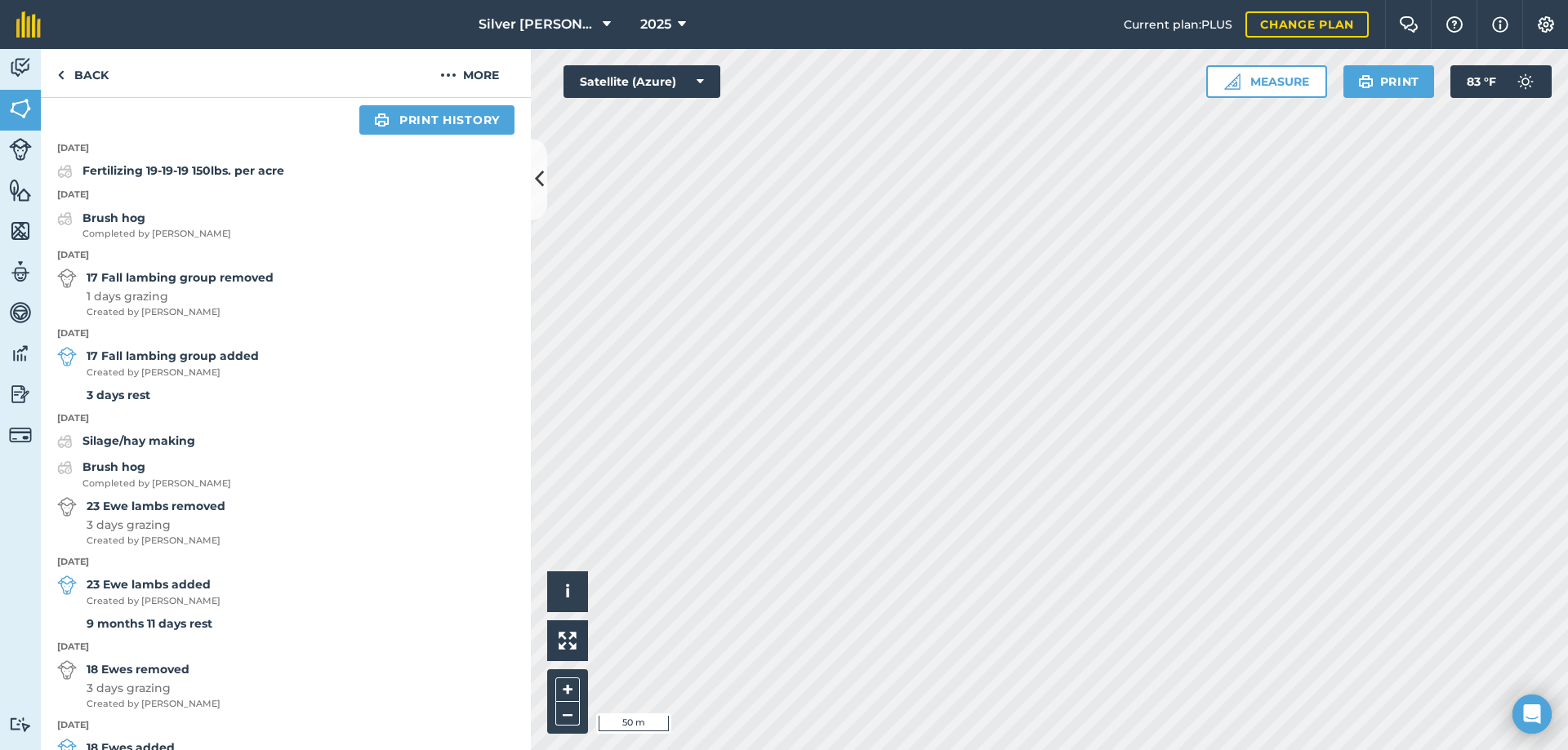
scroll to position [653, 0]
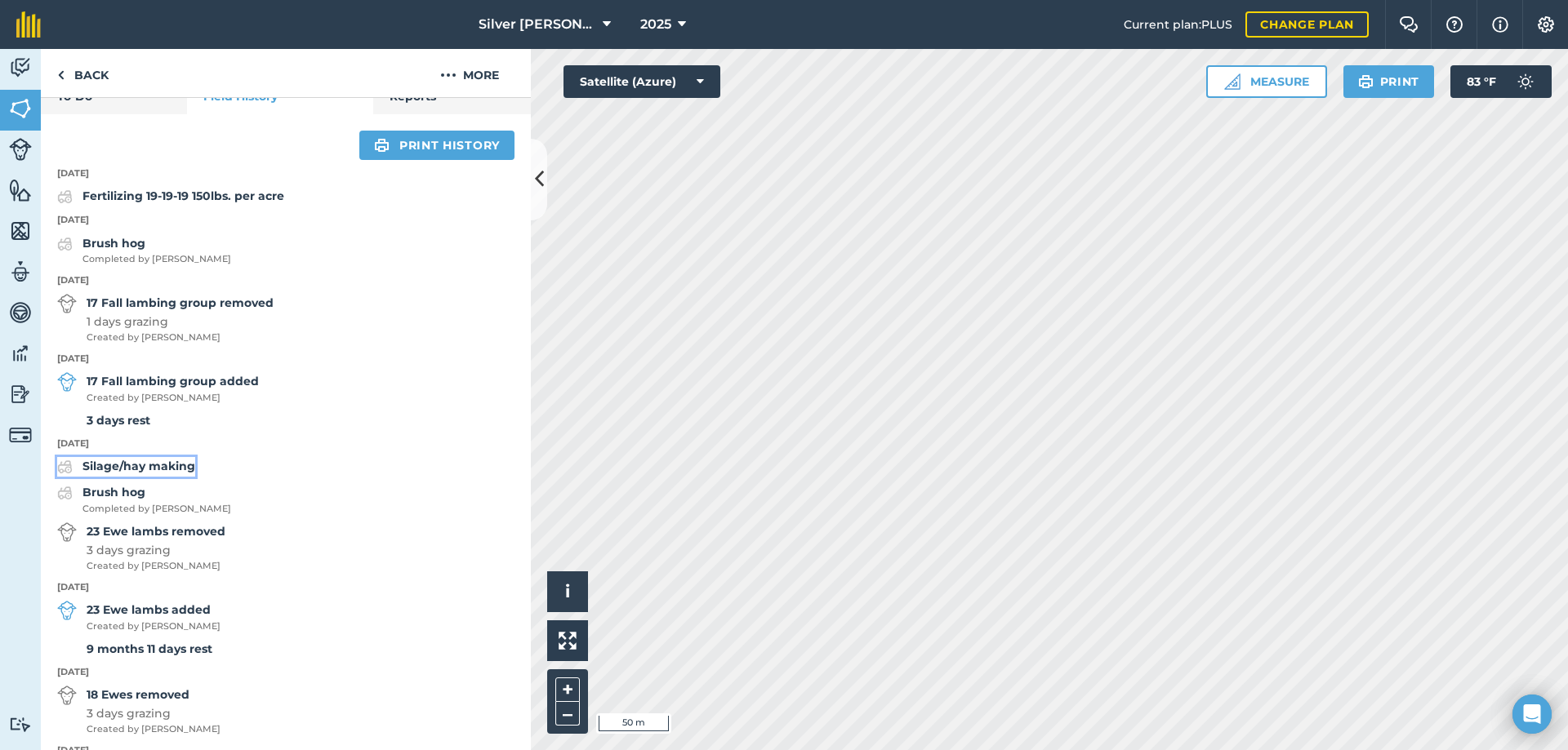
click at [160, 473] on strong "Silage/hay making" at bounding box center [139, 465] width 113 height 15
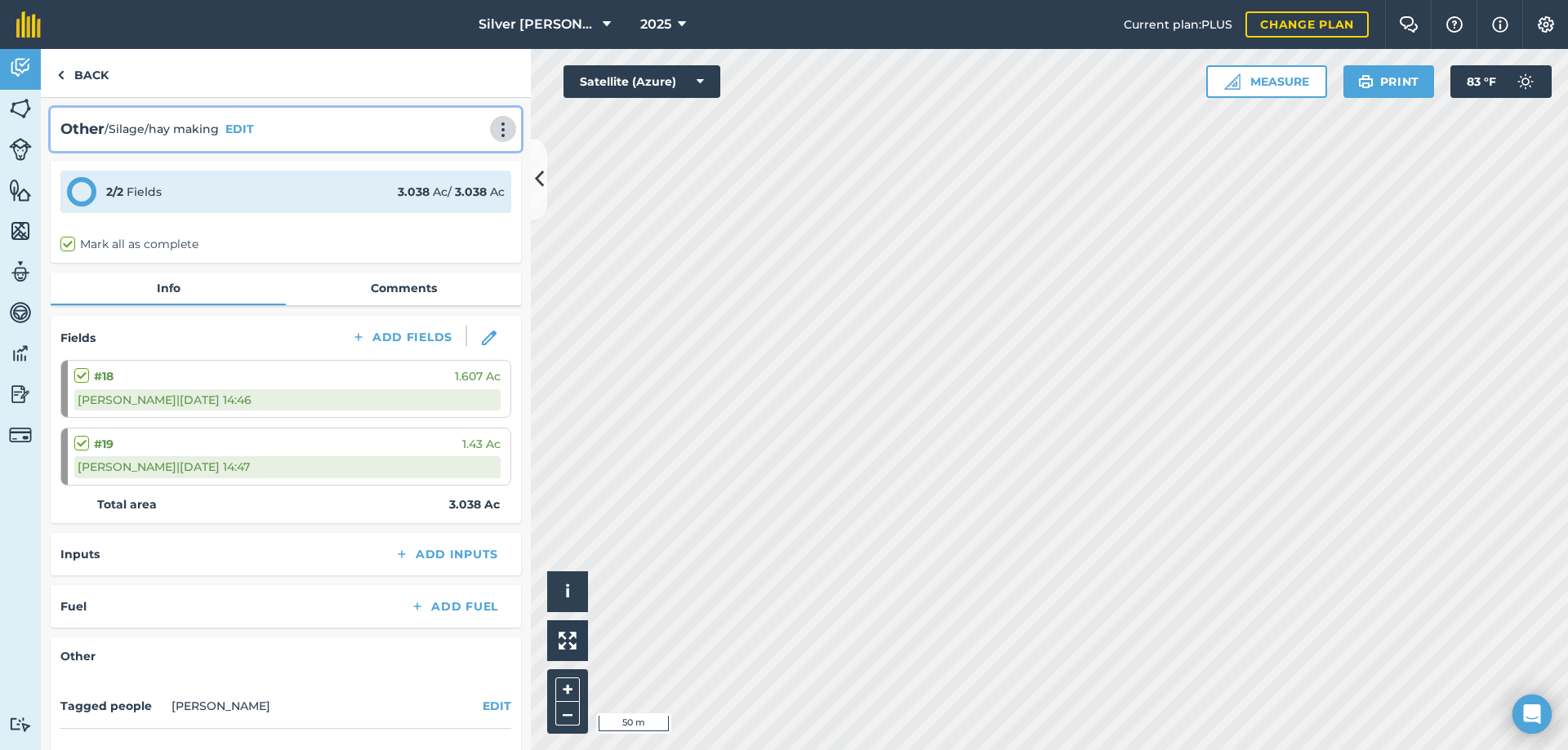
click at [494, 130] on img at bounding box center [503, 129] width 19 height 17
click at [469, 206] on link "Delete" at bounding box center [469, 204] width 105 height 33
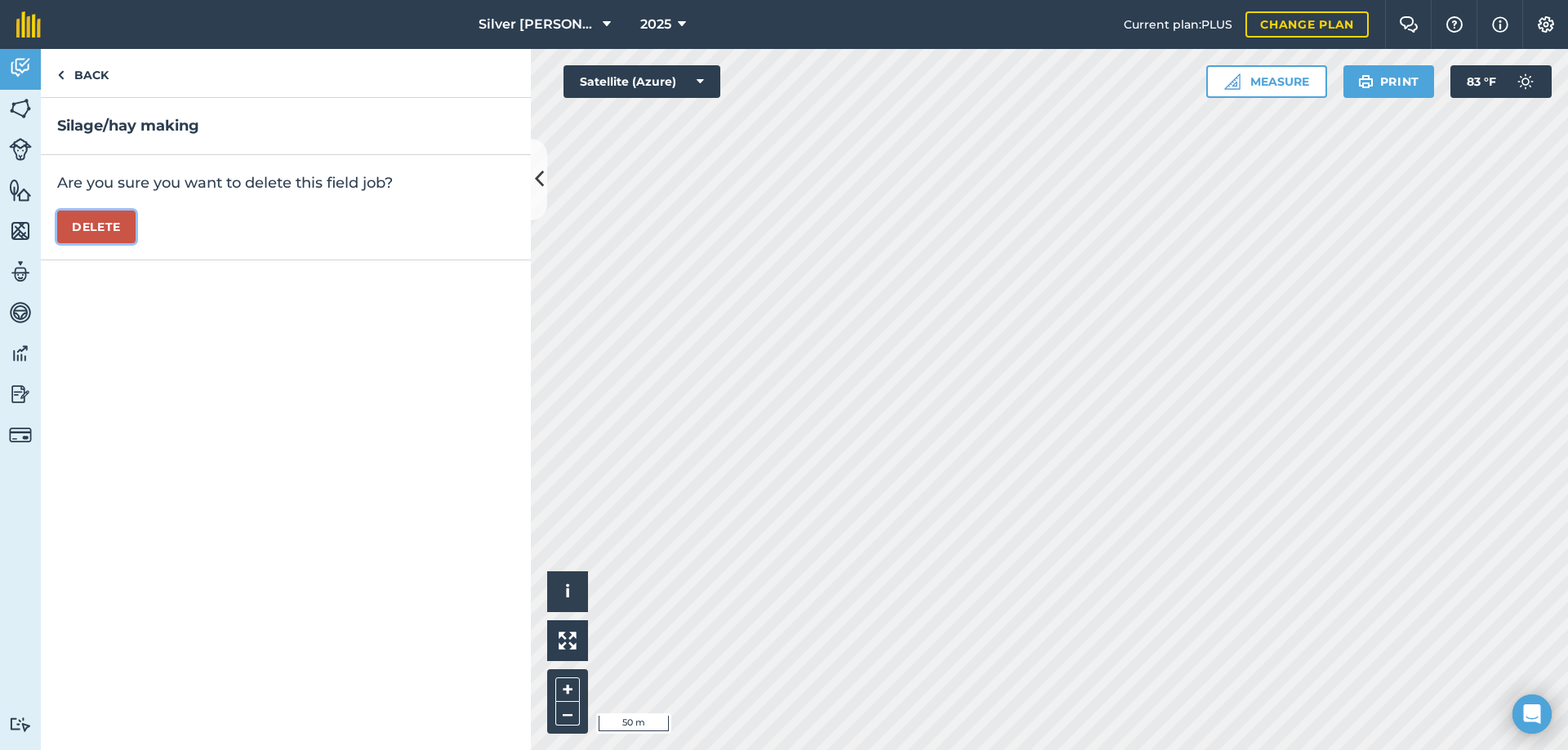
click at [100, 226] on button "Delete" at bounding box center [96, 227] width 79 height 33
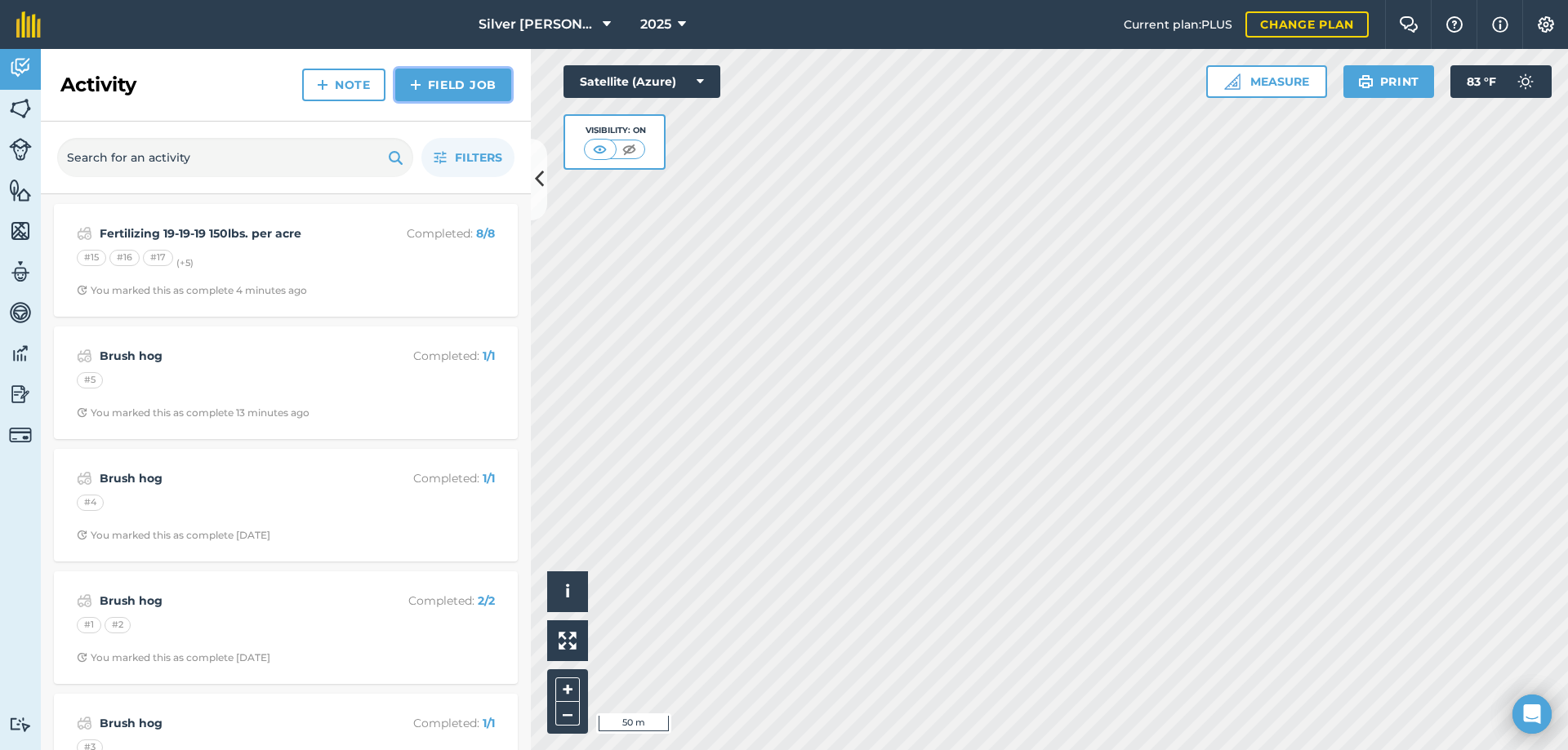
click at [480, 84] on link "Field Job" at bounding box center [453, 85] width 116 height 33
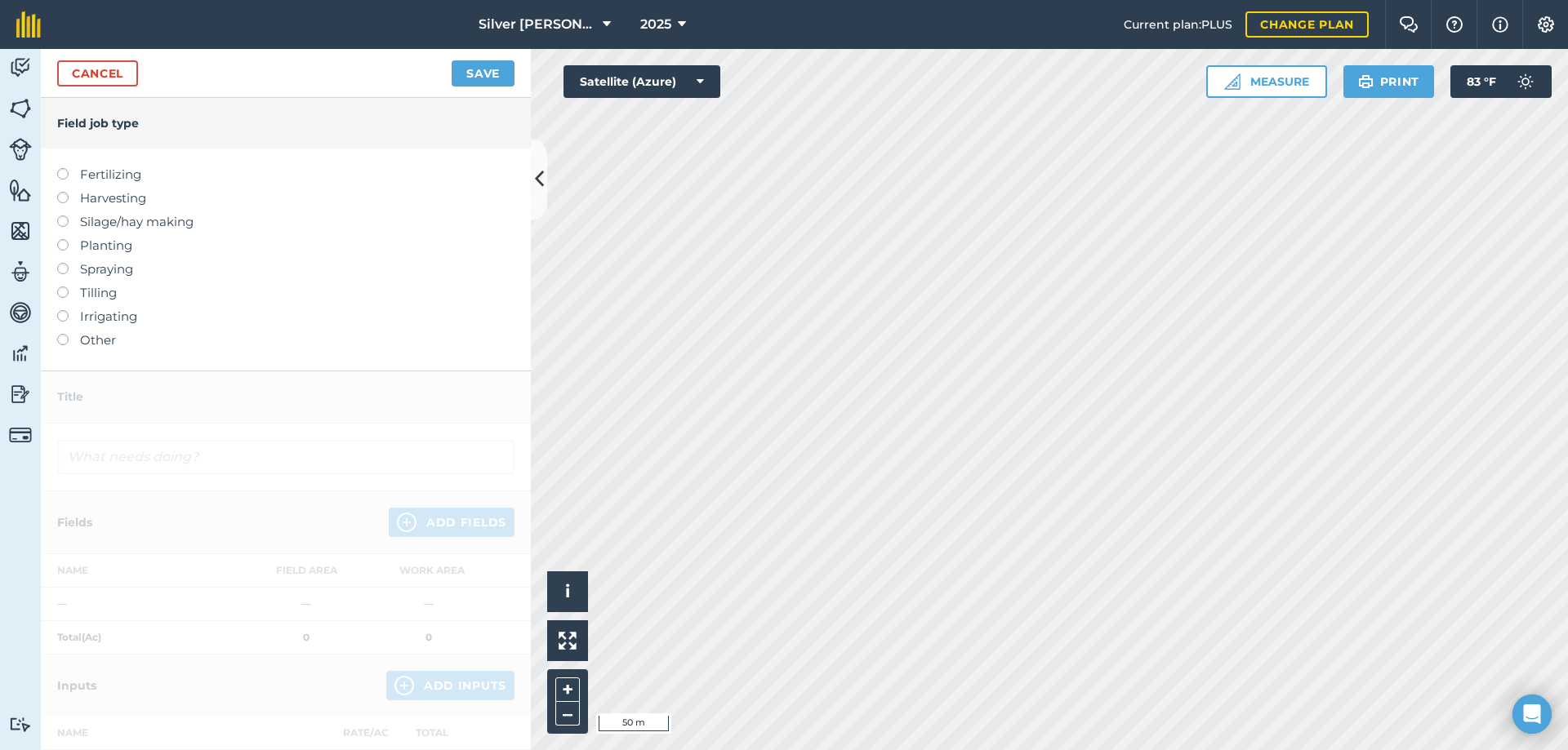
click at [59, 216] on label at bounding box center [69, 216] width 23 height 0
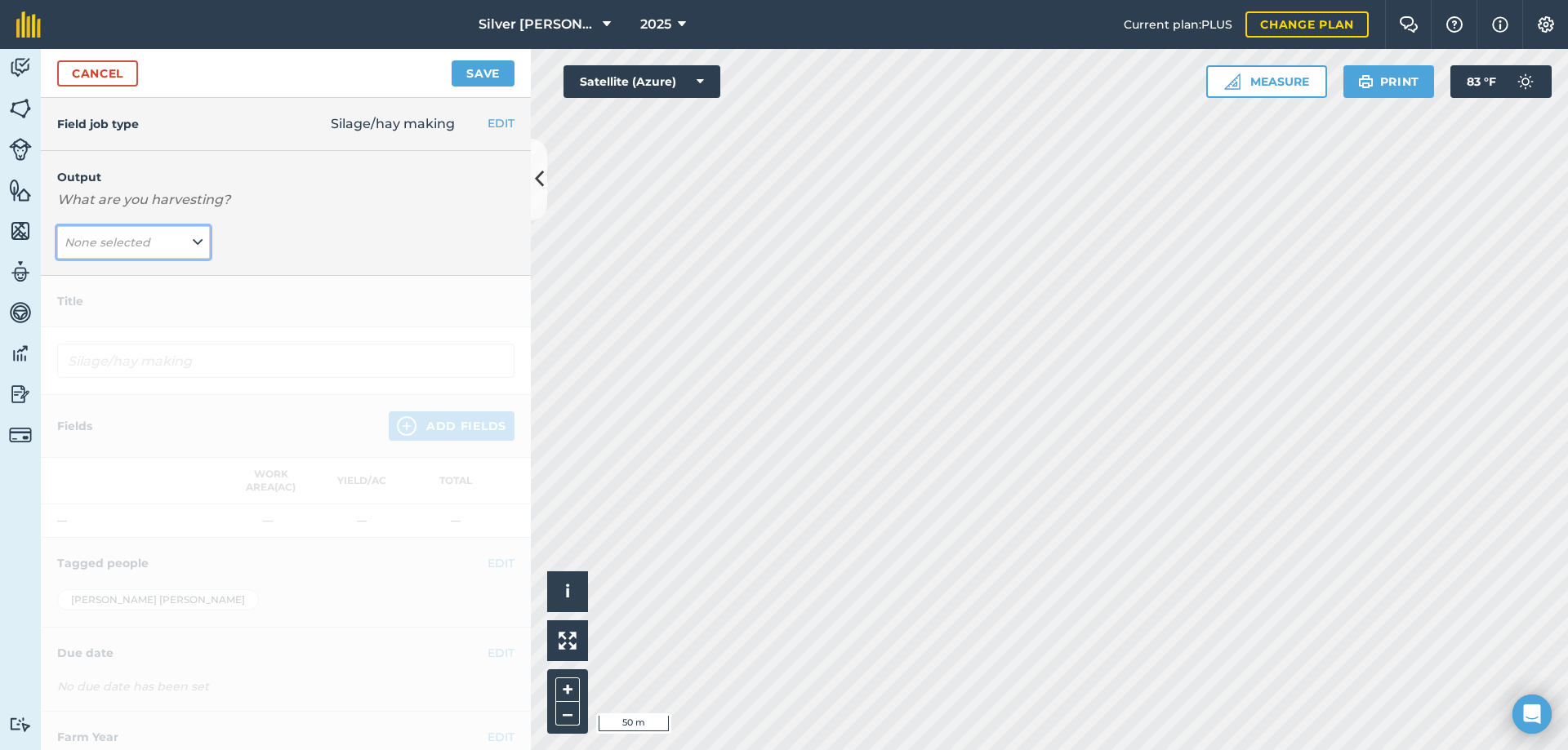
click at [193, 240] on icon at bounding box center [197, 242] width 10 height 17
click at [164, 279] on button "ORCHARD-GRASS ( lb )" at bounding box center [133, 275] width 153 height 31
type input "Silage/hay making ORCHARD-GRASS"
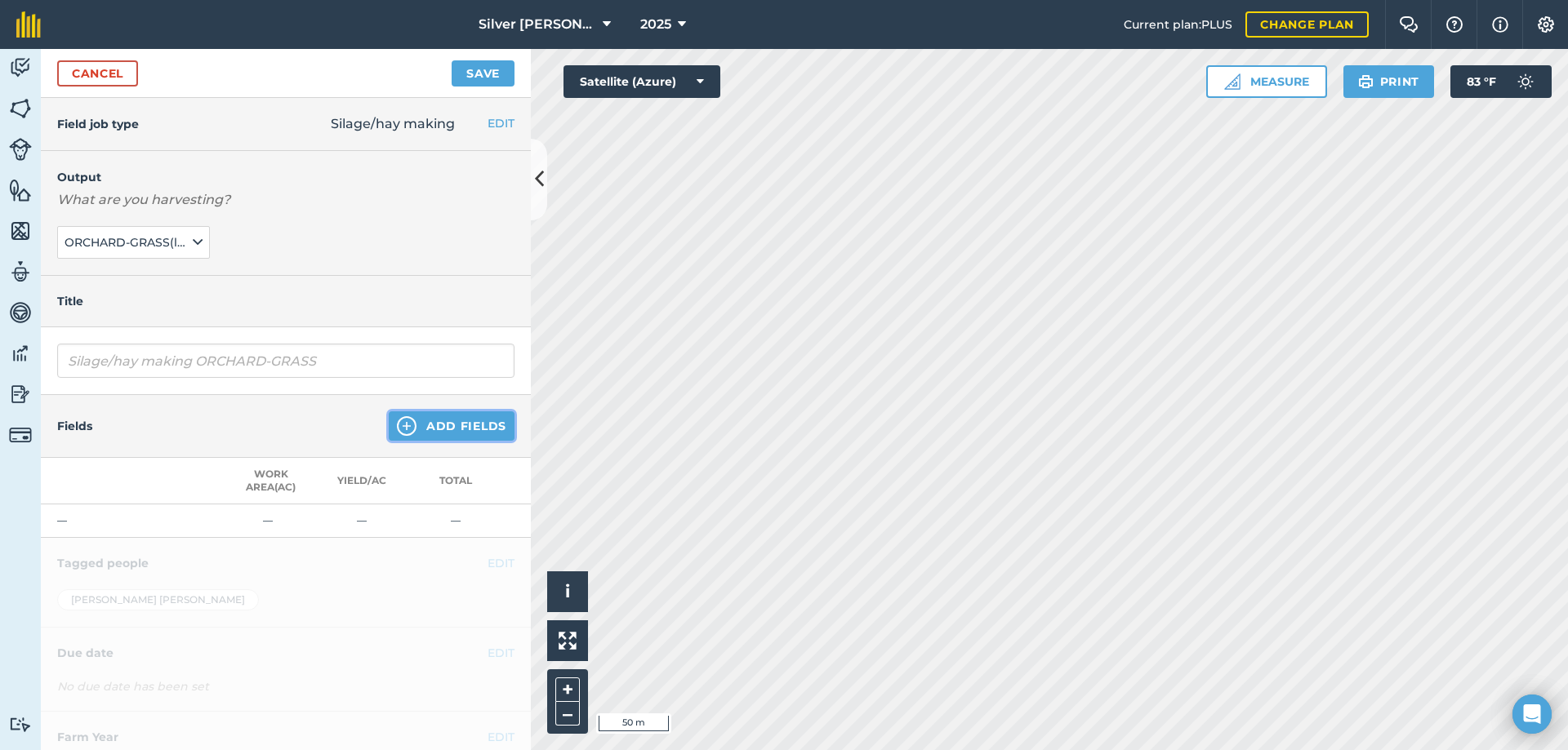
click at [460, 421] on button "Add Fields" at bounding box center [451, 426] width 125 height 29
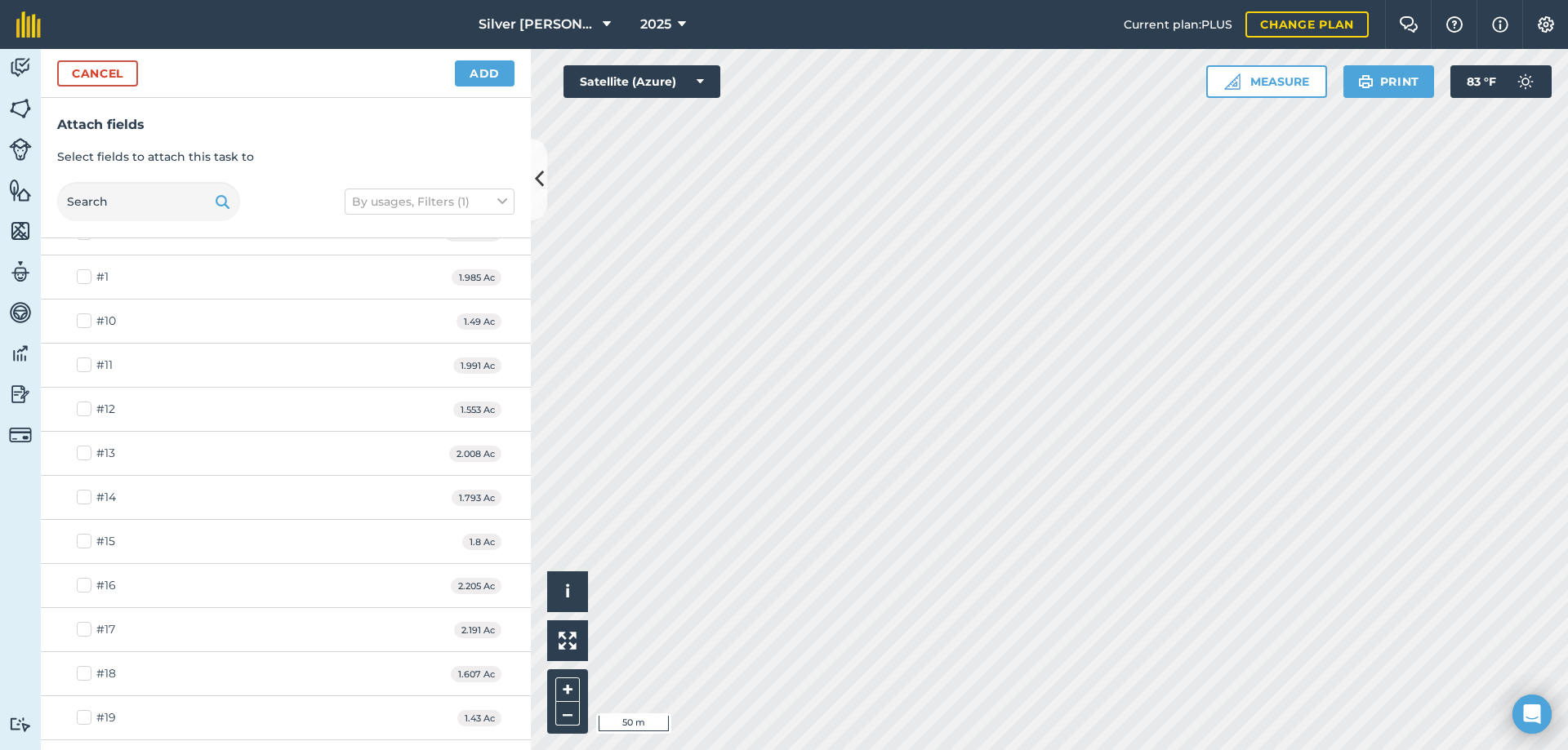
scroll to position [163, 0]
click at [74, 581] on div "#18 1.607 Ac" at bounding box center [286, 582] width 490 height 44
click at [82, 587] on label "#18" at bounding box center [96, 583] width 39 height 17
click at [82, 585] on input "#18" at bounding box center [82, 579] width 11 height 11
checkbox input "true"
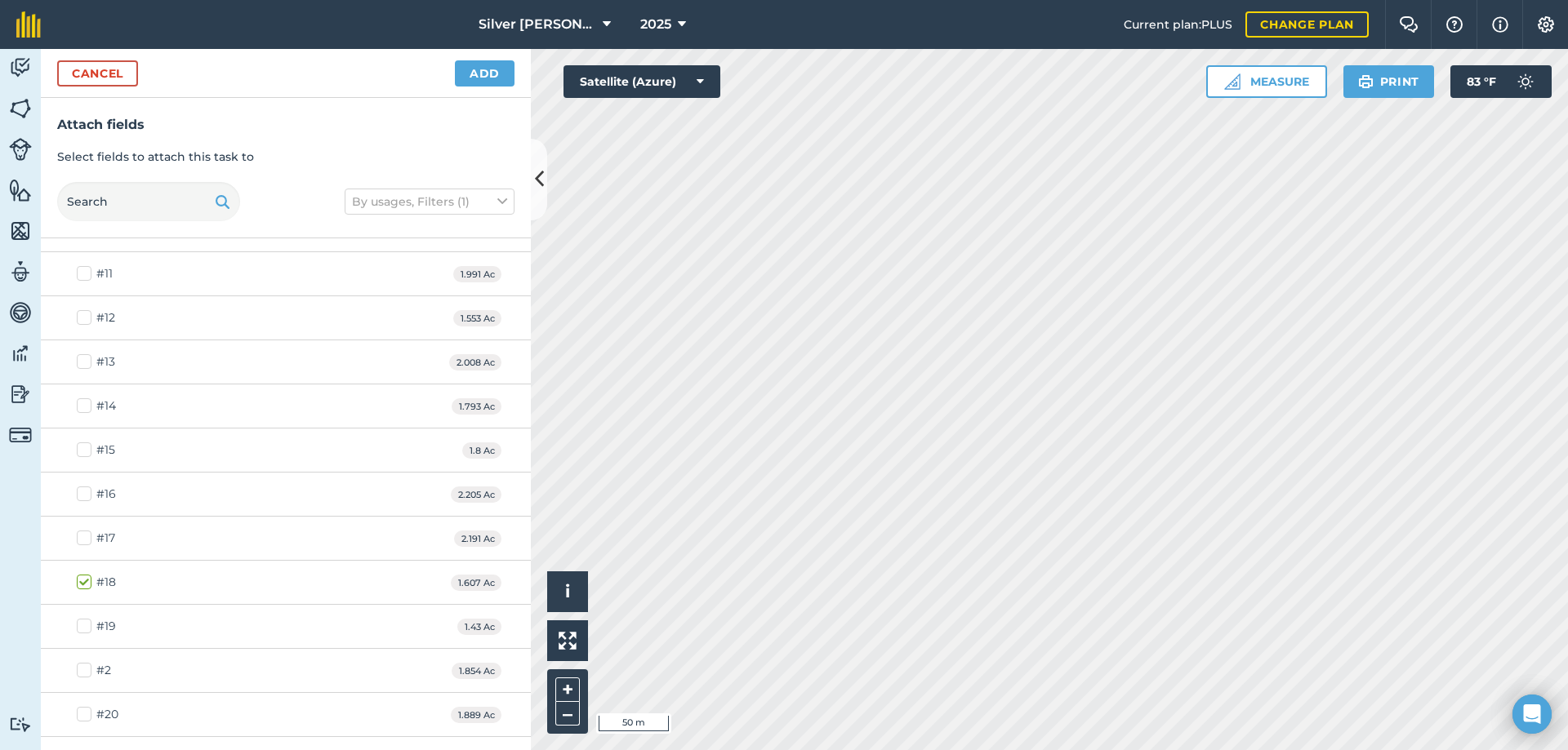
click at [85, 636] on div "#19 1.43 Ac" at bounding box center [286, 627] width 490 height 44
click at [81, 632] on label "#19" at bounding box center [96, 627] width 39 height 17
click at [81, 629] on input "#19" at bounding box center [82, 623] width 11 height 11
checkbox input "true"
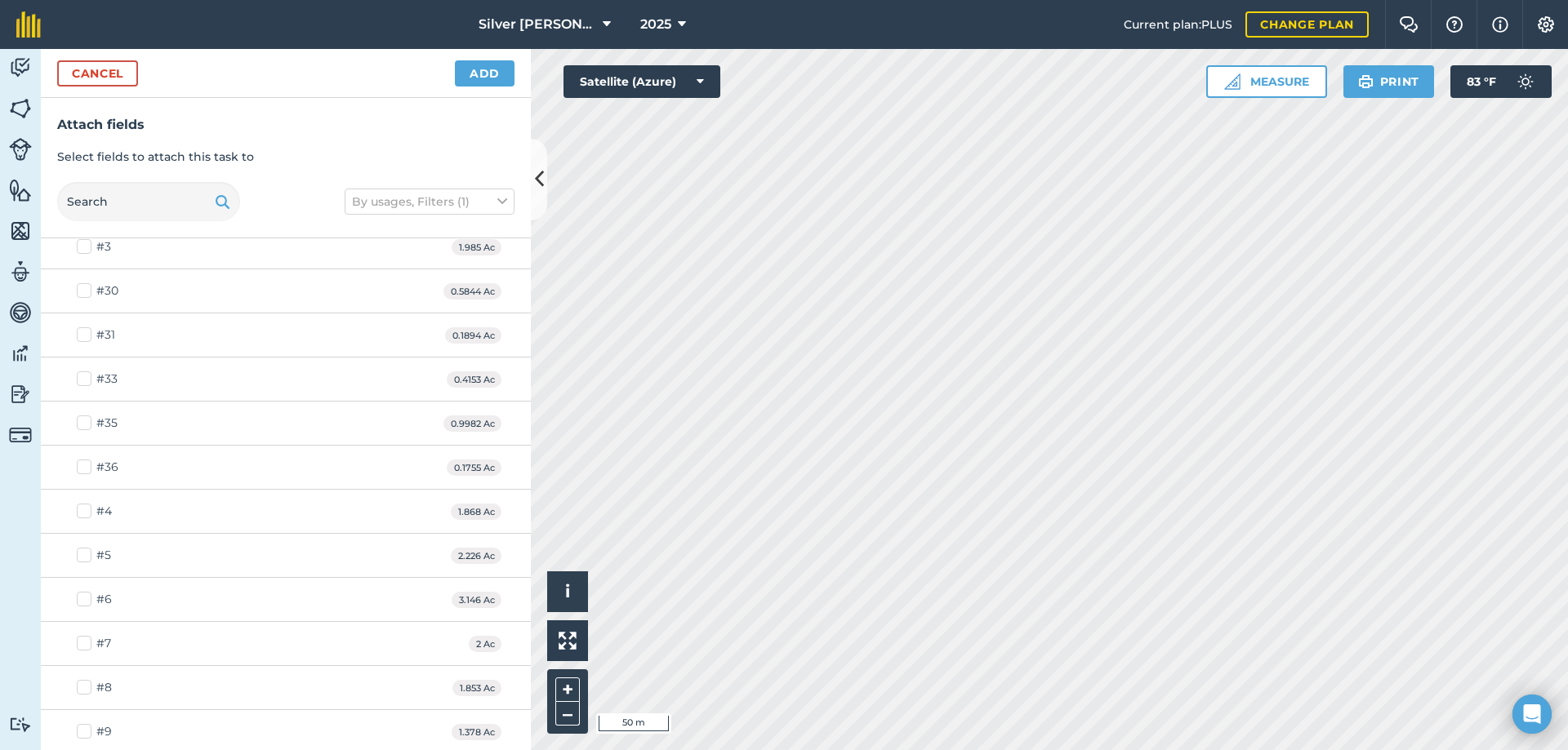
scroll to position [1225, 0]
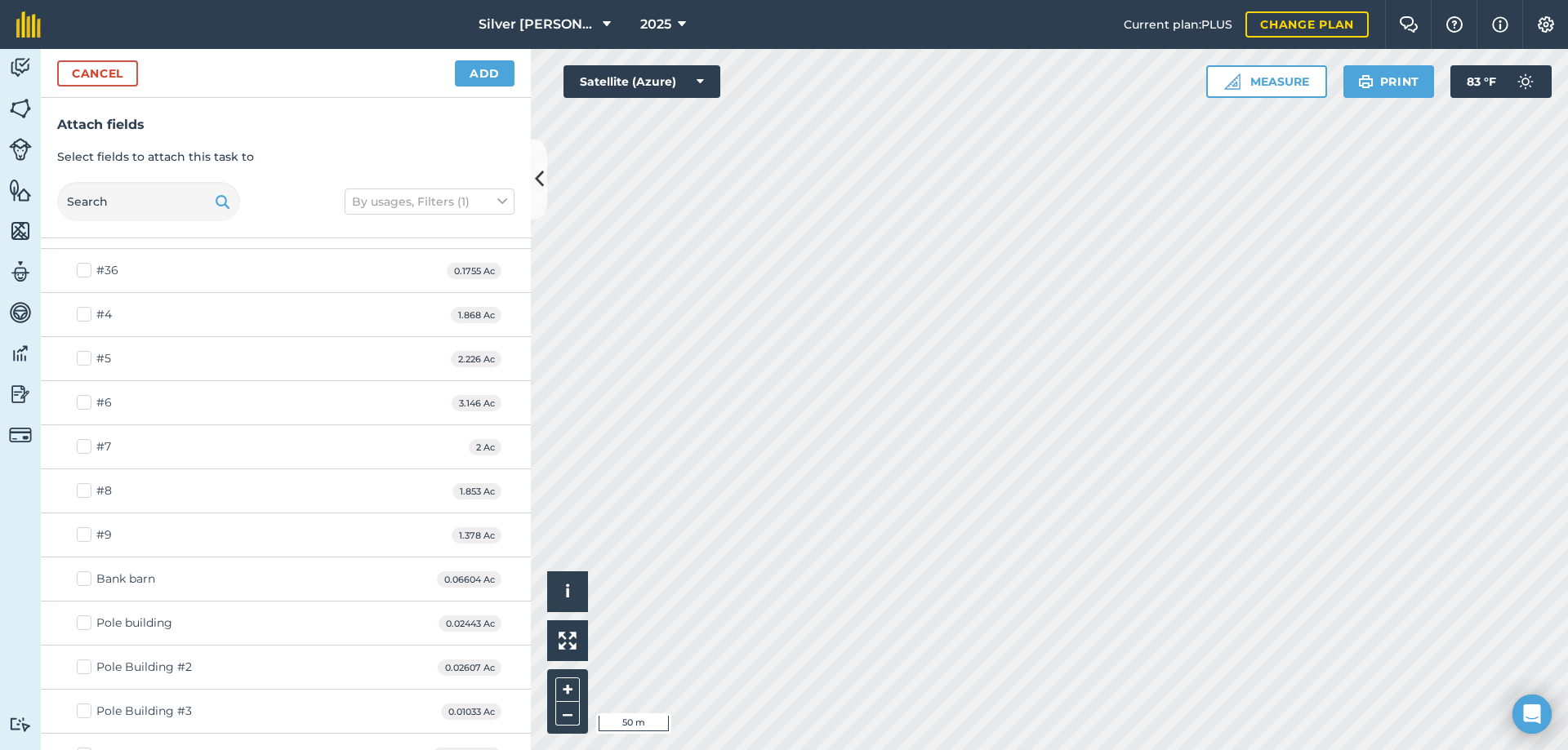
click at [80, 315] on label "#4" at bounding box center [94, 315] width 35 height 17
click at [80, 315] on input "#4" at bounding box center [82, 311] width 11 height 11
checkbox input "true"
click at [85, 398] on label "#6" at bounding box center [94, 403] width 35 height 17
click at [85, 398] on input "#6" at bounding box center [82, 399] width 11 height 11
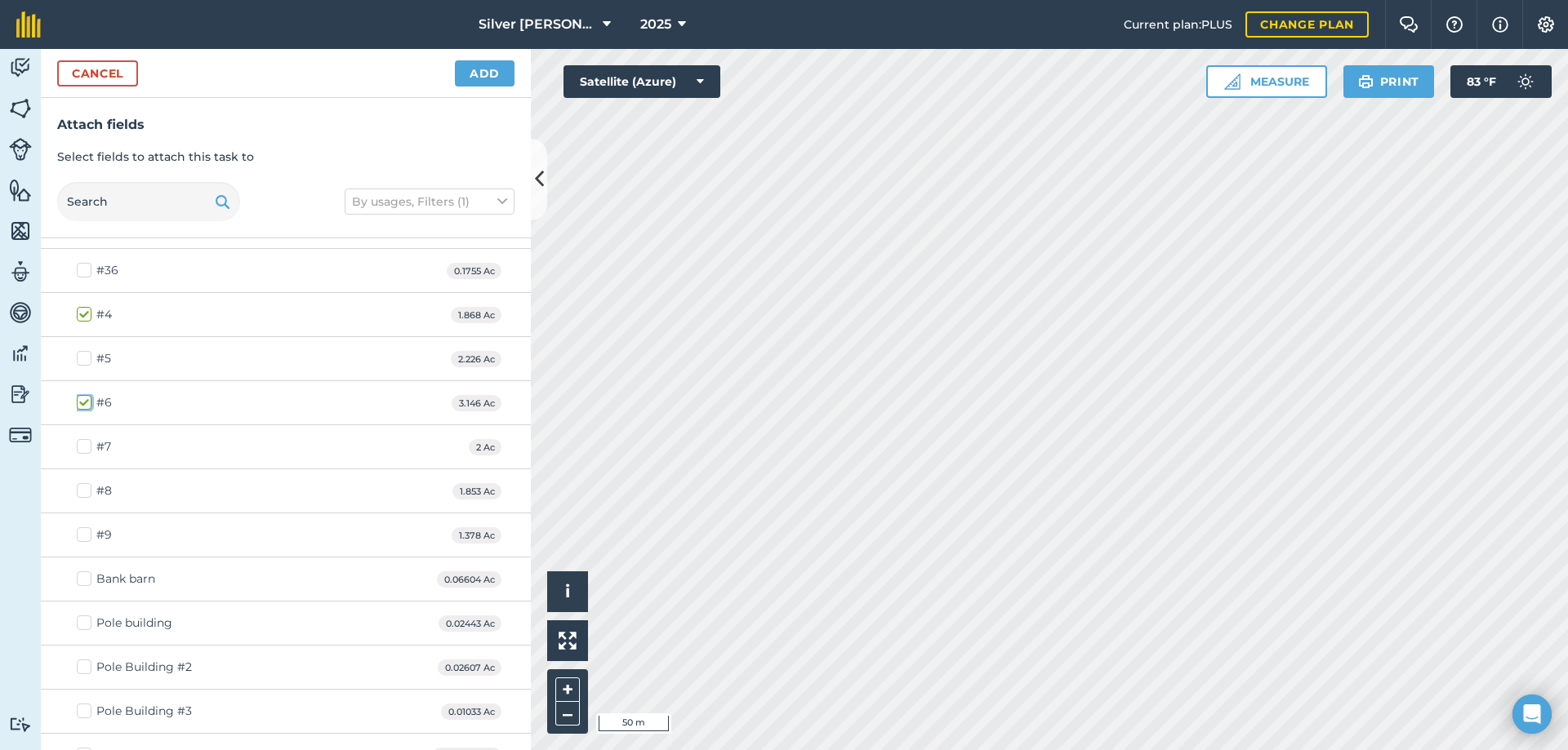
checkbox input "true"
click at [85, 442] on label "#7" at bounding box center [93, 447] width 34 height 17
click at [85, 442] on input "#7" at bounding box center [82, 443] width 11 height 11
checkbox input "true"
click at [85, 494] on label "#8" at bounding box center [94, 492] width 35 height 17
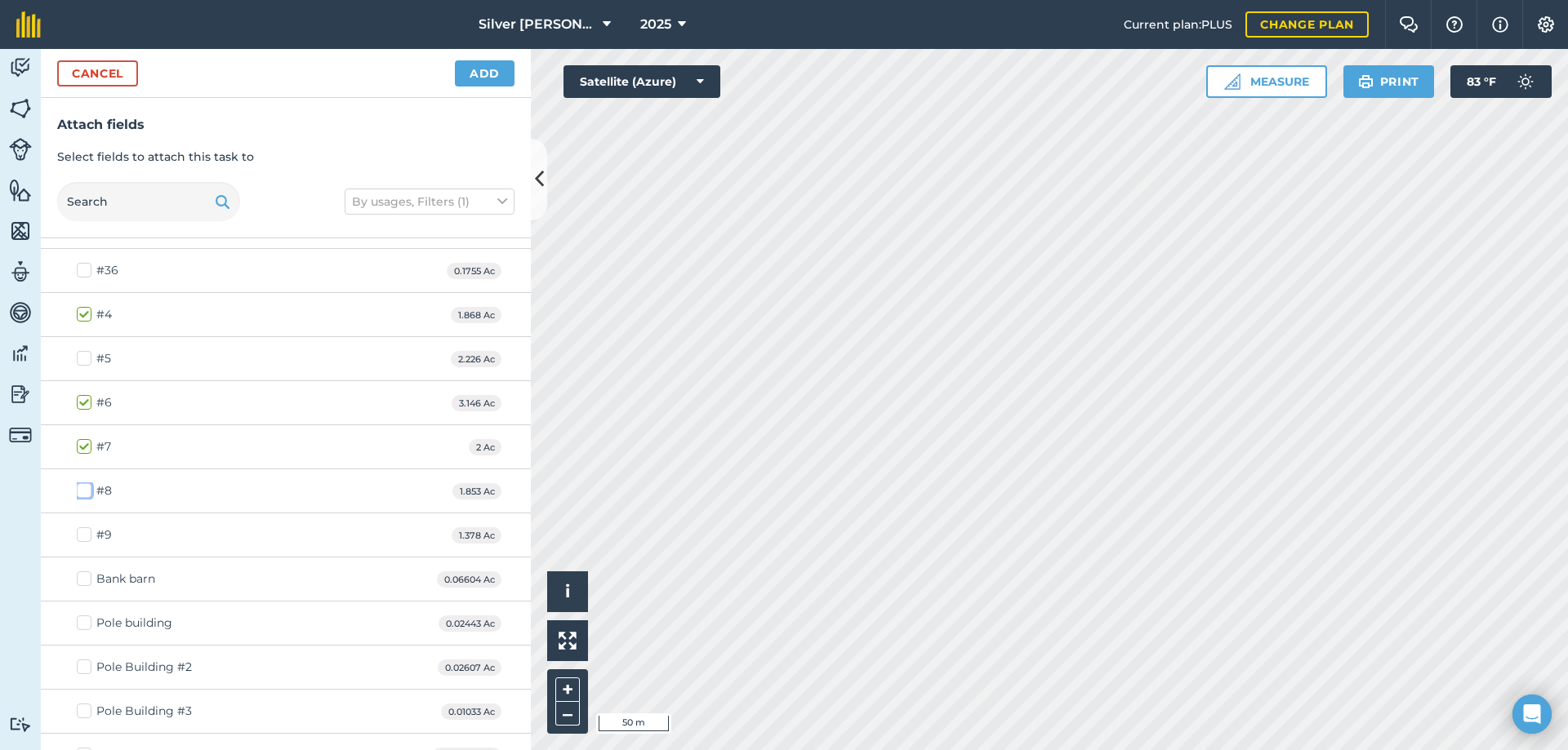
click at [85, 494] on input "#8" at bounding box center [82, 488] width 11 height 11
checkbox input "true"
click at [499, 73] on button "Add" at bounding box center [484, 73] width 59 height 26
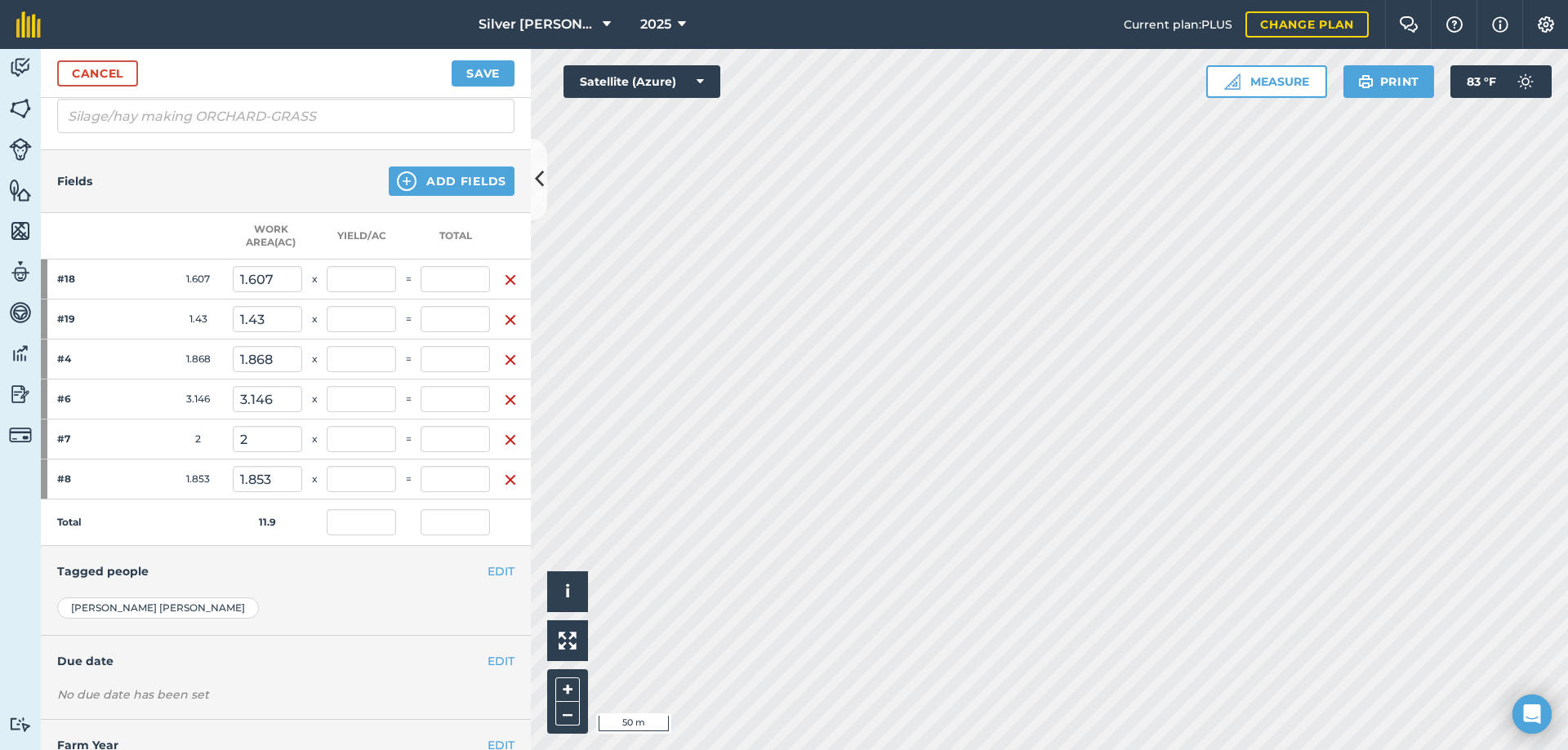
scroll to position [314, 0]
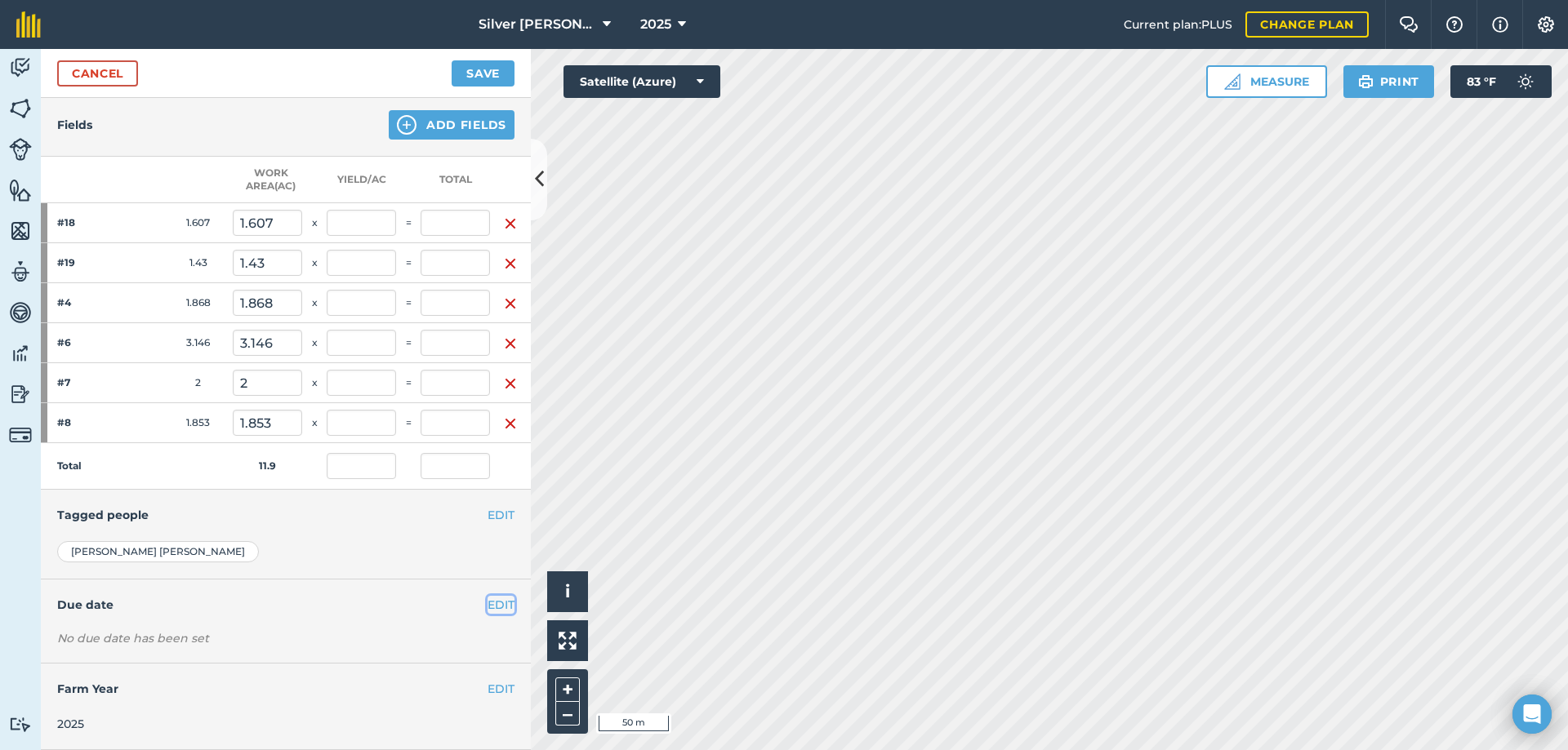
click at [496, 597] on button "EDIT" at bounding box center [501, 605] width 27 height 17
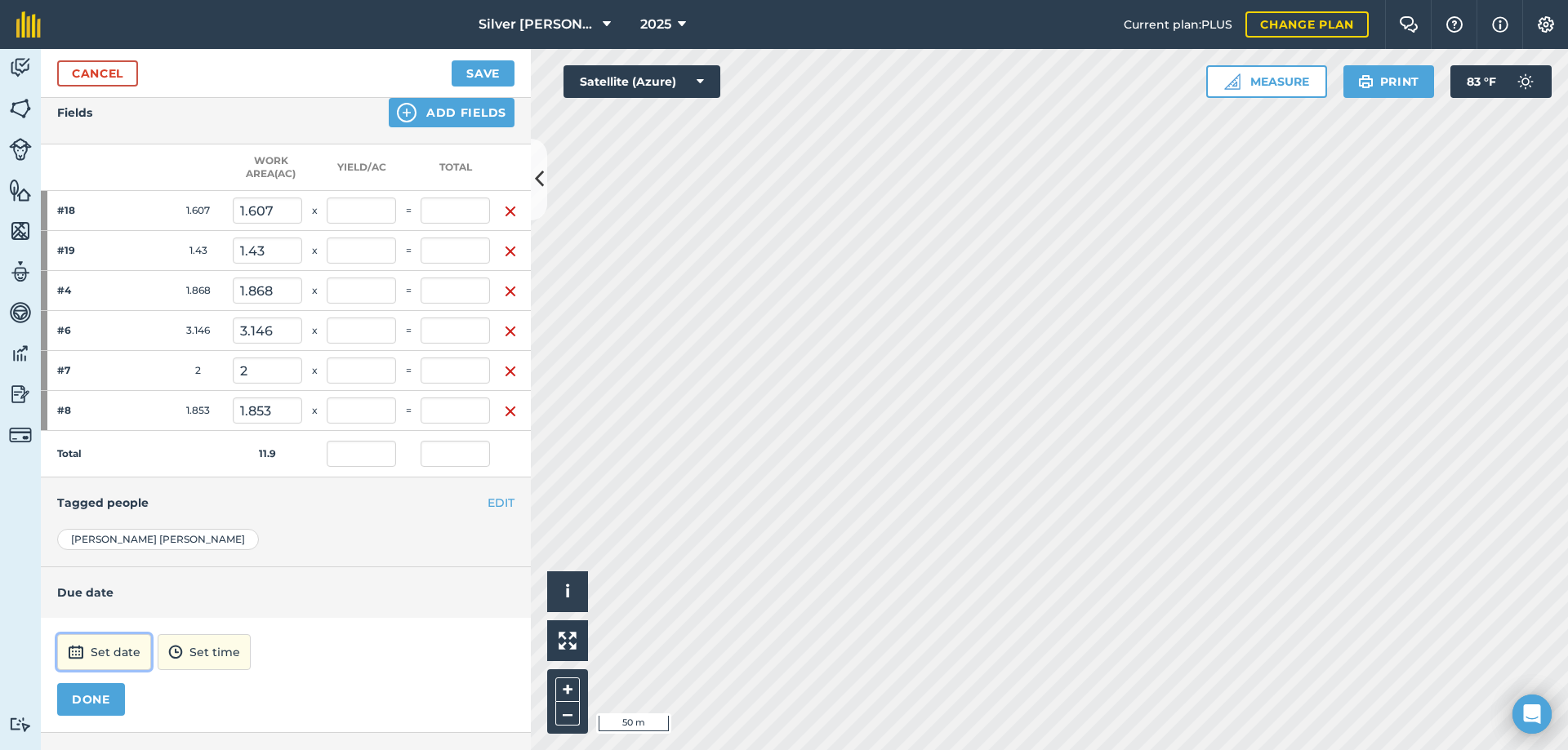
click at [94, 646] on button "Set date" at bounding box center [104, 652] width 94 height 36
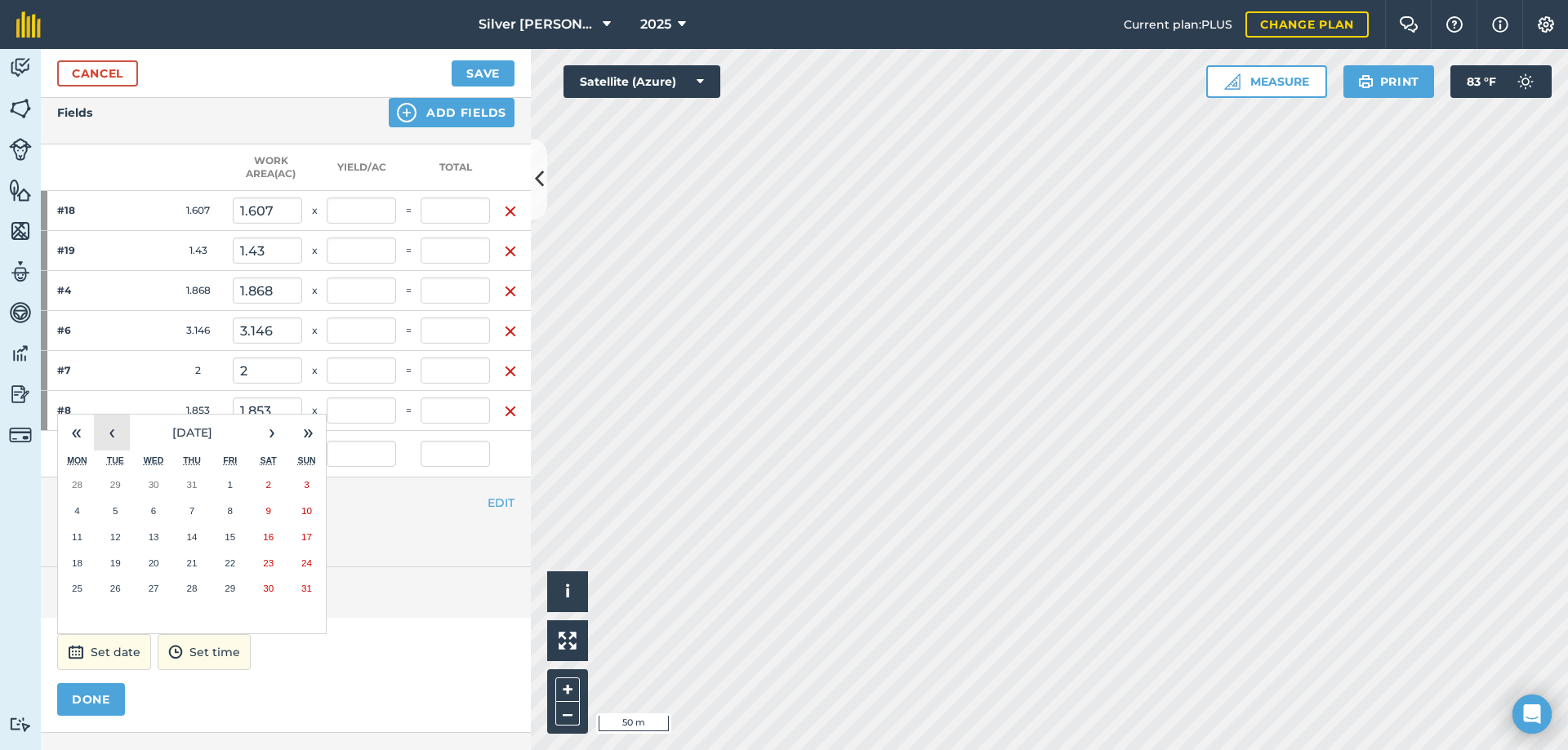
click at [110, 432] on button "‹" at bounding box center [112, 432] width 36 height 36
click at [119, 509] on button "3" at bounding box center [116, 511] width 39 height 26
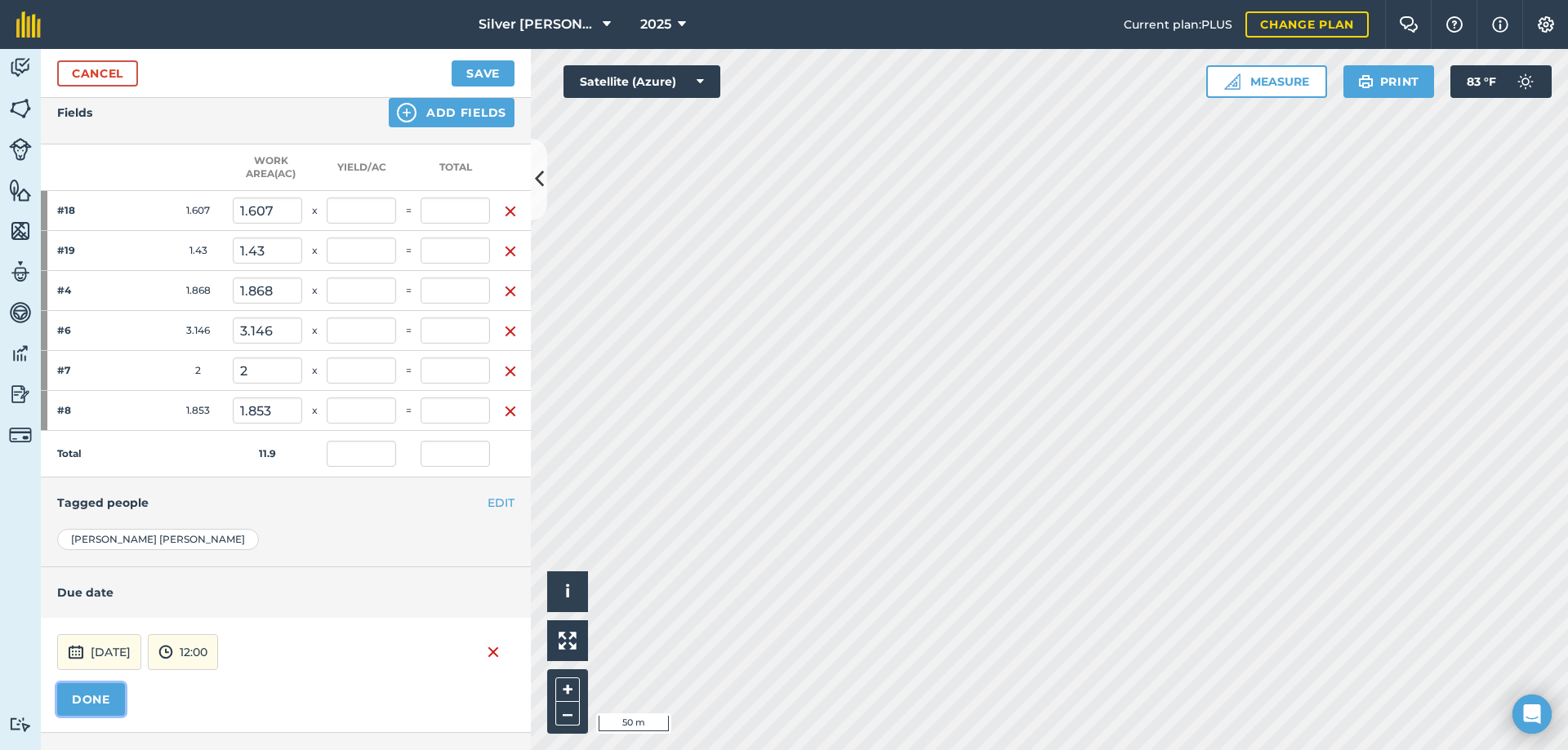
click at [76, 699] on button "DONE" at bounding box center [91, 700] width 68 height 33
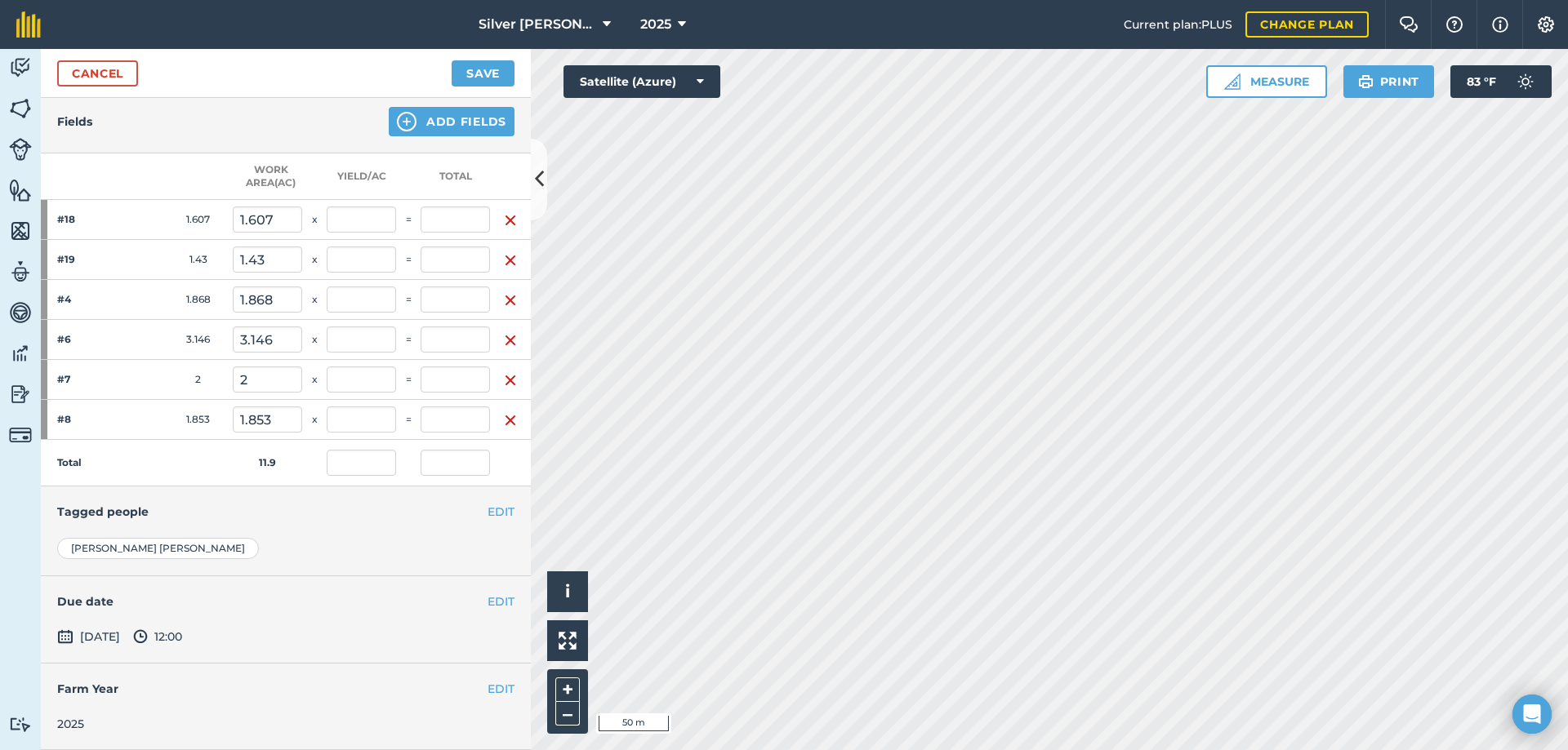
scroll to position [317, 0]
click at [490, 67] on button "Save" at bounding box center [483, 73] width 63 height 26
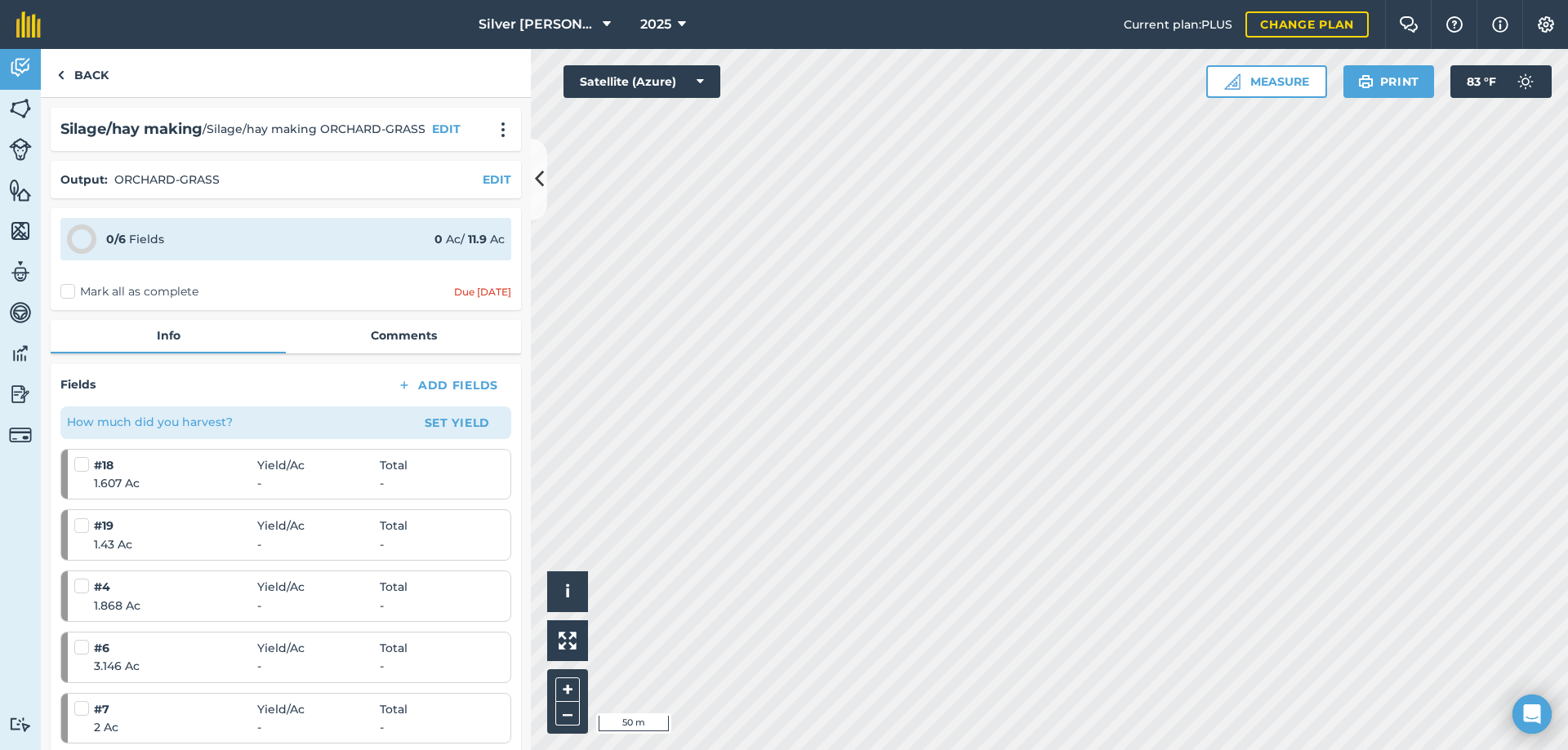
click at [61, 290] on label "Mark all as complete" at bounding box center [129, 292] width 138 height 17
click at [61, 290] on input "Mark all as complete" at bounding box center [65, 289] width 11 height 11
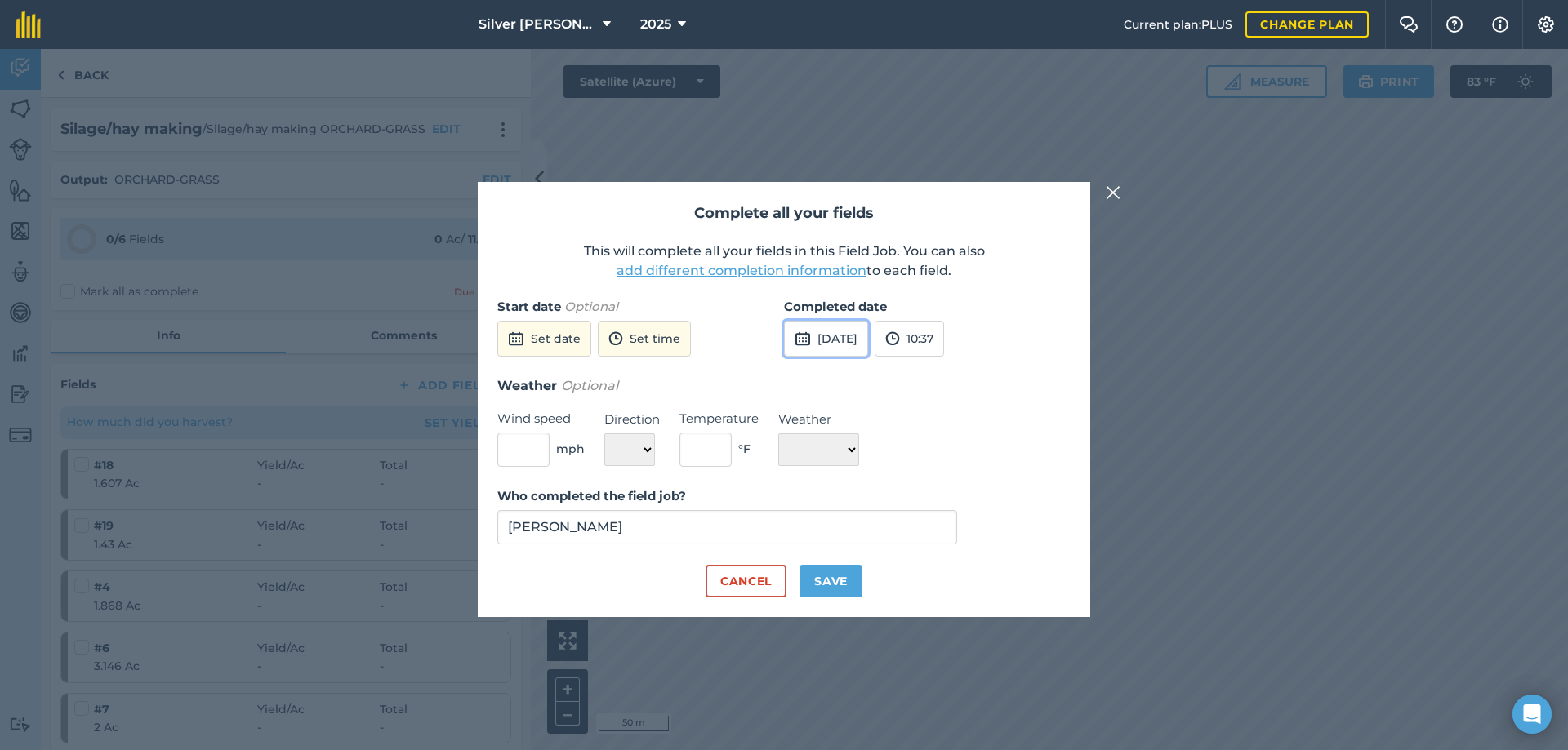
click at [835, 337] on button "[DATE]" at bounding box center [826, 338] width 85 height 36
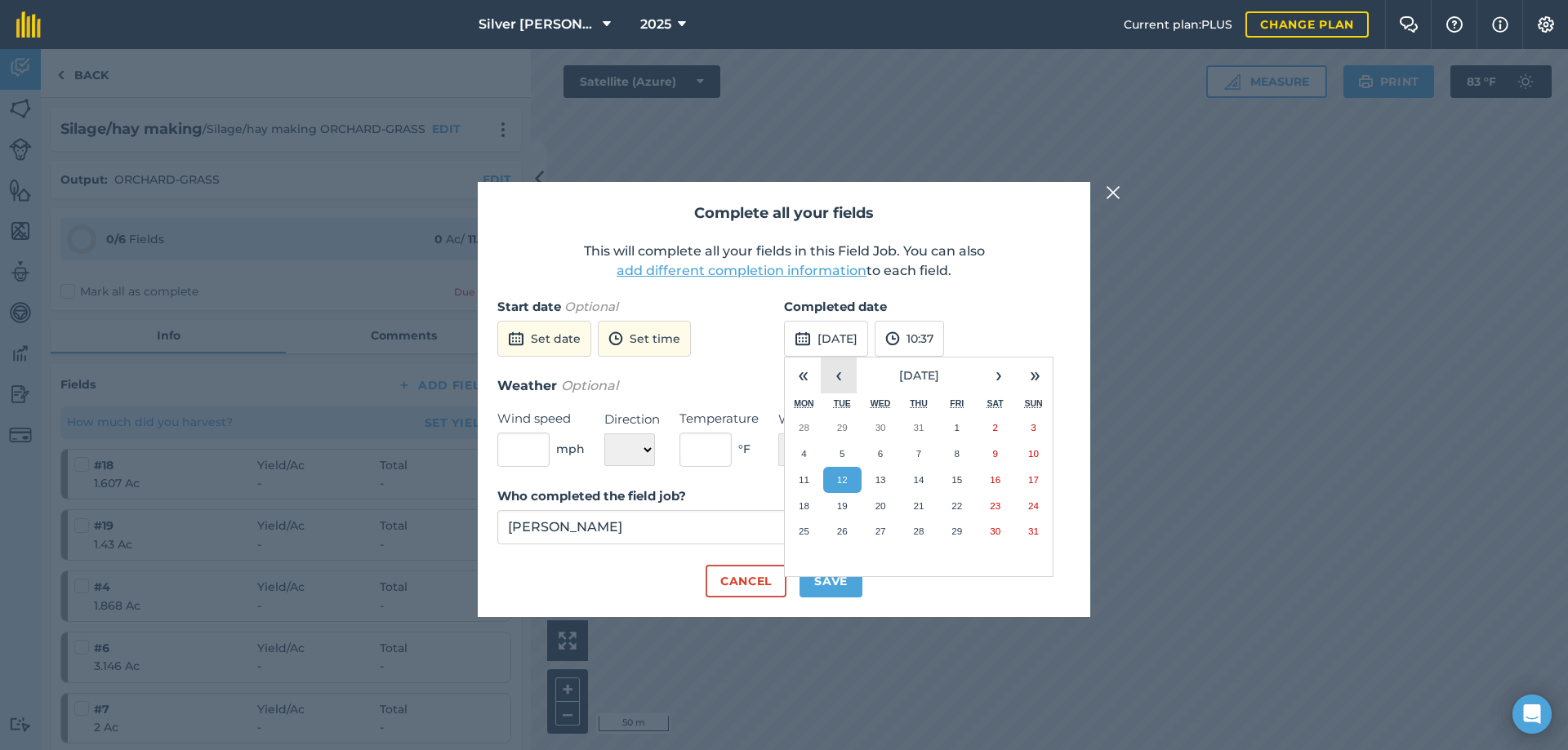
click at [836, 375] on button "‹" at bounding box center [838, 375] width 36 height 36
click at [844, 453] on abbr "3" at bounding box center [841, 453] width 5 height 11
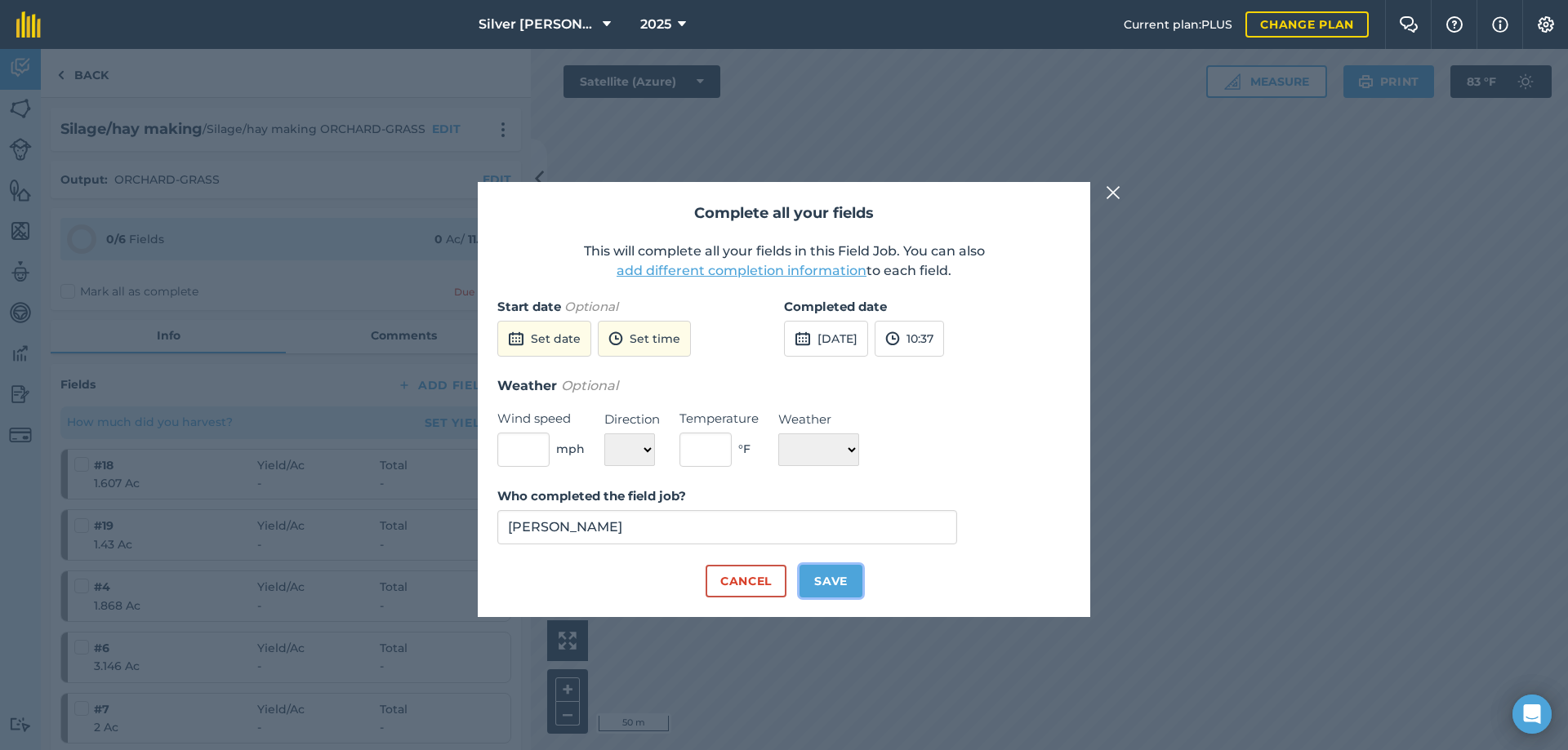
click at [826, 581] on button "Save" at bounding box center [831, 582] width 63 height 33
checkbox input "true"
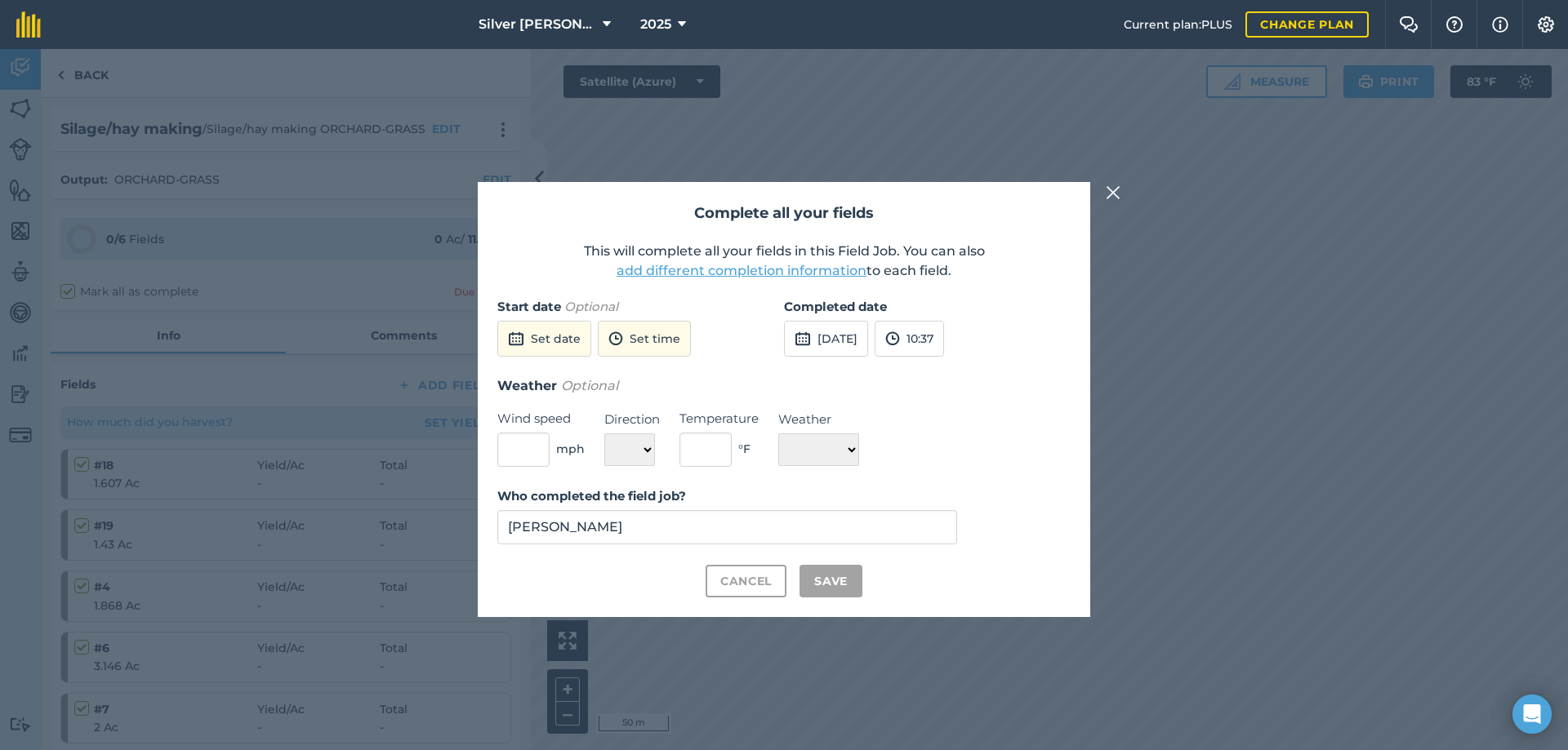
checkbox input "true"
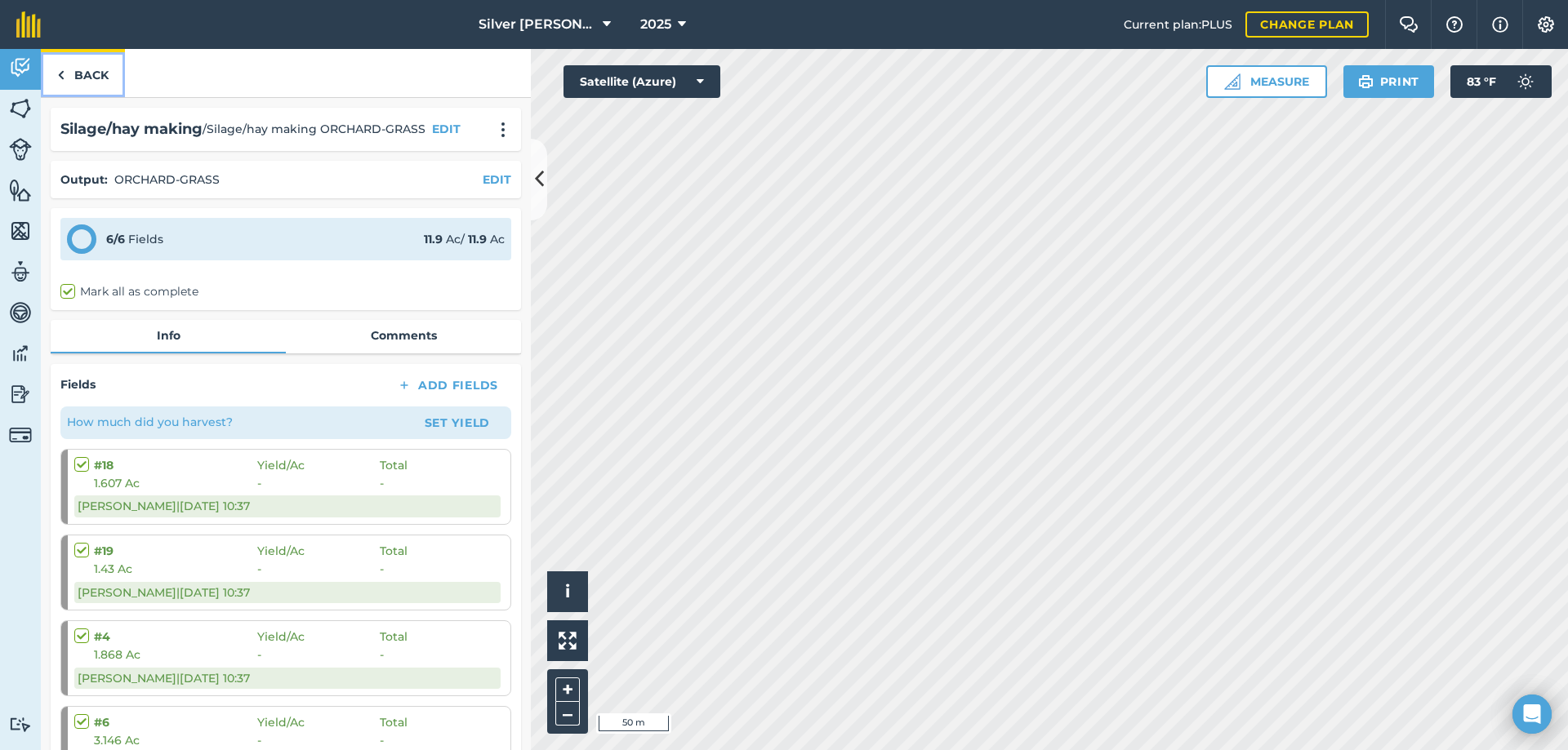
click at [99, 72] on link "Back" at bounding box center [83, 73] width 85 height 49
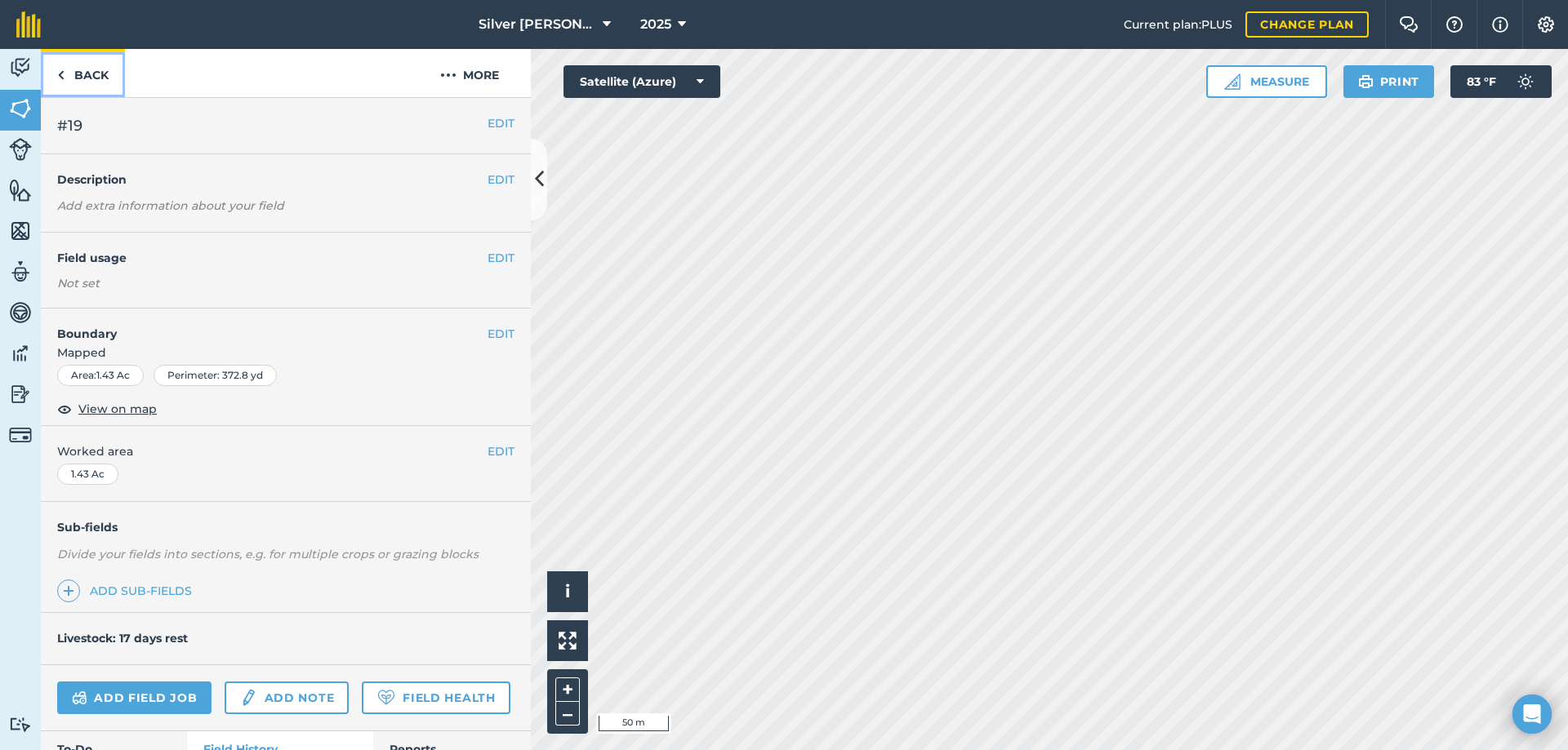
click at [99, 72] on link "Back" at bounding box center [83, 73] width 85 height 49
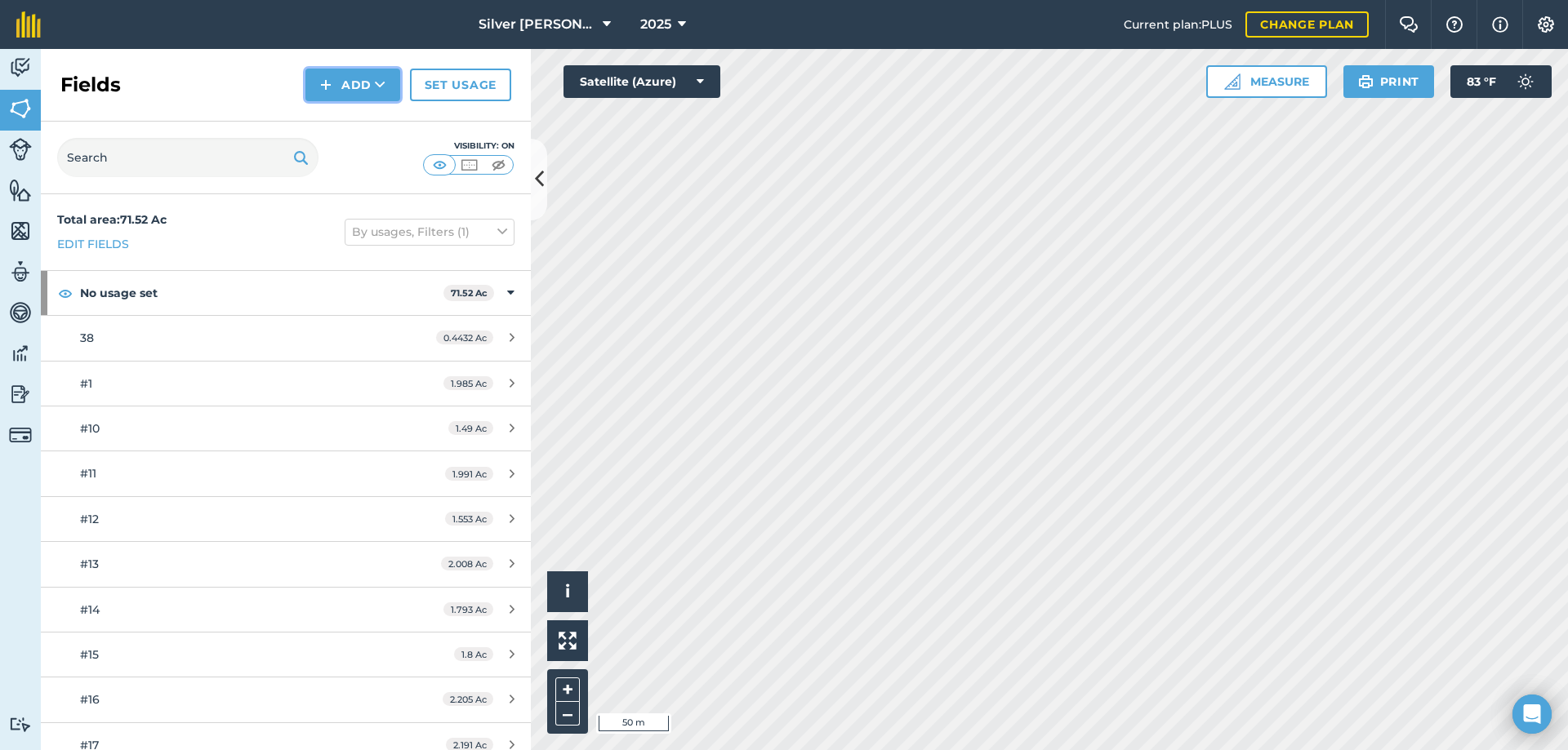
click at [352, 85] on button "Add" at bounding box center [352, 85] width 94 height 33
click at [352, 85] on button "Add Draw Import" at bounding box center [352, 85] width 94 height 33
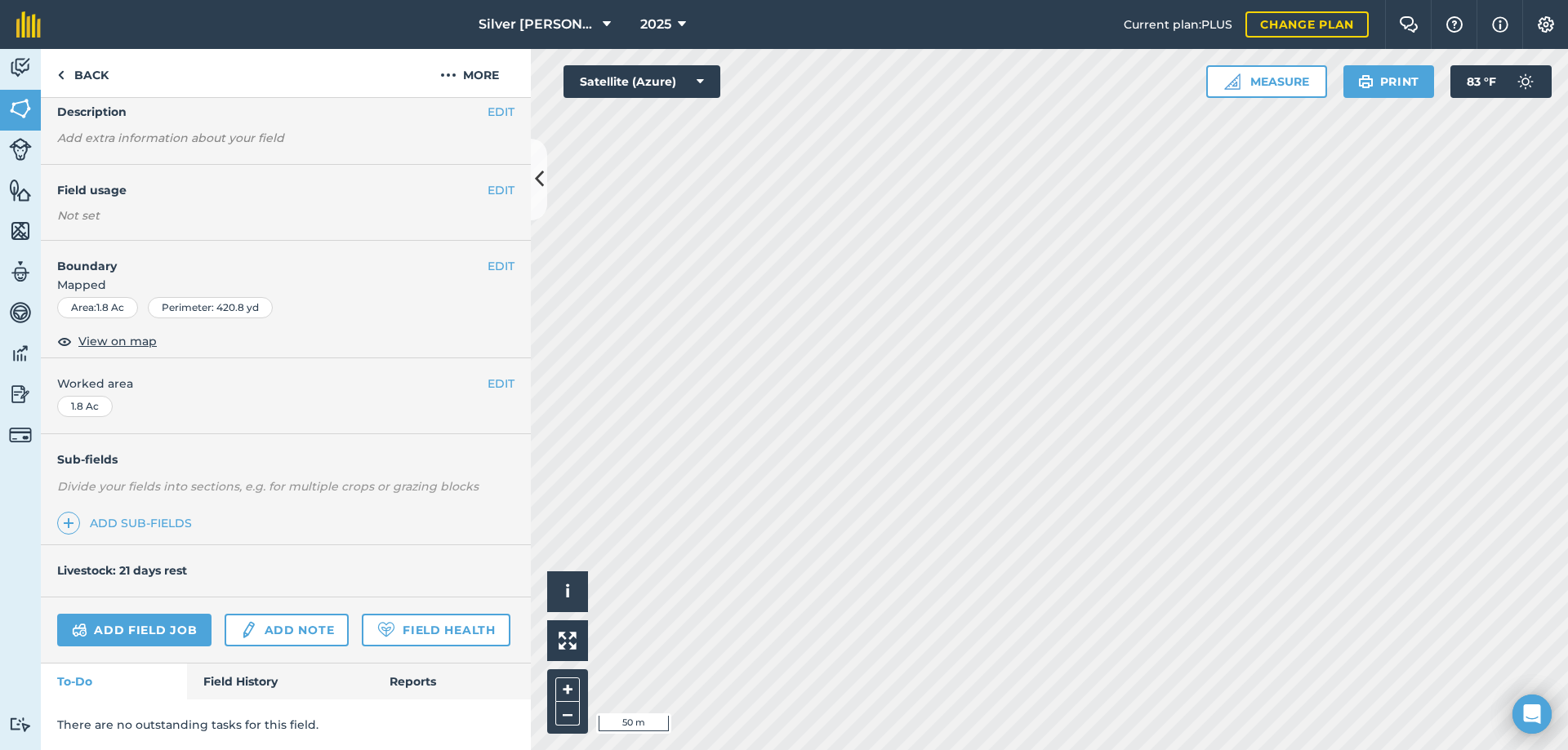
scroll to position [32, 0]
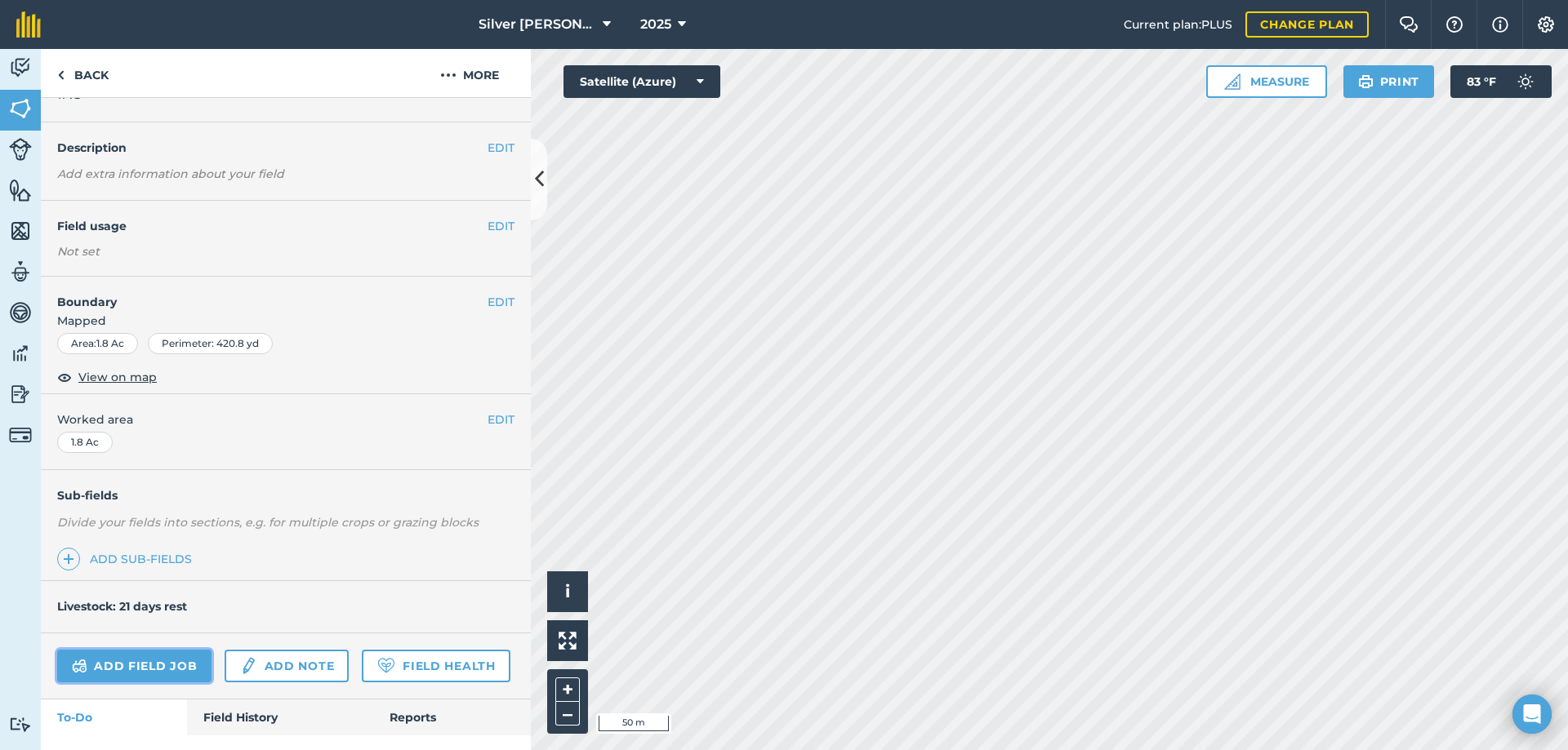
click at [157, 660] on link "Add field job" at bounding box center [134, 666] width 154 height 33
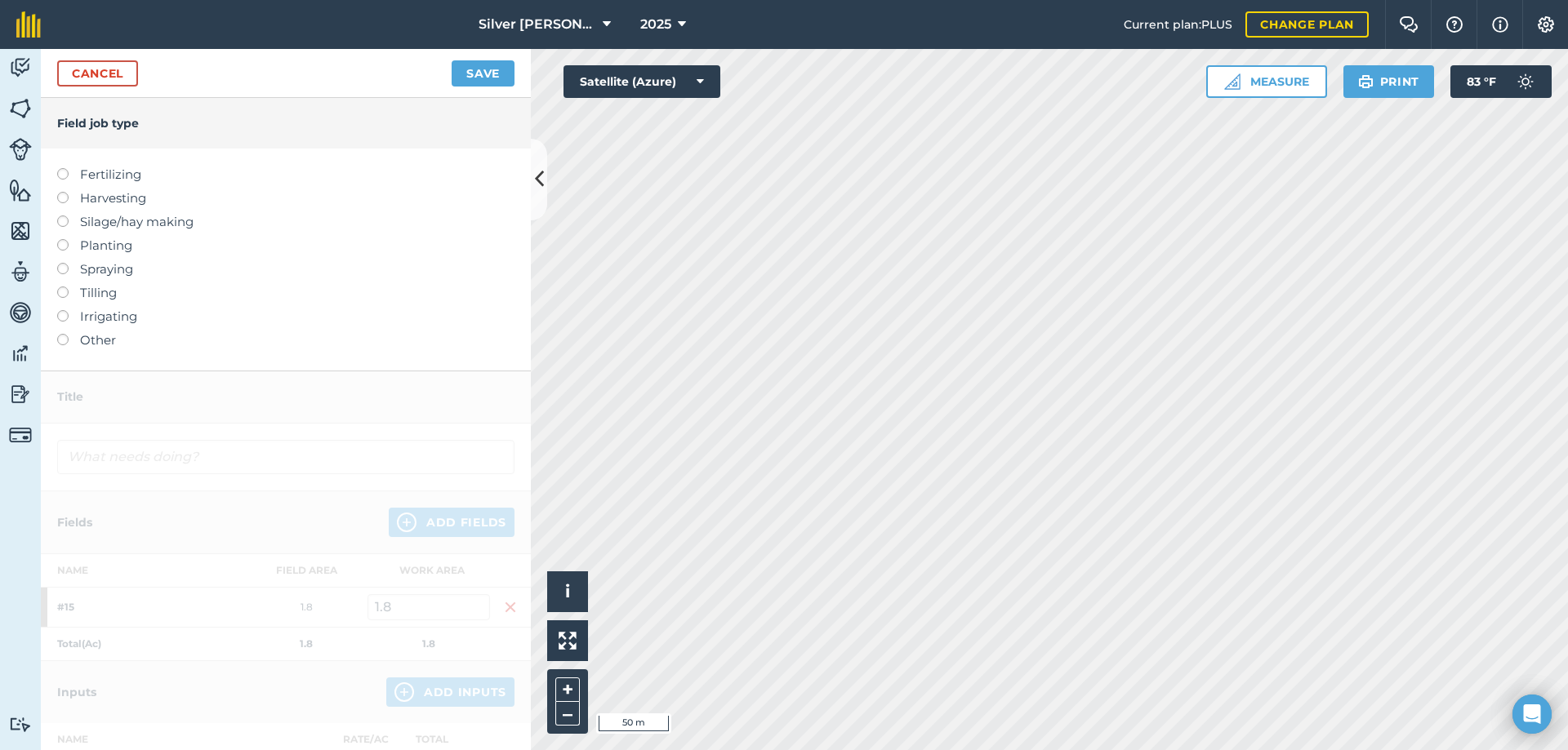
click at [62, 216] on label at bounding box center [69, 216] width 23 height 0
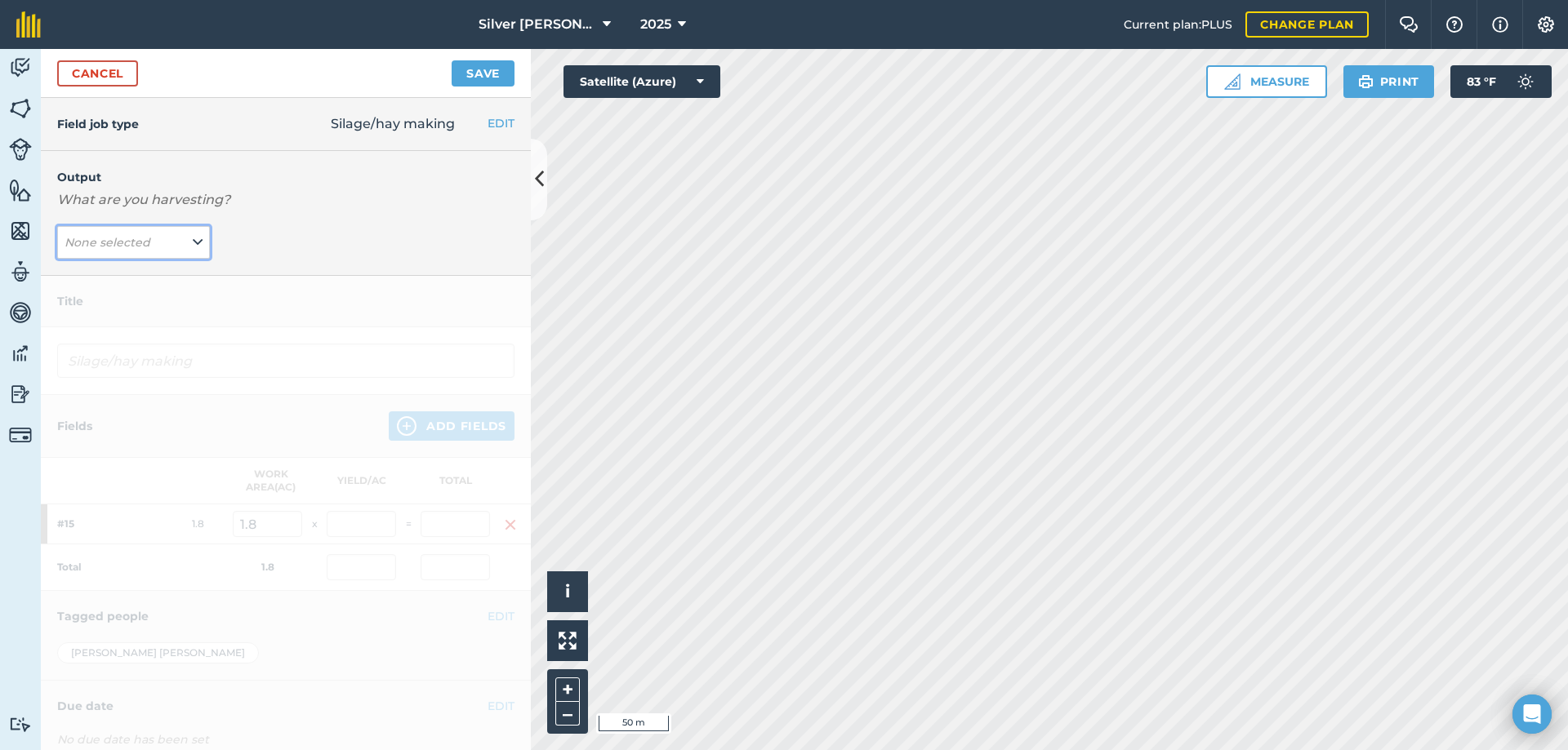
click at [192, 241] on icon at bounding box center [197, 242] width 10 height 17
click at [166, 277] on button "ORCHARD-GRASS ( lb )" at bounding box center [133, 275] width 153 height 31
type input "Silage/hay making ORCHARD-GRASS"
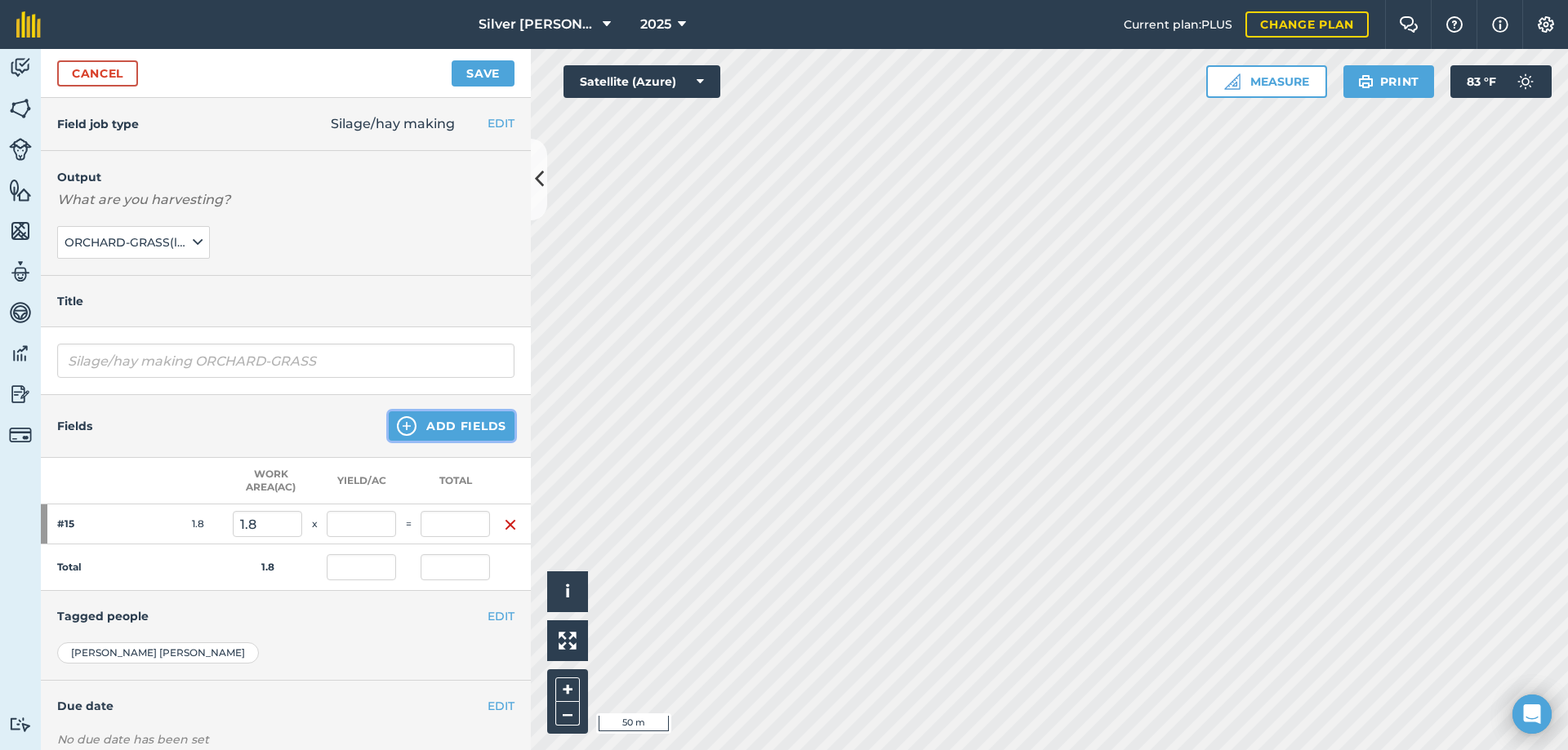
click at [437, 423] on button "Add Fields" at bounding box center [451, 426] width 125 height 29
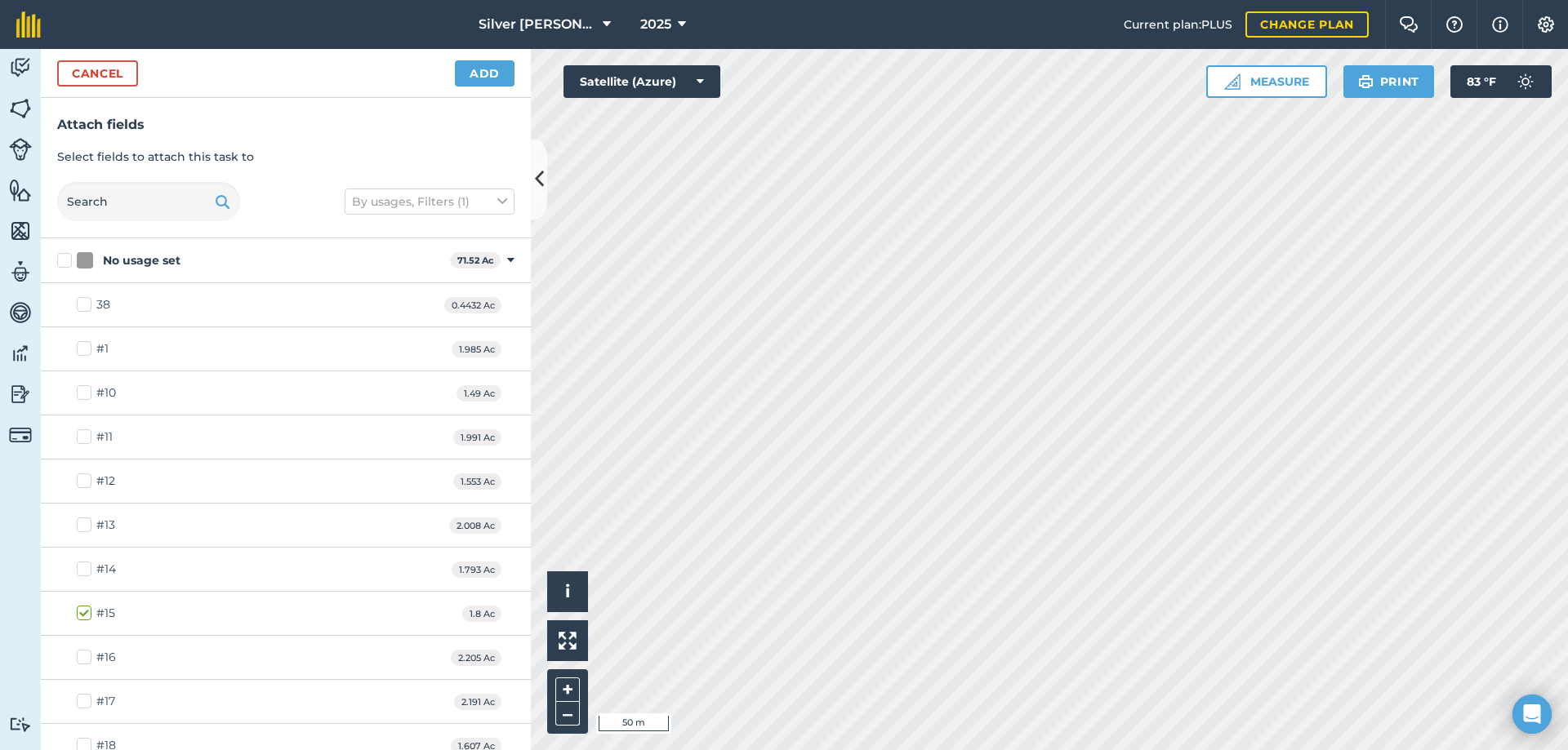
click at [93, 658] on label "#16" at bounding box center [96, 658] width 39 height 17
click at [87, 658] on input "#16" at bounding box center [82, 654] width 11 height 11
checkbox input "true"
click at [78, 704] on label "#17" at bounding box center [96, 702] width 39 height 17
click at [78, 704] on input "#17" at bounding box center [82, 699] width 11 height 11
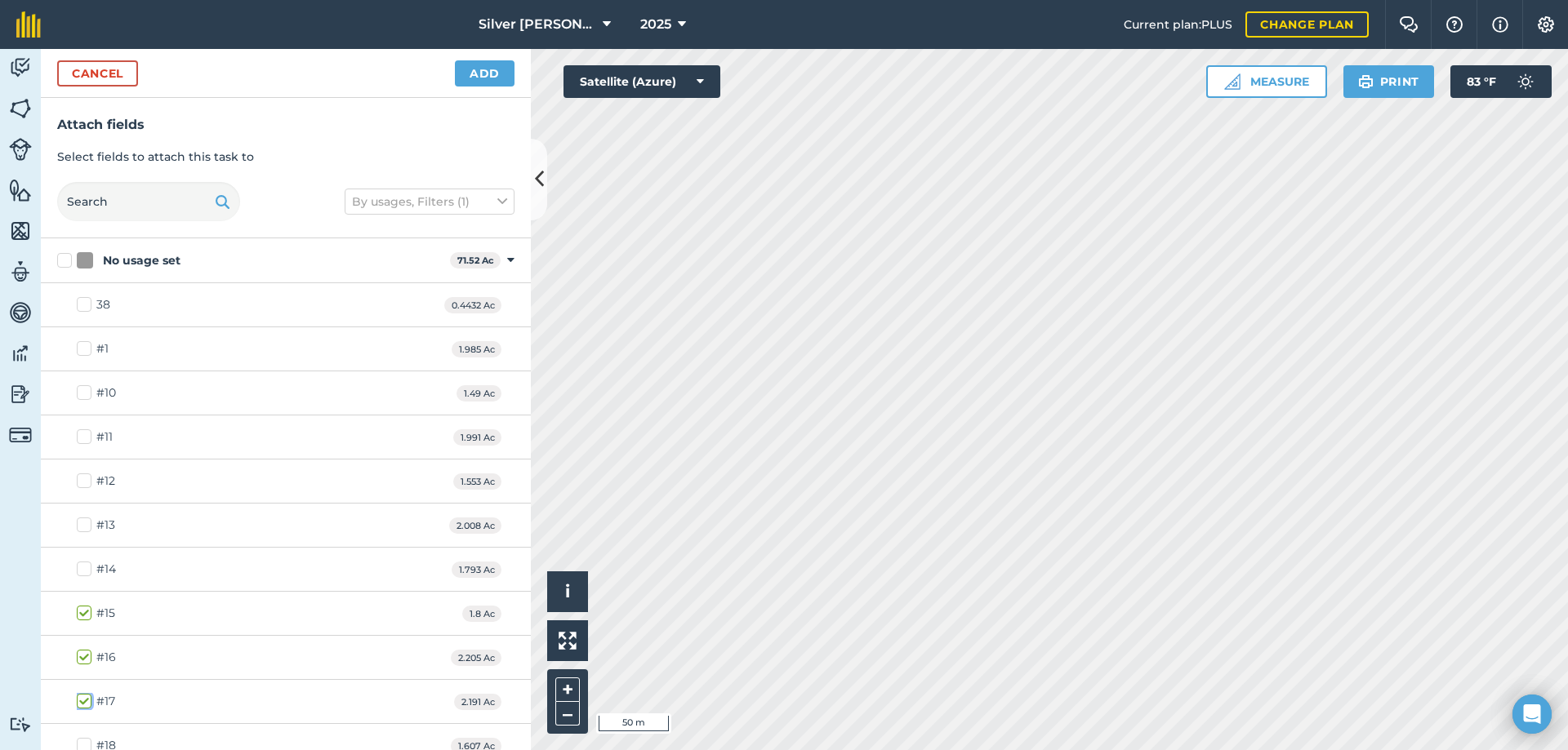
checkbox input "true"
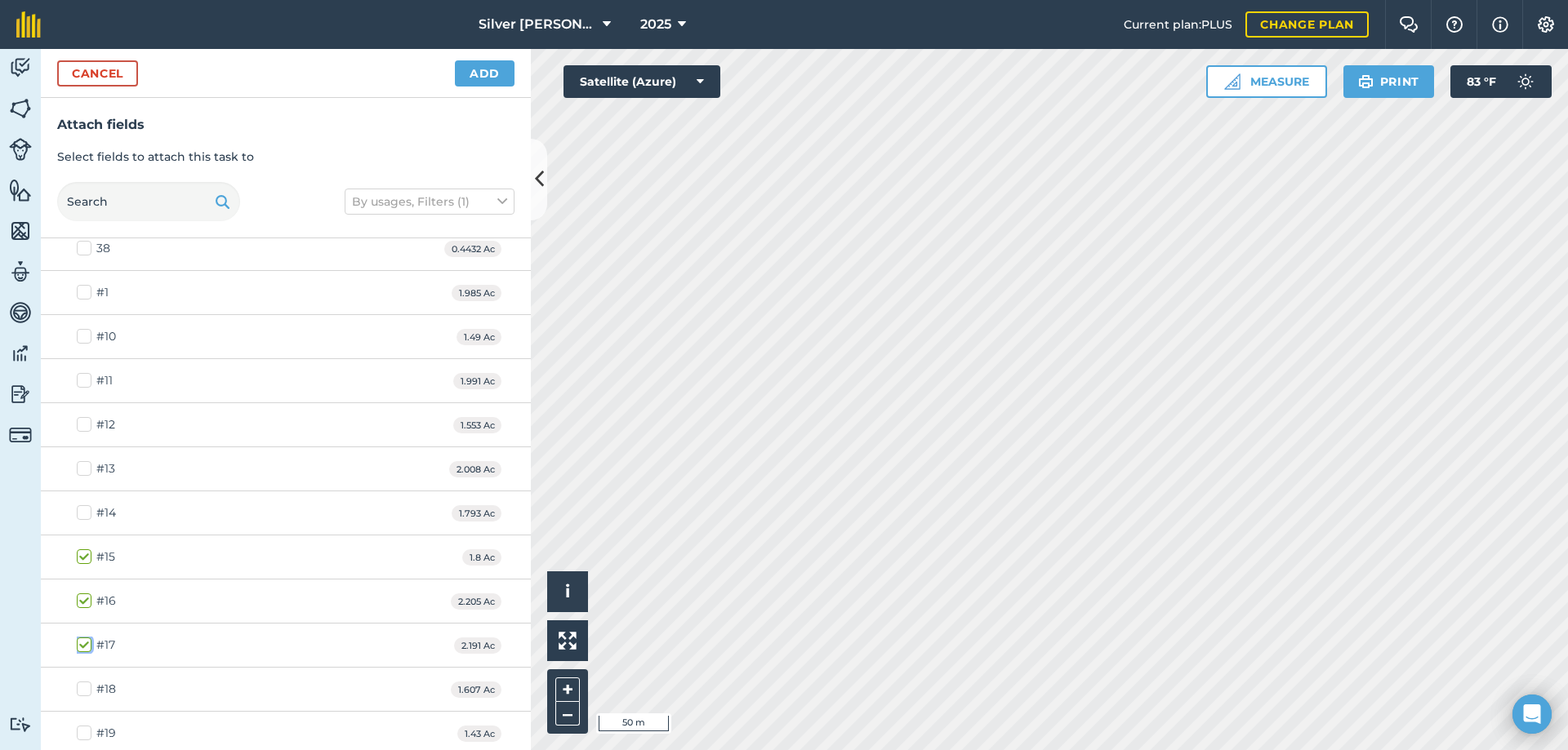
scroll to position [82, 0]
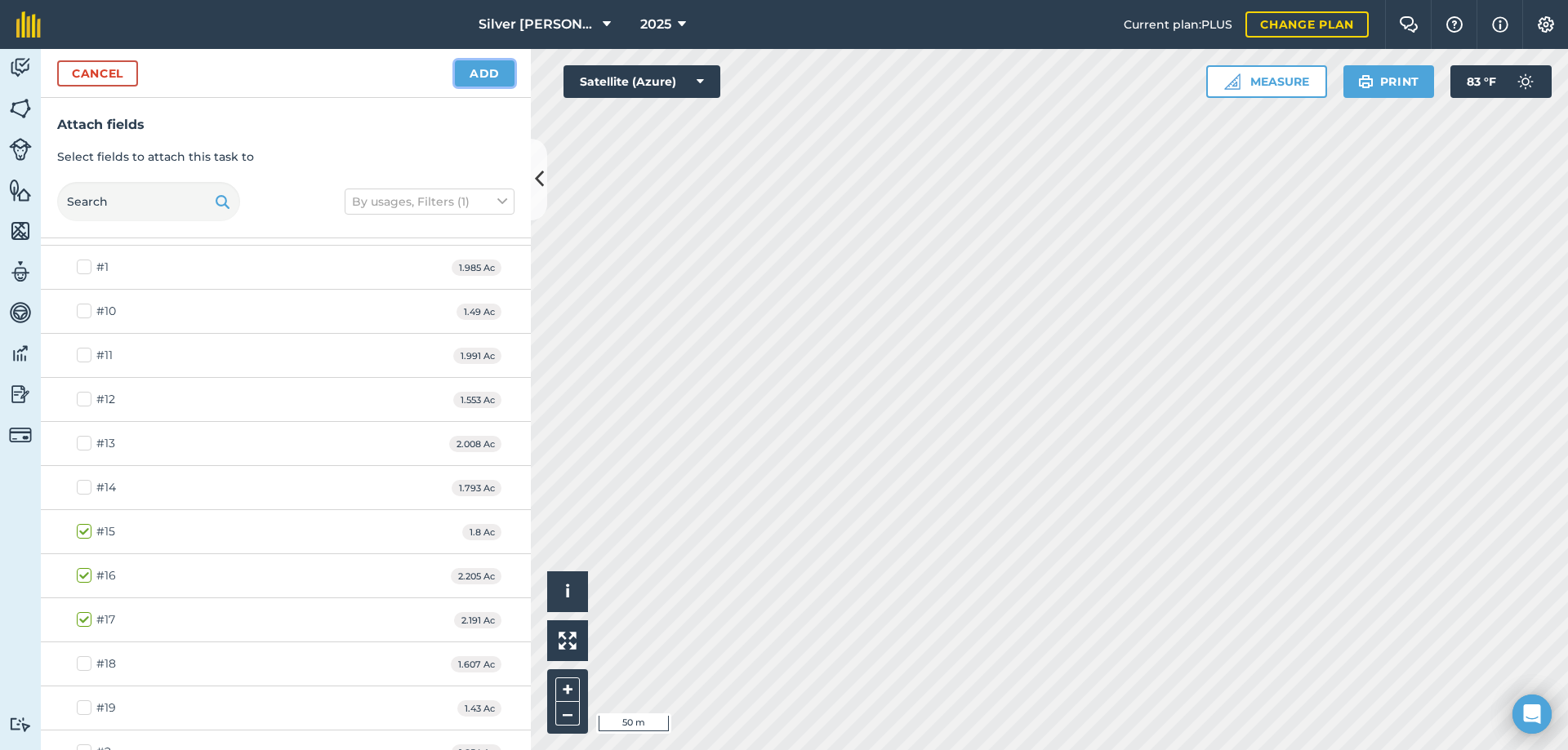
click at [489, 70] on button "Add" at bounding box center [484, 73] width 59 height 26
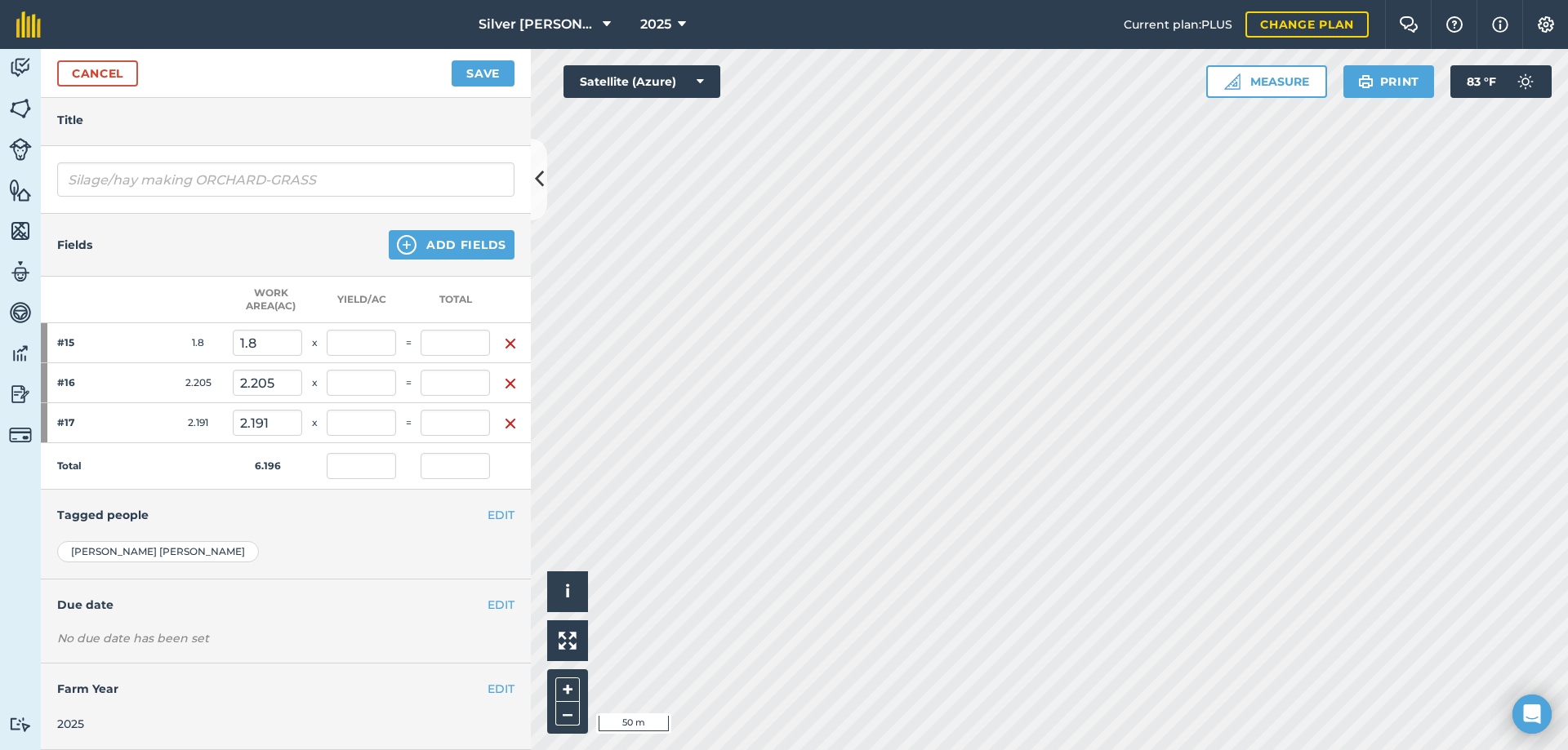
scroll to position [193, 0]
click at [488, 597] on button "EDIT" at bounding box center [501, 605] width 27 height 17
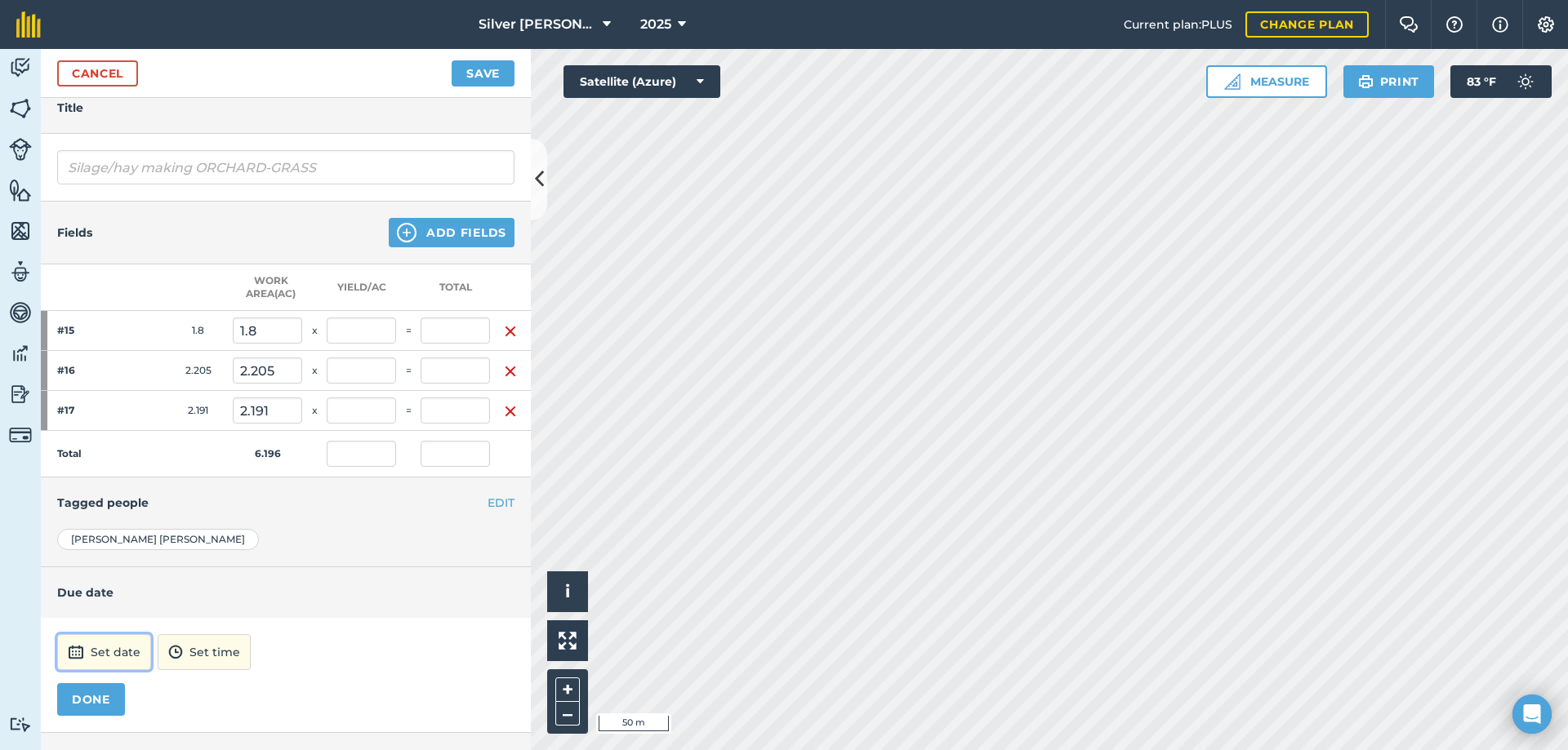
click at [110, 658] on button "Set date" at bounding box center [104, 652] width 94 height 36
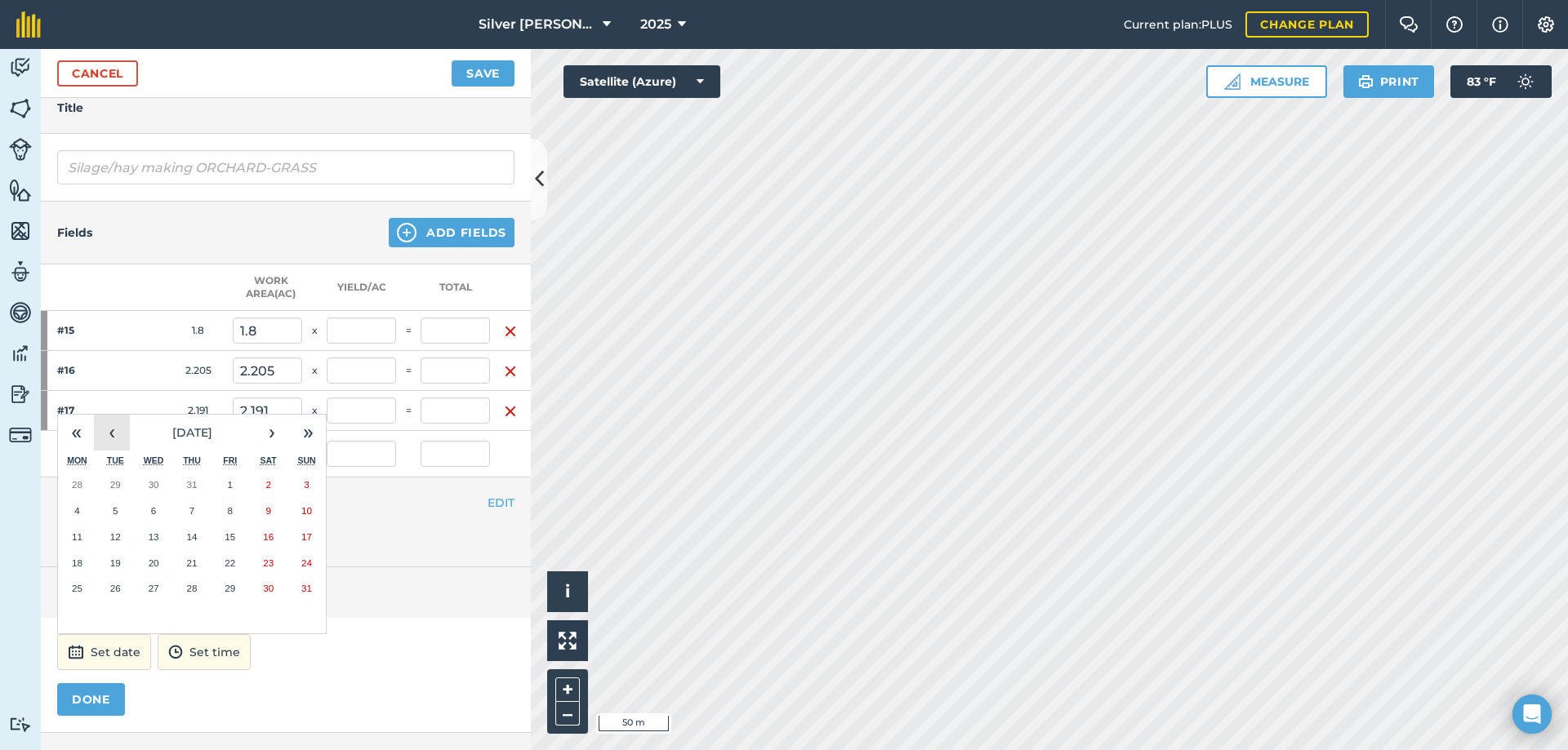
click at [114, 433] on button "‹" at bounding box center [112, 432] width 36 height 36
click at [314, 484] on button "6" at bounding box center [307, 485] width 39 height 26
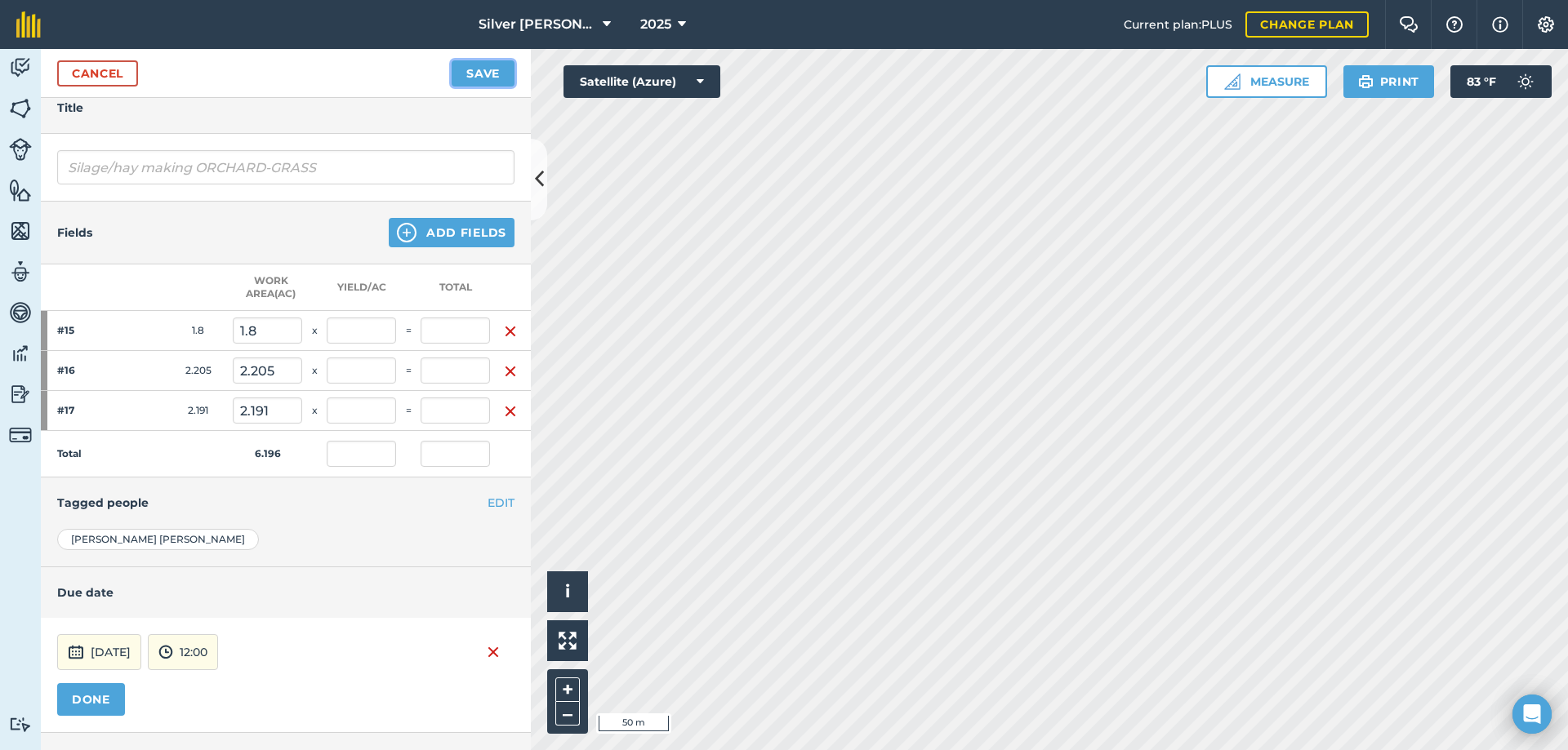
click at [490, 74] on button "Save" at bounding box center [483, 73] width 63 height 26
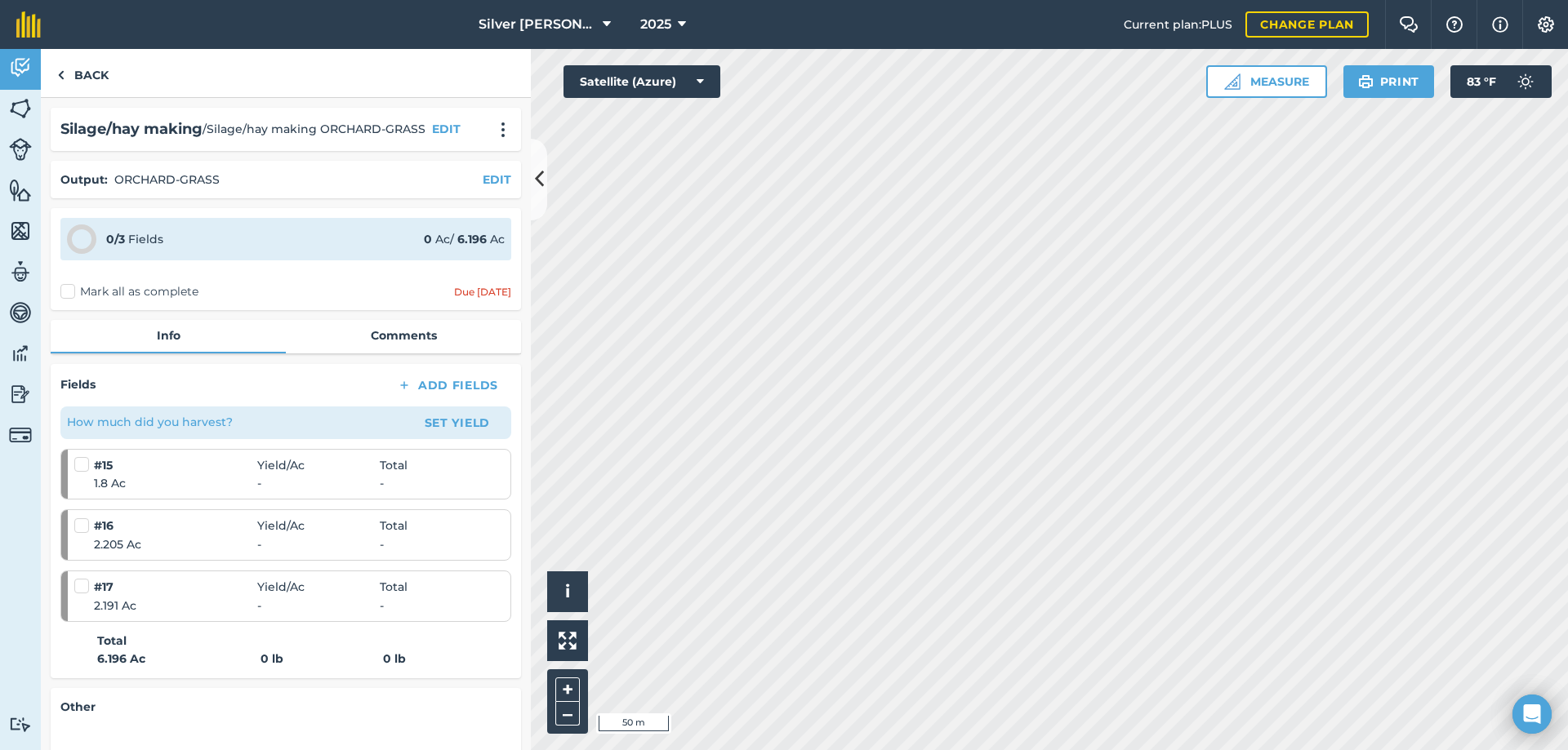
click at [69, 294] on label "Mark all as complete" at bounding box center [129, 292] width 138 height 17
click at [69, 294] on input "Mark all as complete" at bounding box center [65, 289] width 11 height 11
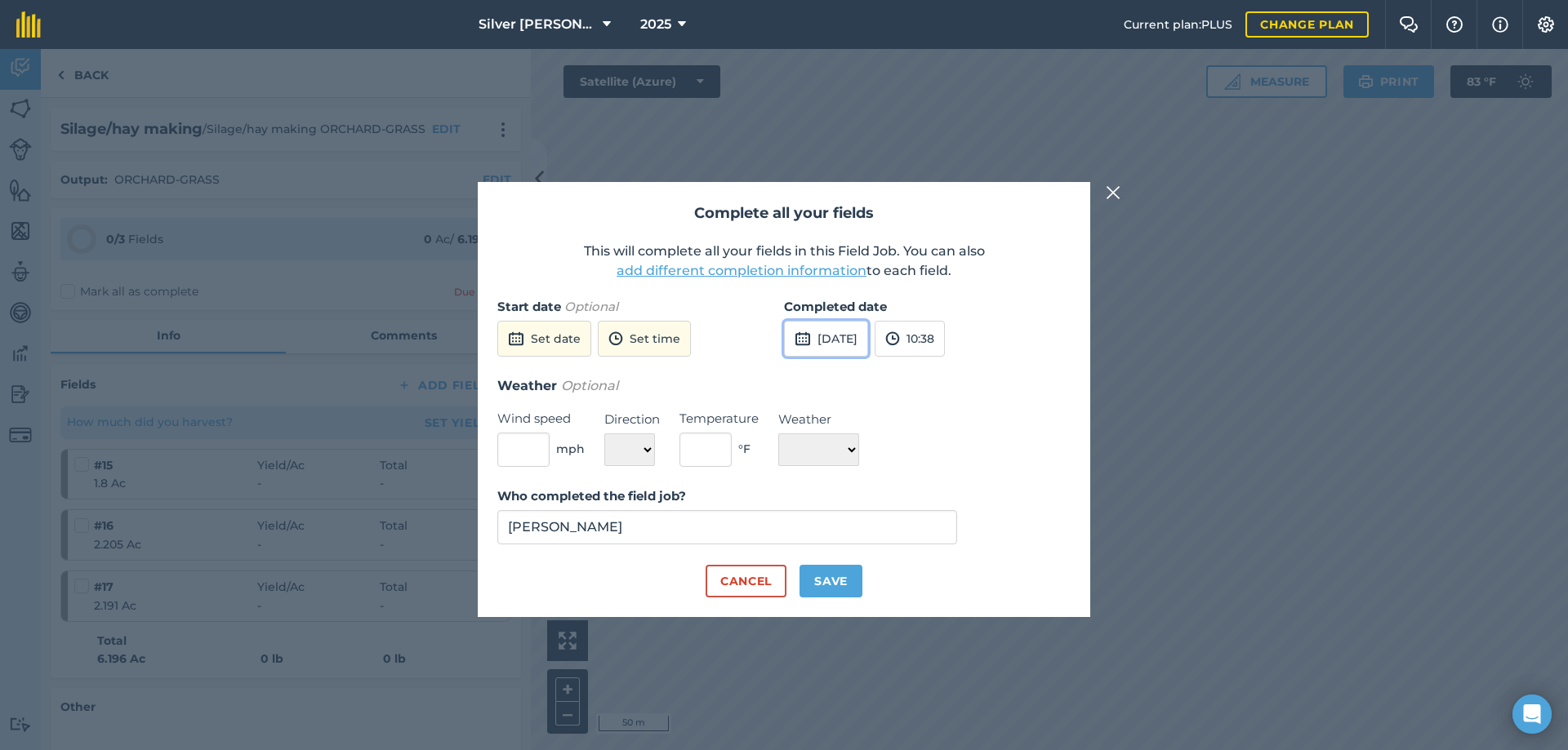
click at [863, 339] on button "[DATE]" at bounding box center [826, 338] width 85 height 36
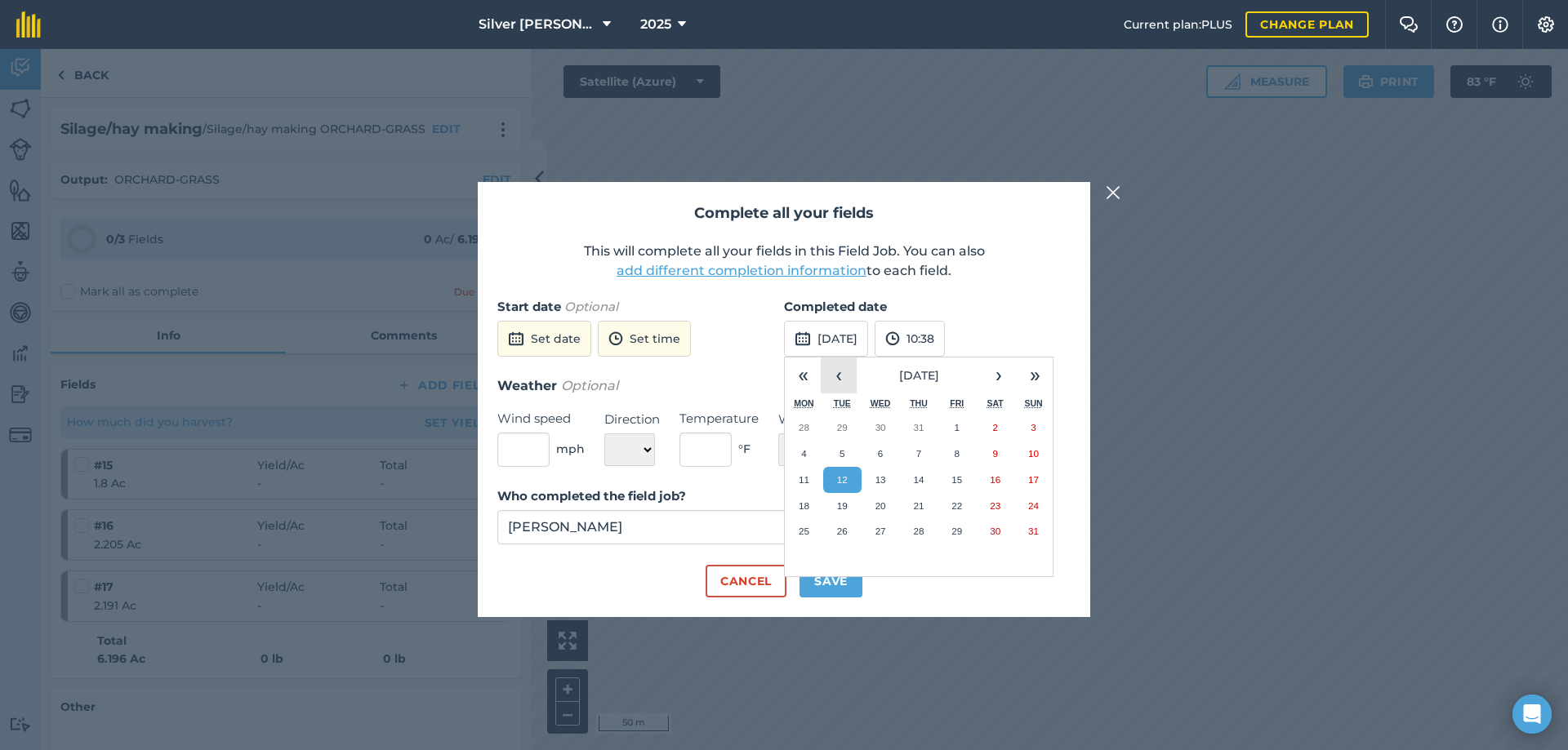
click at [842, 378] on button "‹" at bounding box center [838, 375] width 36 height 36
click at [1031, 424] on abbr "6" at bounding box center [1033, 427] width 5 height 11
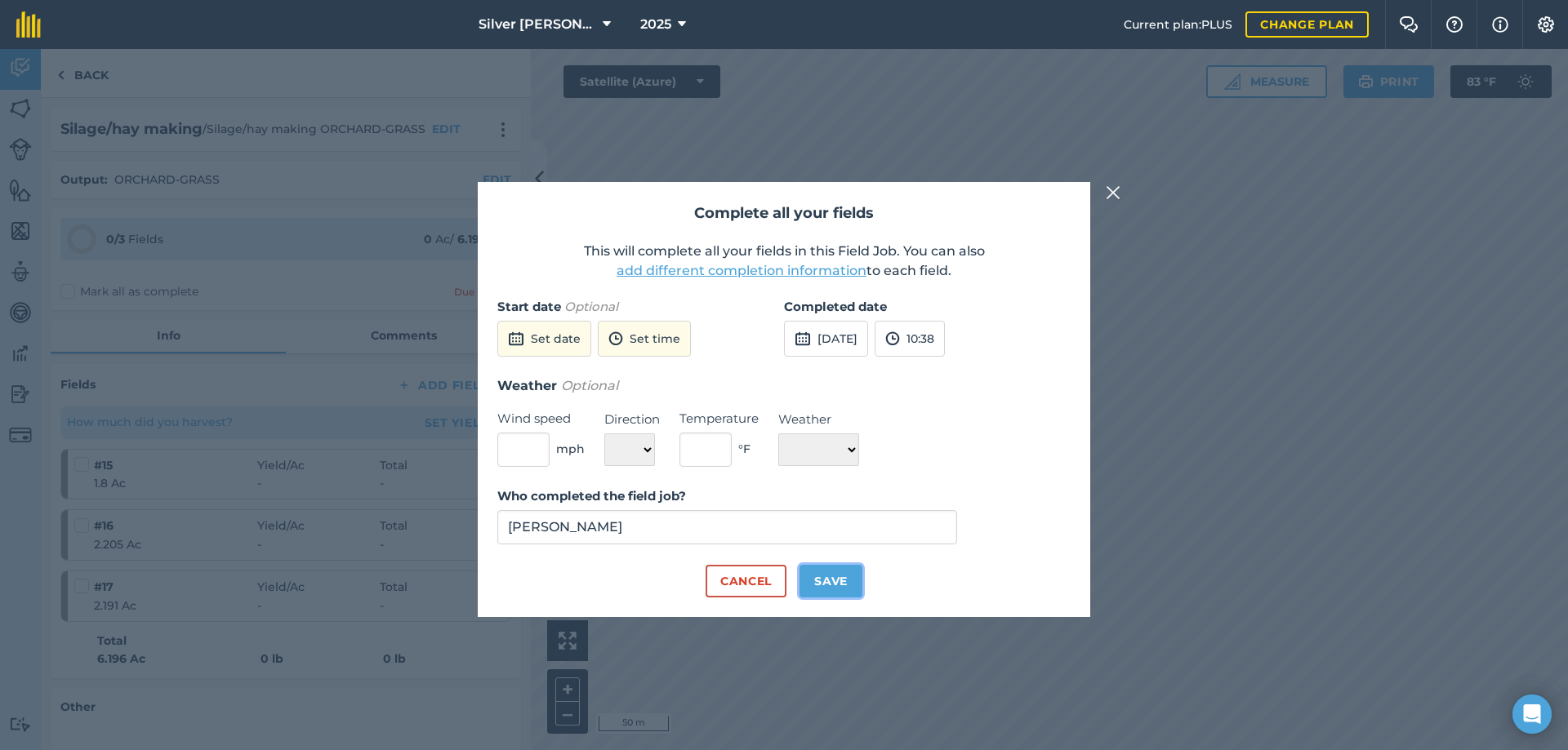
click at [835, 579] on button "Save" at bounding box center [831, 582] width 63 height 33
checkbox input "true"
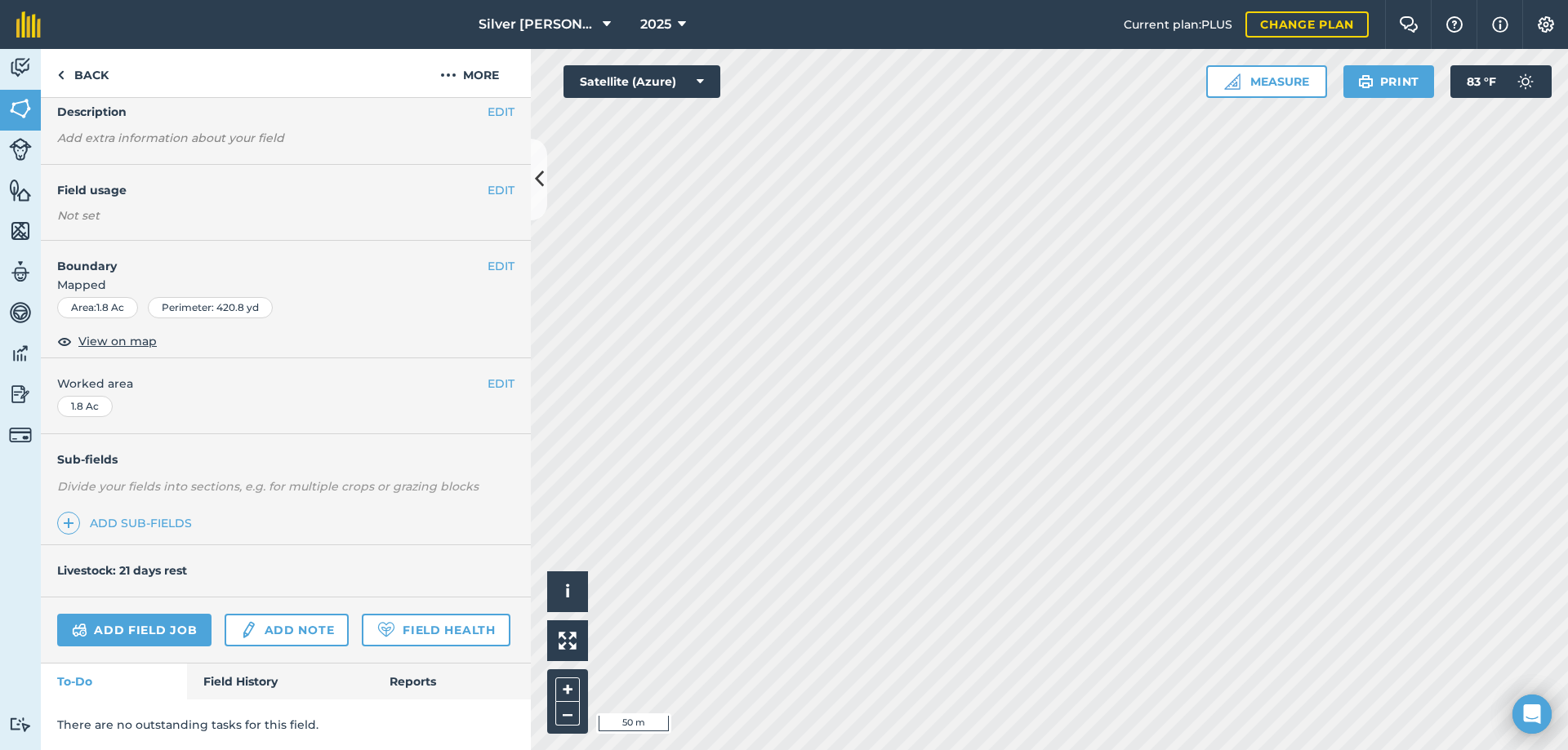
scroll to position [114, 0]
click at [269, 683] on link "Field History" at bounding box center [279, 681] width 186 height 36
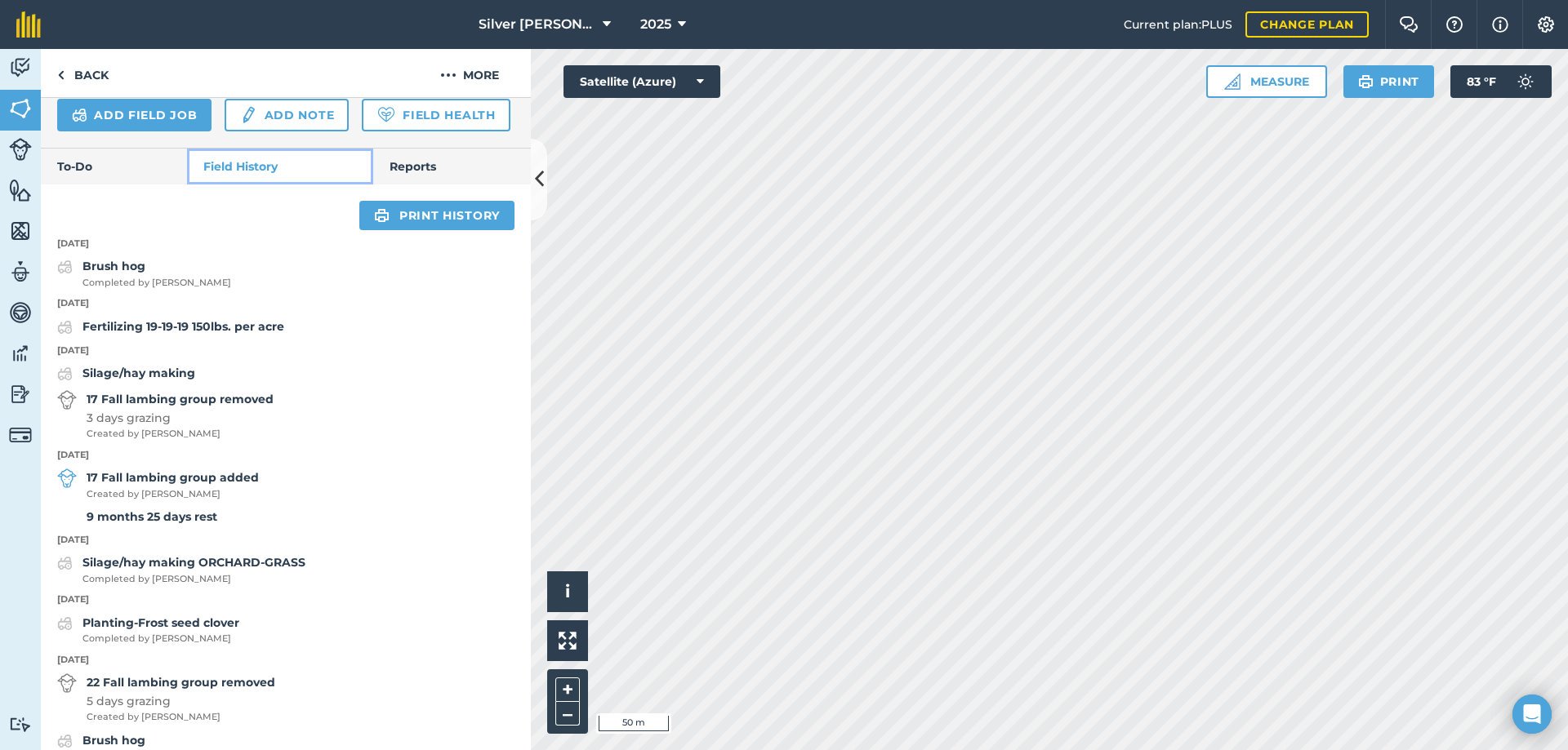
scroll to position [603, 0]
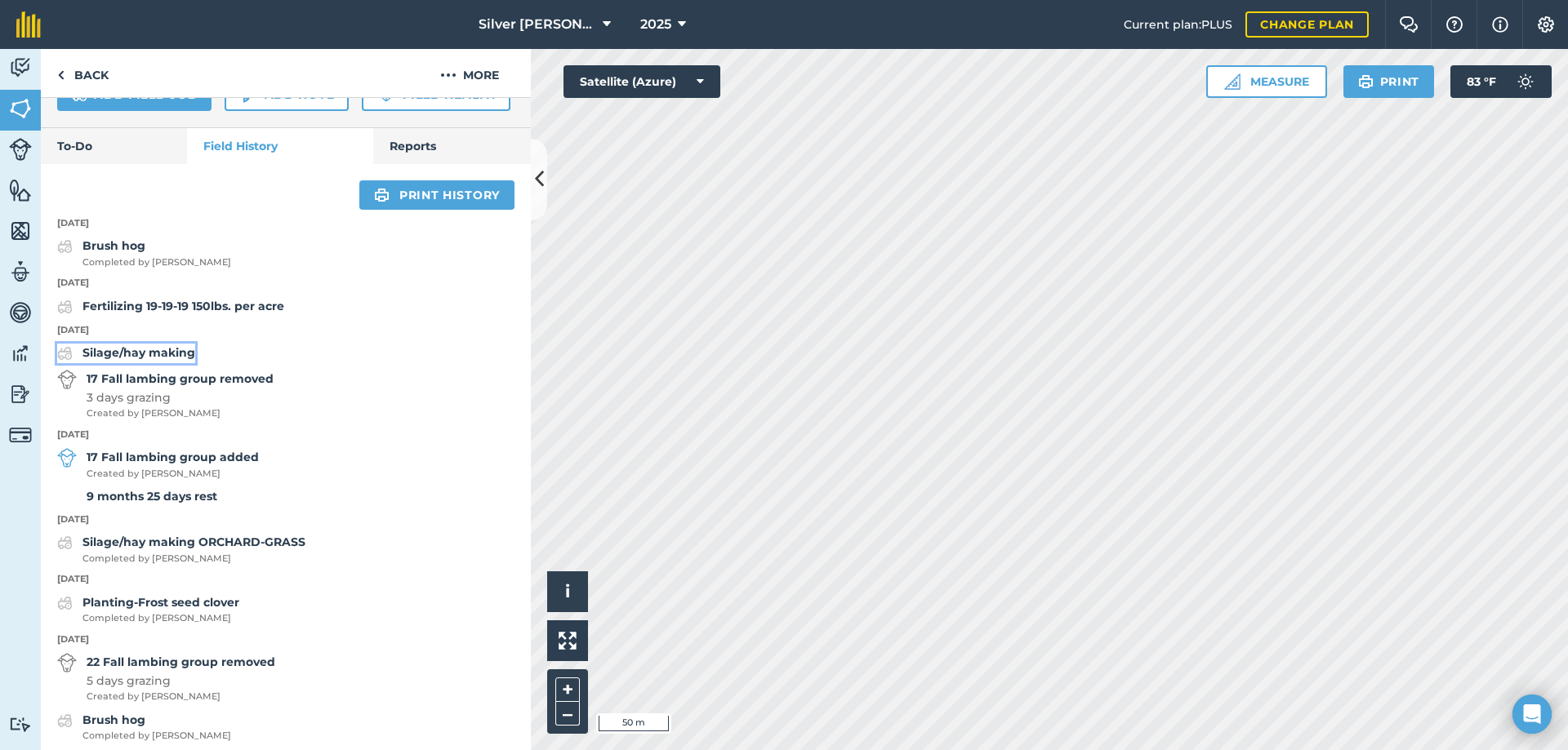
click at [116, 360] on strong "Silage/hay making" at bounding box center [139, 353] width 113 height 15
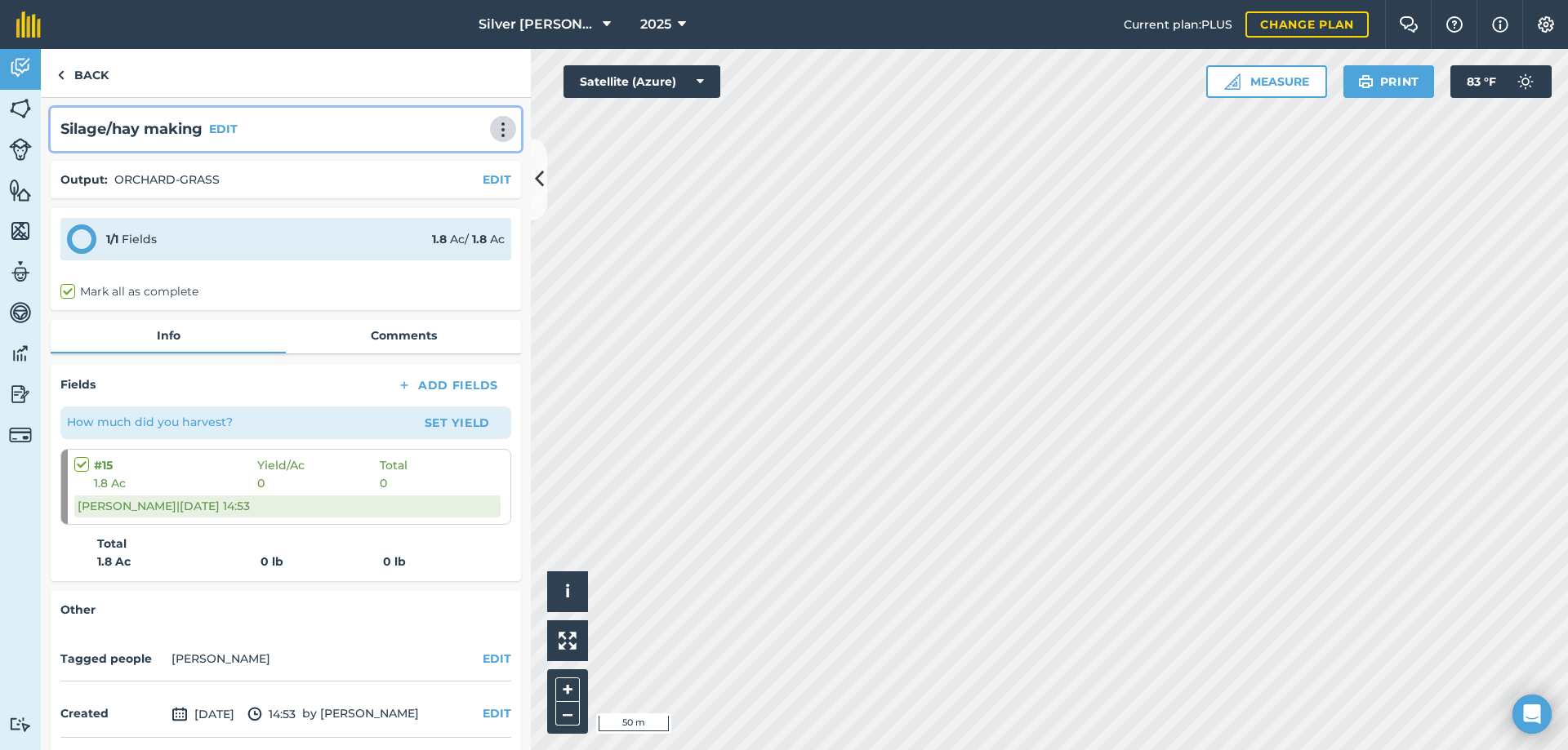
click at [494, 132] on img at bounding box center [503, 129] width 19 height 17
click at [449, 203] on link "Delete" at bounding box center [469, 204] width 105 height 33
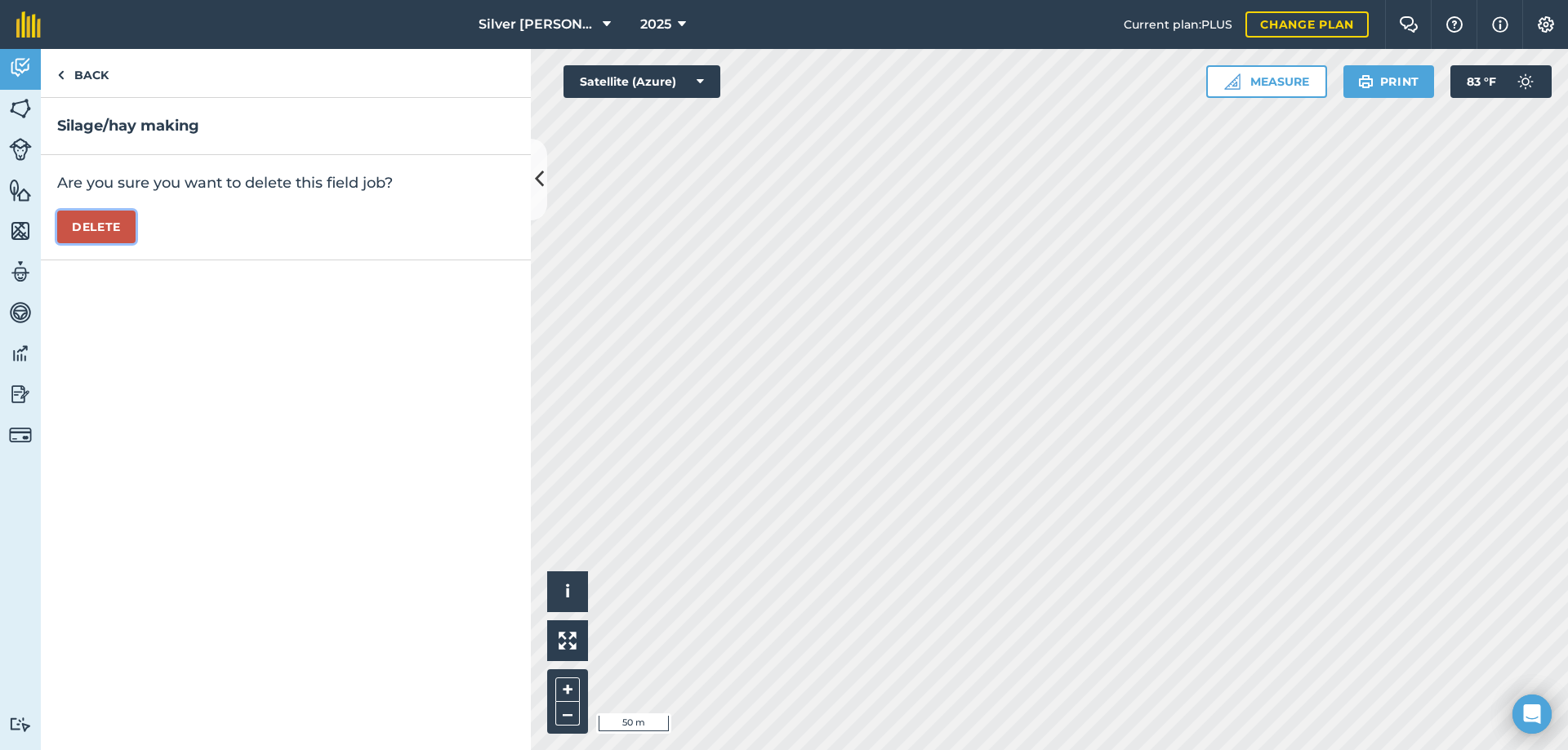
click at [107, 222] on button "Delete" at bounding box center [96, 227] width 79 height 33
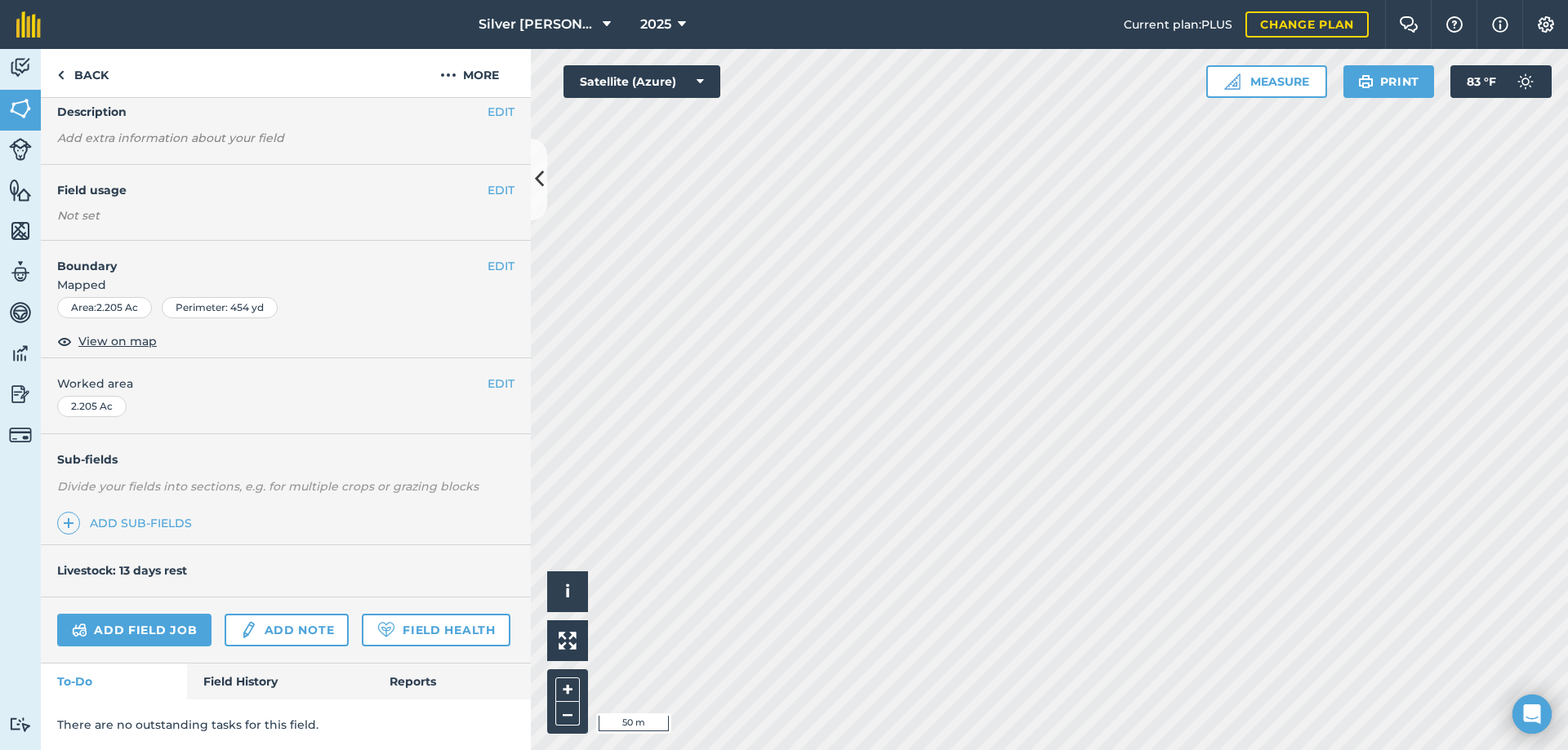
scroll to position [114, 0]
click at [263, 681] on link "Field History" at bounding box center [279, 681] width 186 height 36
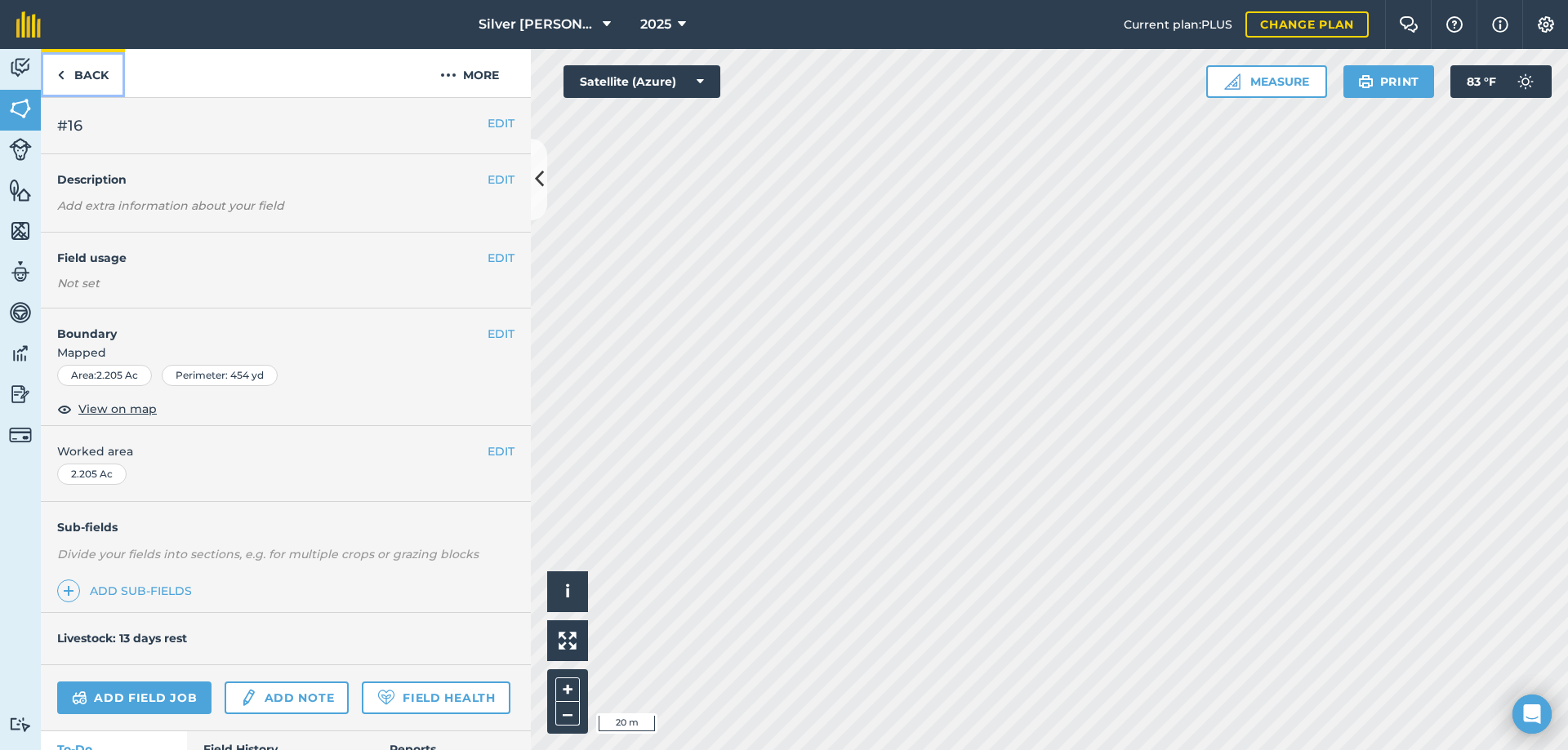
click at [79, 74] on link "Back" at bounding box center [83, 73] width 85 height 49
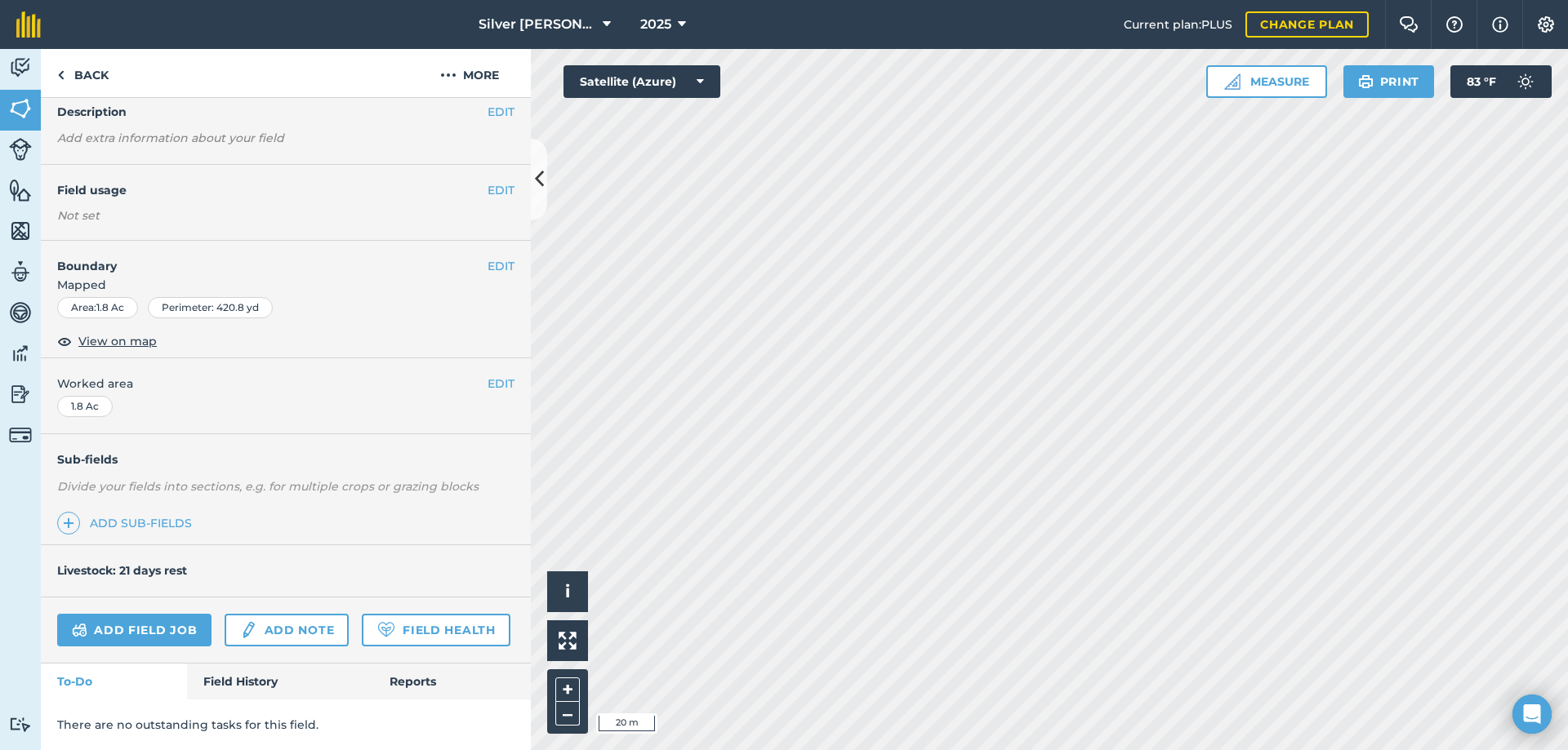
scroll to position [114, 0]
click at [258, 683] on link "Field History" at bounding box center [279, 681] width 186 height 36
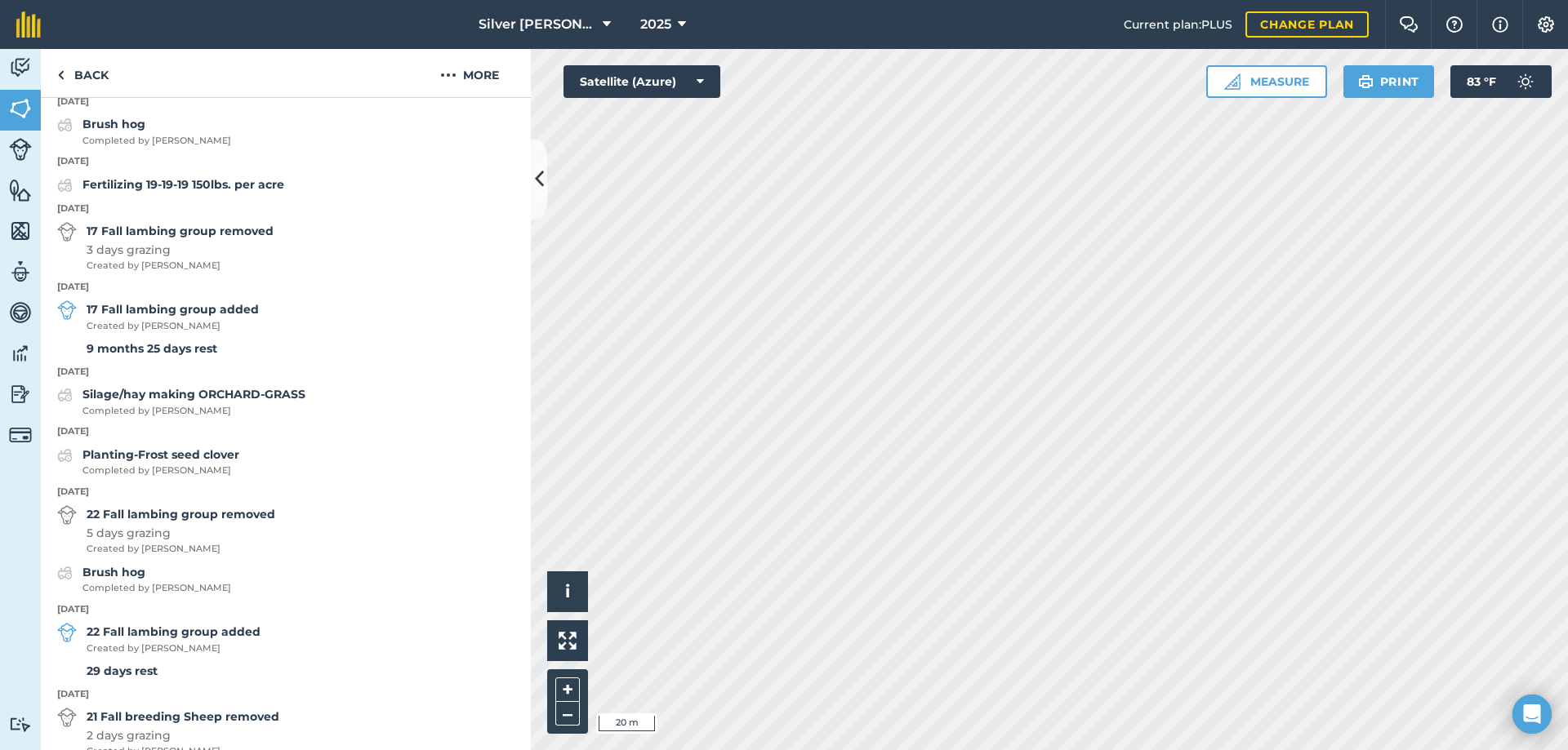
scroll to position [767, 0]
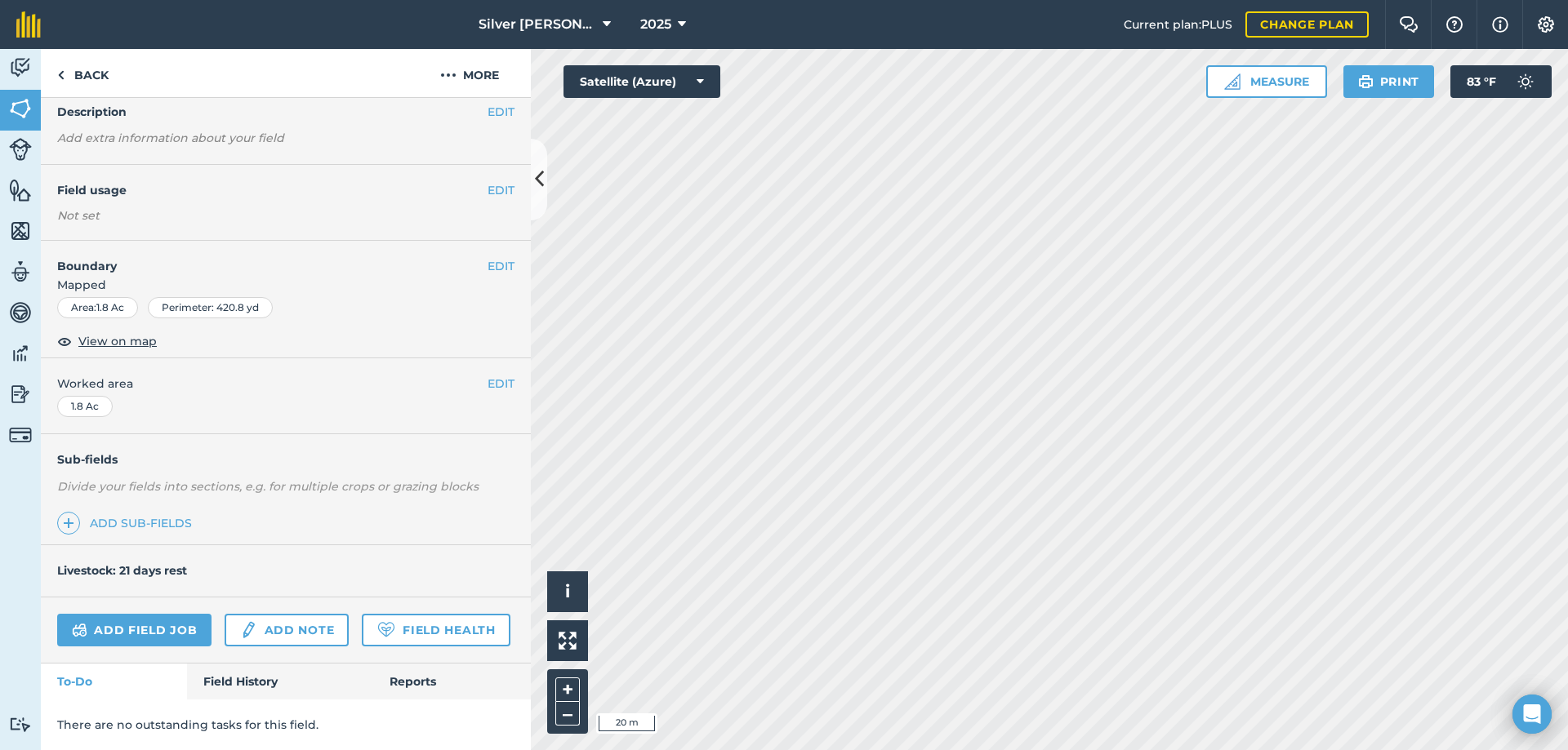
scroll to position [114, 0]
click at [261, 675] on link "Field History" at bounding box center [279, 681] width 186 height 36
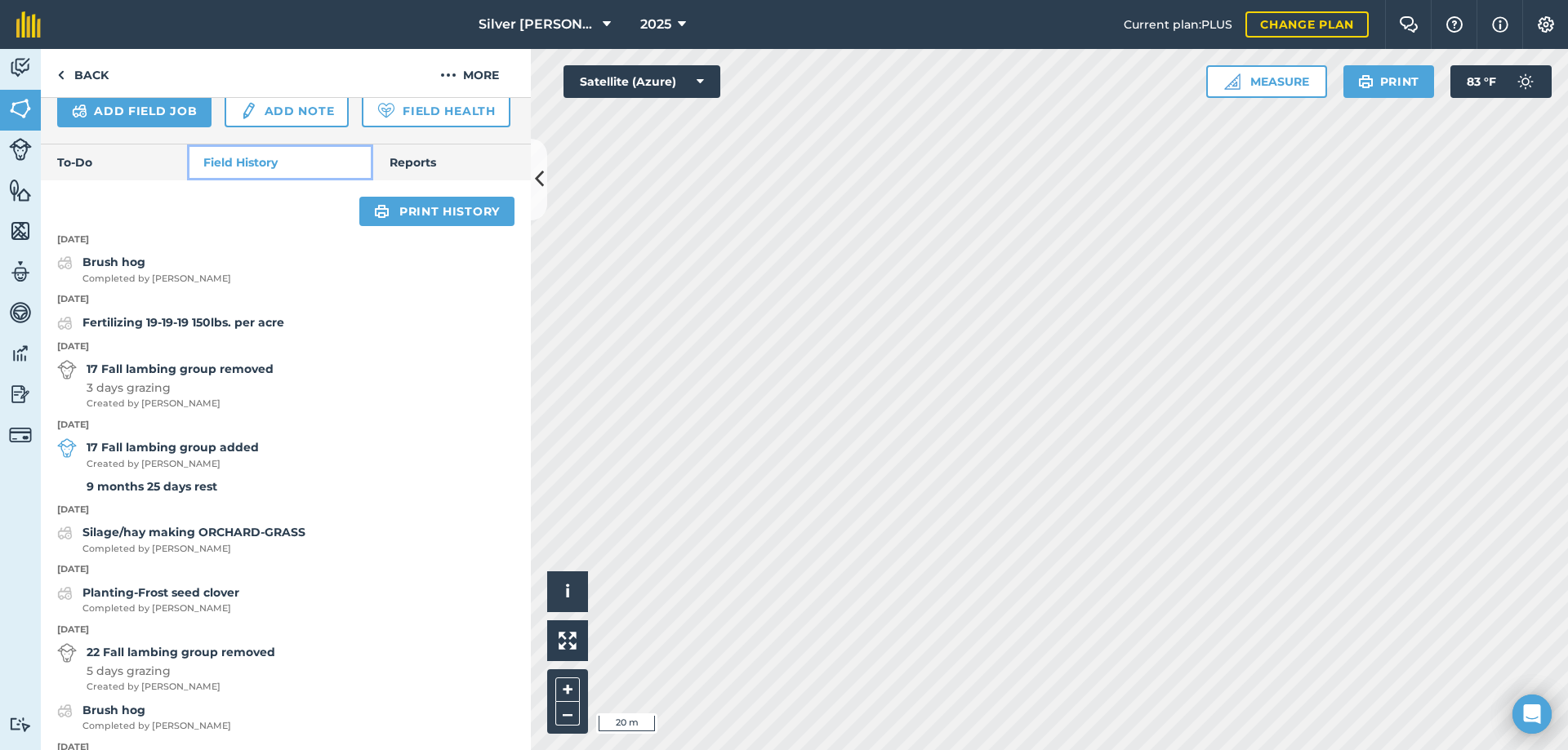
scroll to position [603, 0]
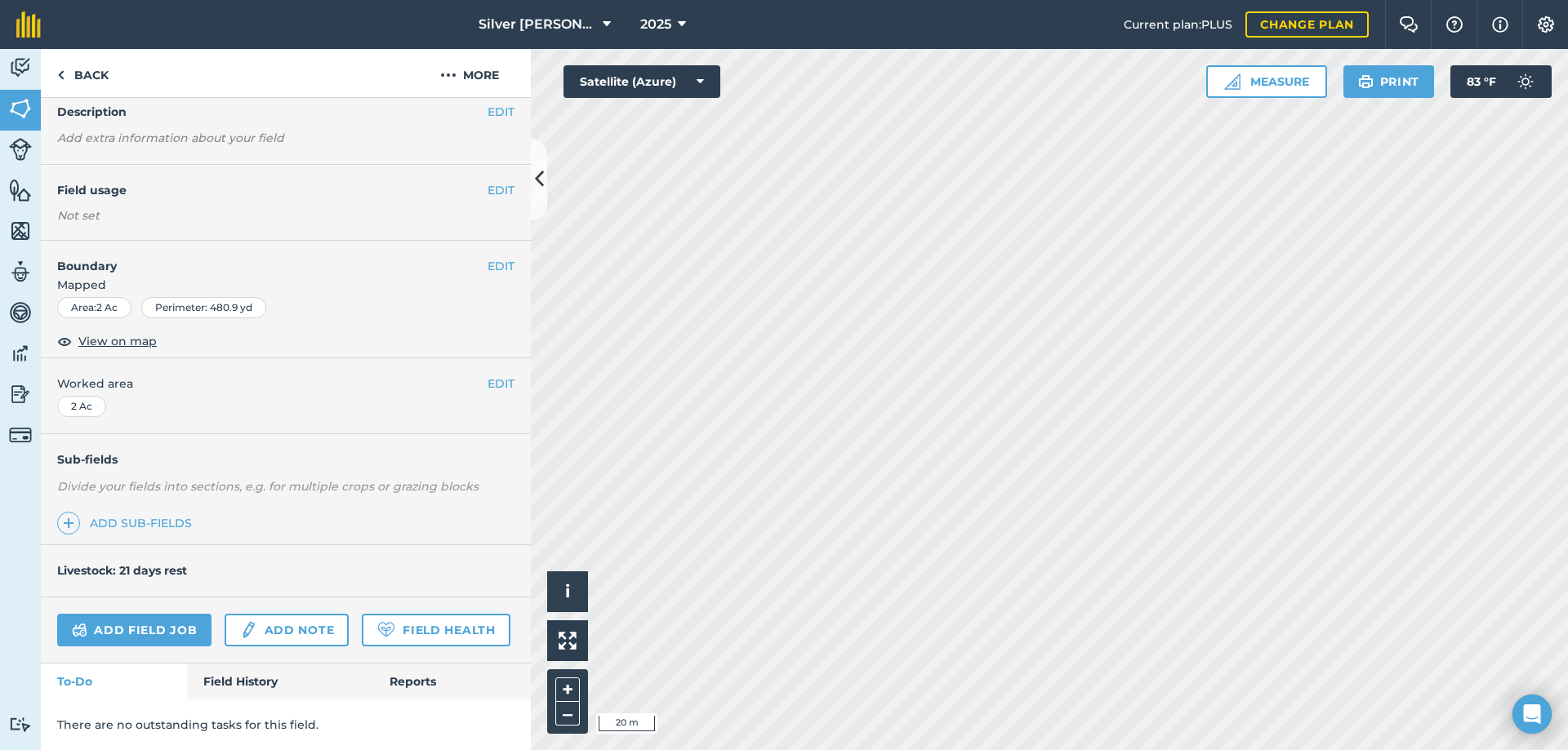
scroll to position [114, 0]
click at [266, 675] on link "Field History" at bounding box center [279, 681] width 186 height 36
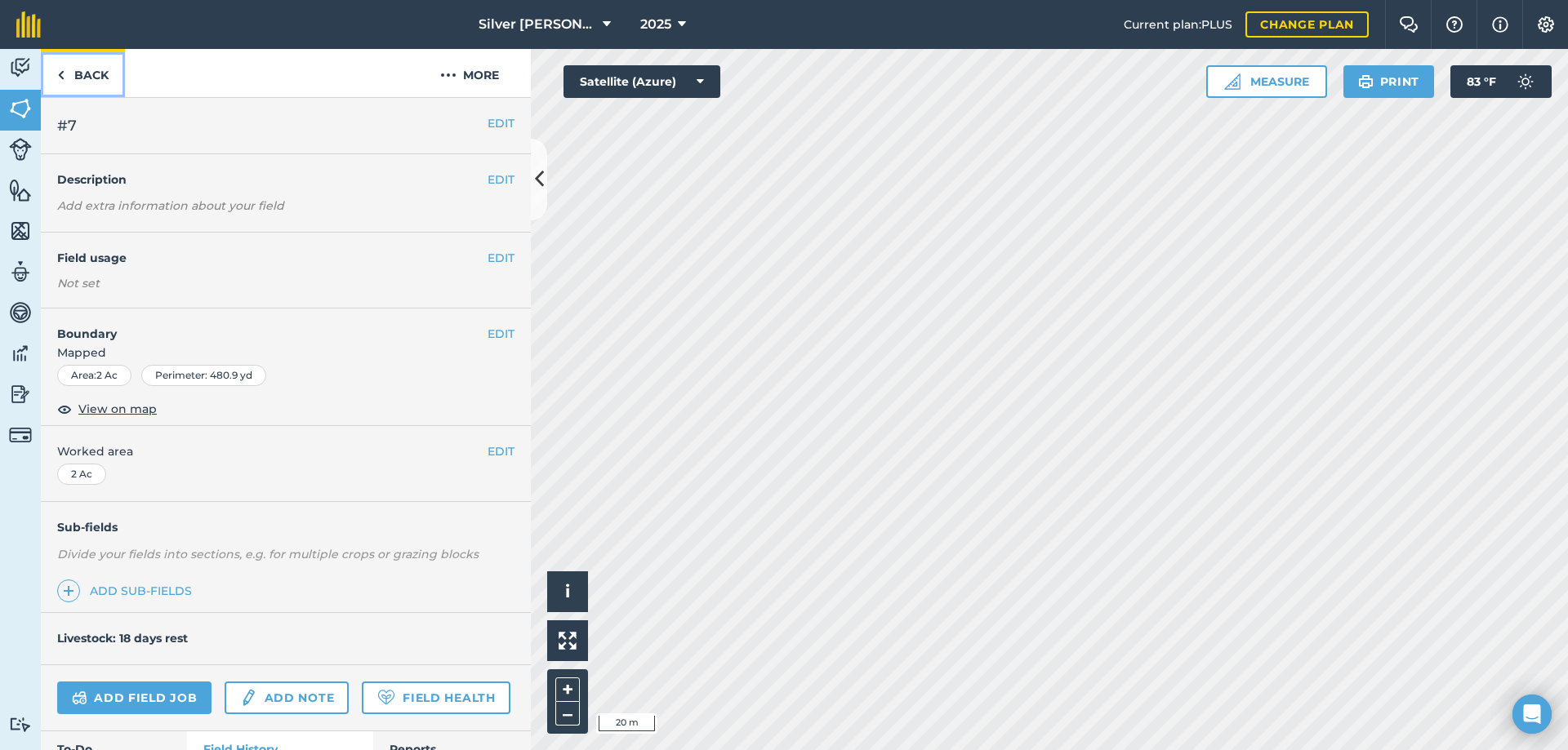
click at [80, 67] on link "Back" at bounding box center [83, 73] width 85 height 49
